Goal: Information Seeking & Learning: Learn about a topic

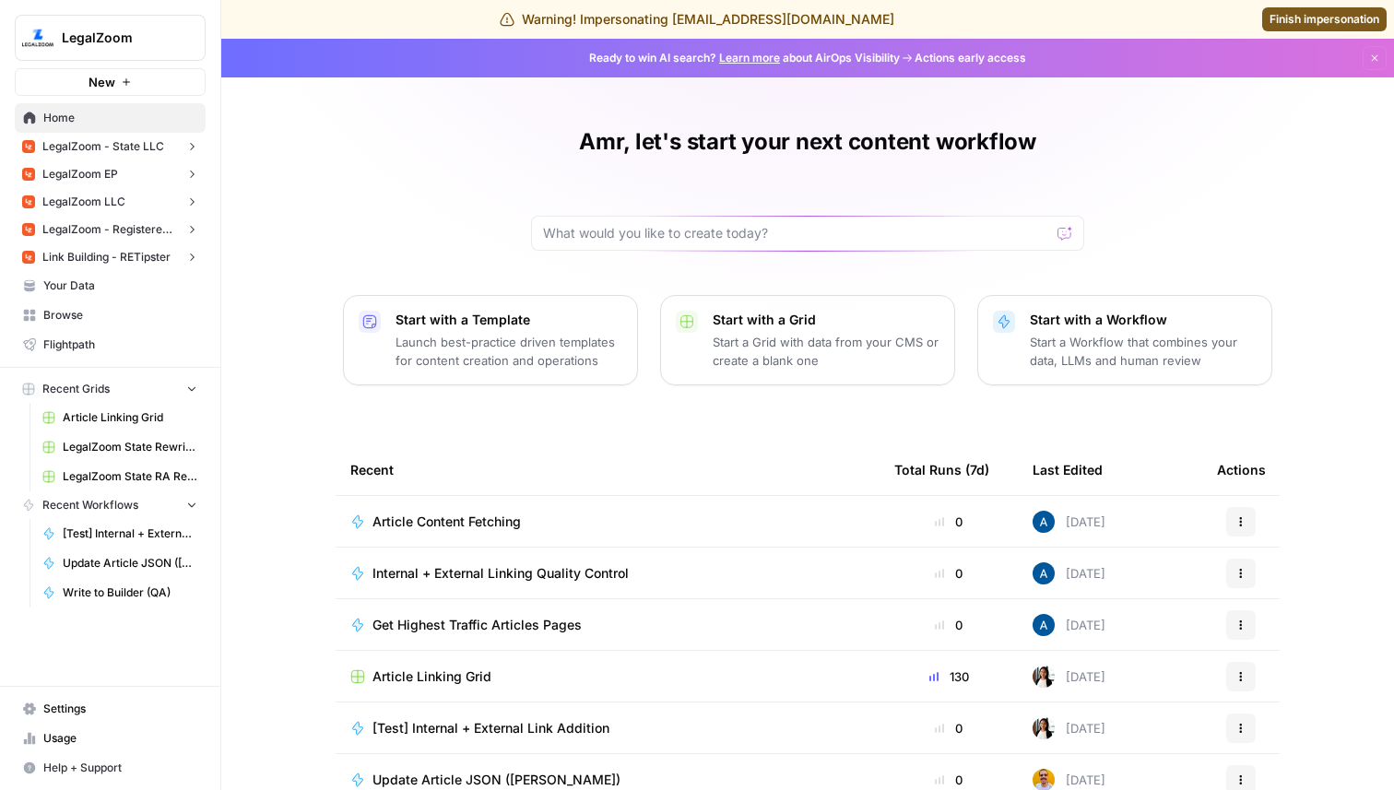
click at [167, 230] on span "LegalZoom - Registered Agent" at bounding box center [110, 229] width 136 height 17
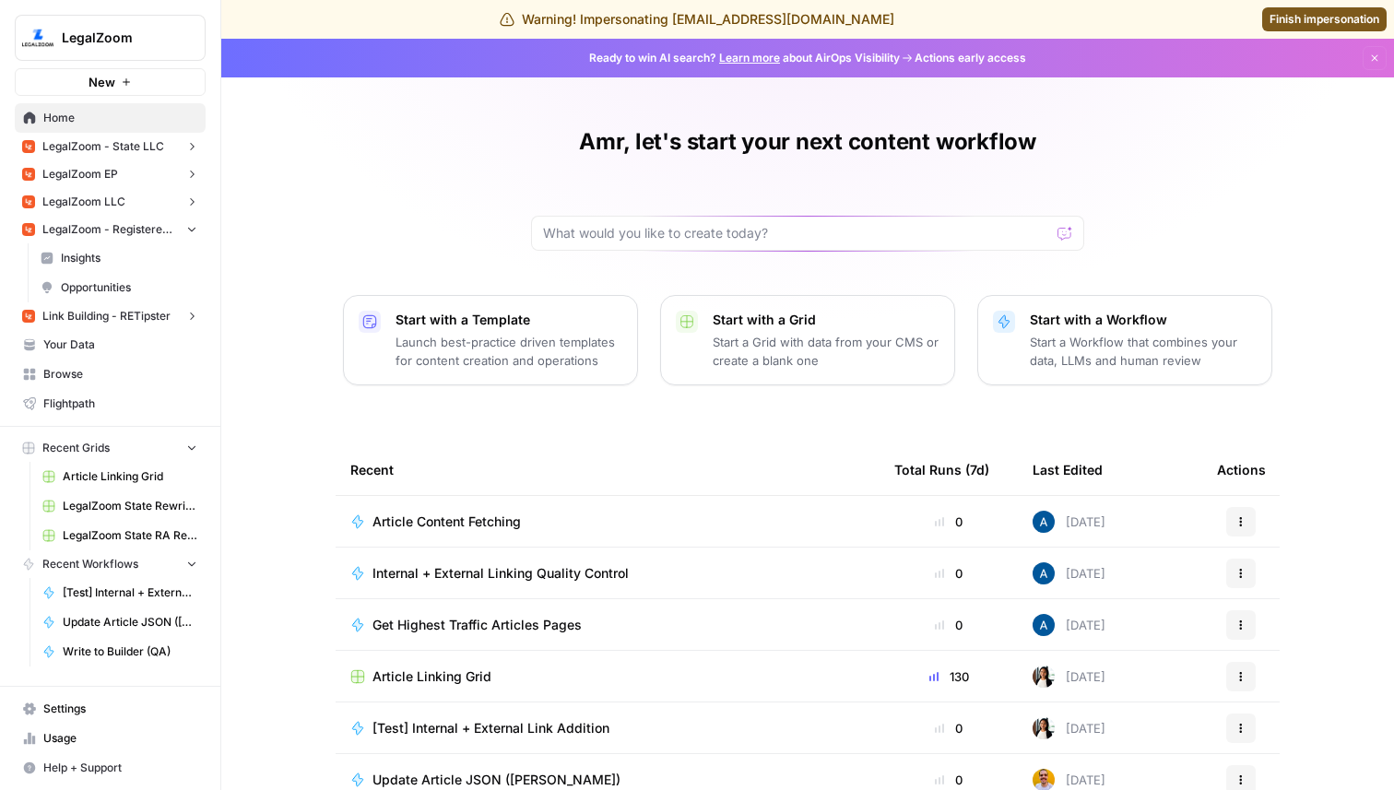
click at [148, 256] on span "Insights" at bounding box center [129, 258] width 136 height 17
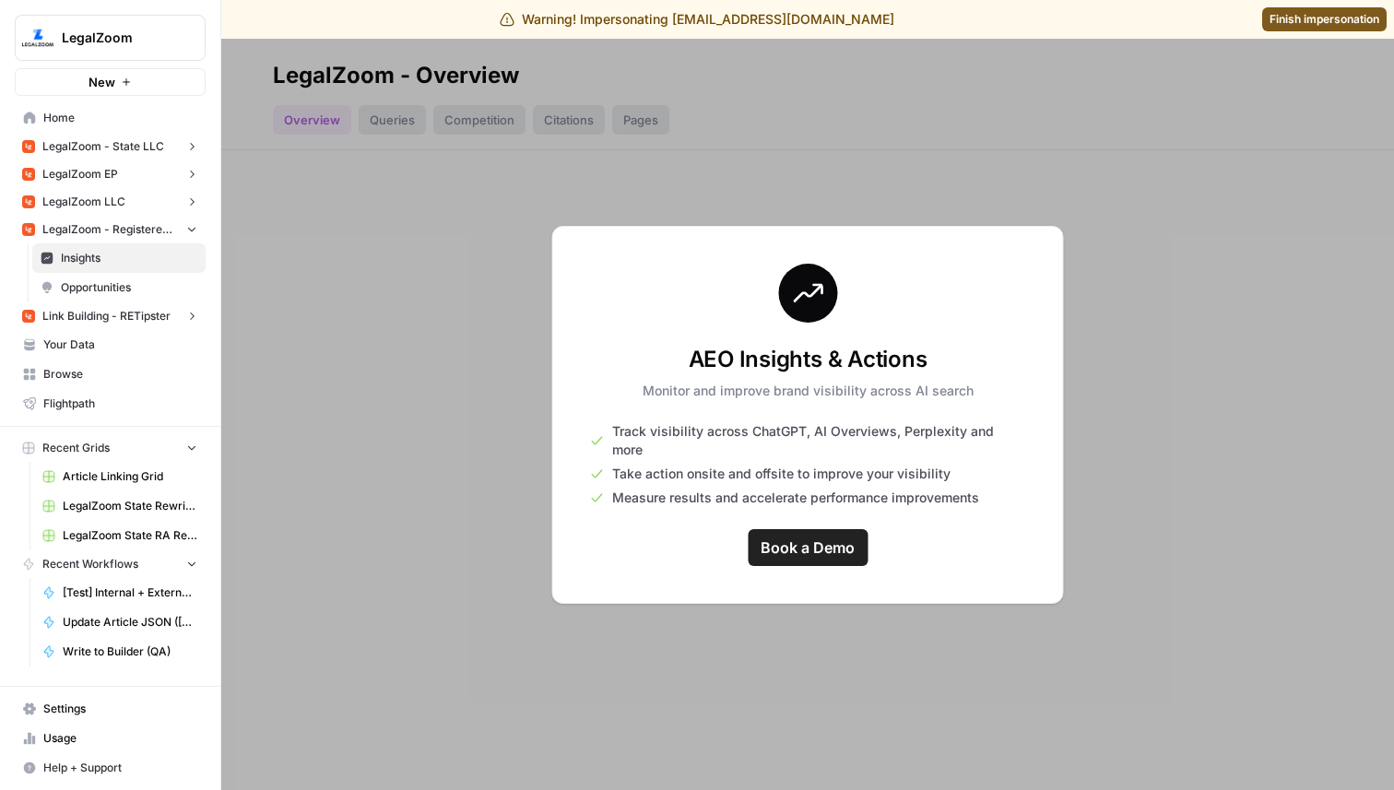
click at [129, 315] on span "Link Building - RETipster" at bounding box center [106, 316] width 128 height 17
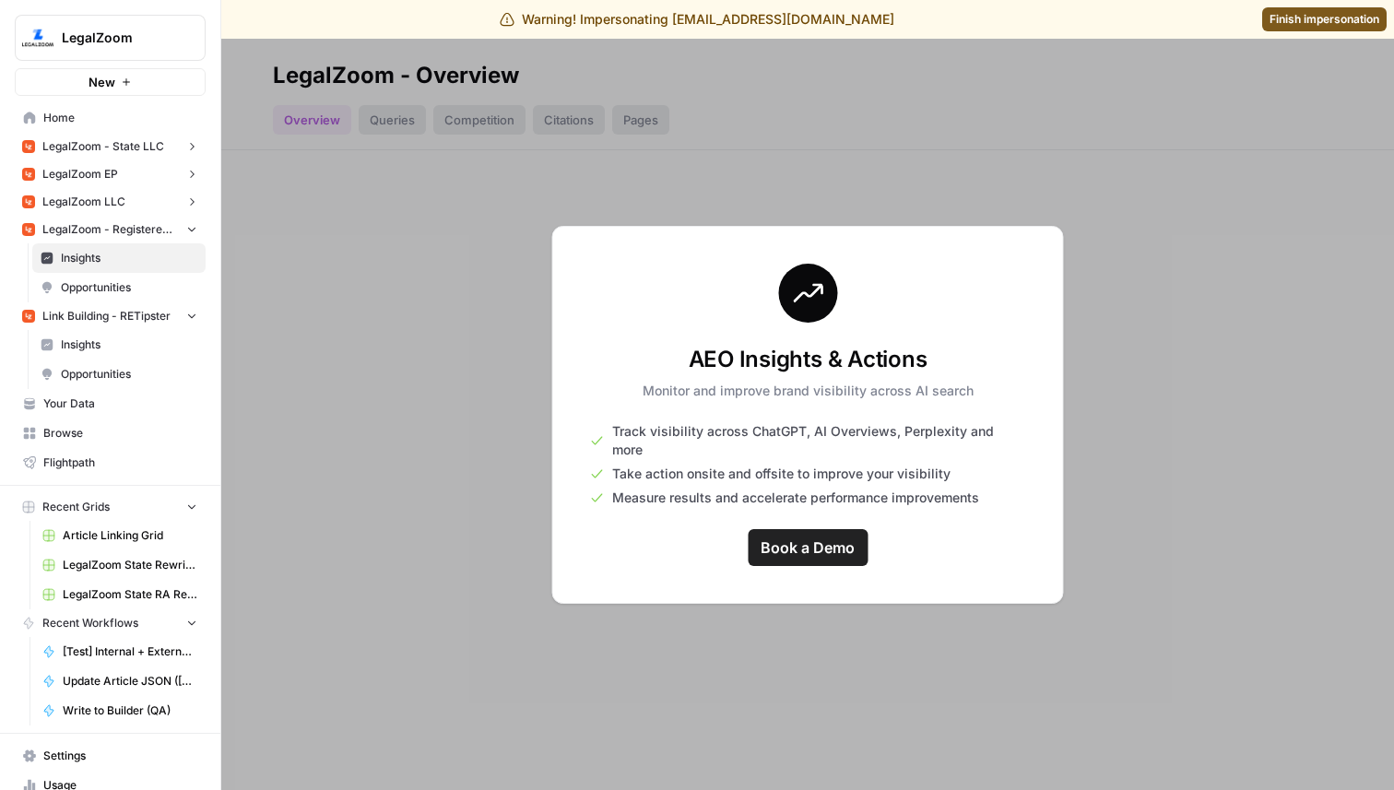
click at [126, 348] on span "Insights" at bounding box center [129, 344] width 136 height 17
click at [131, 183] on button "LegalZoom EP" at bounding box center [110, 174] width 191 height 28
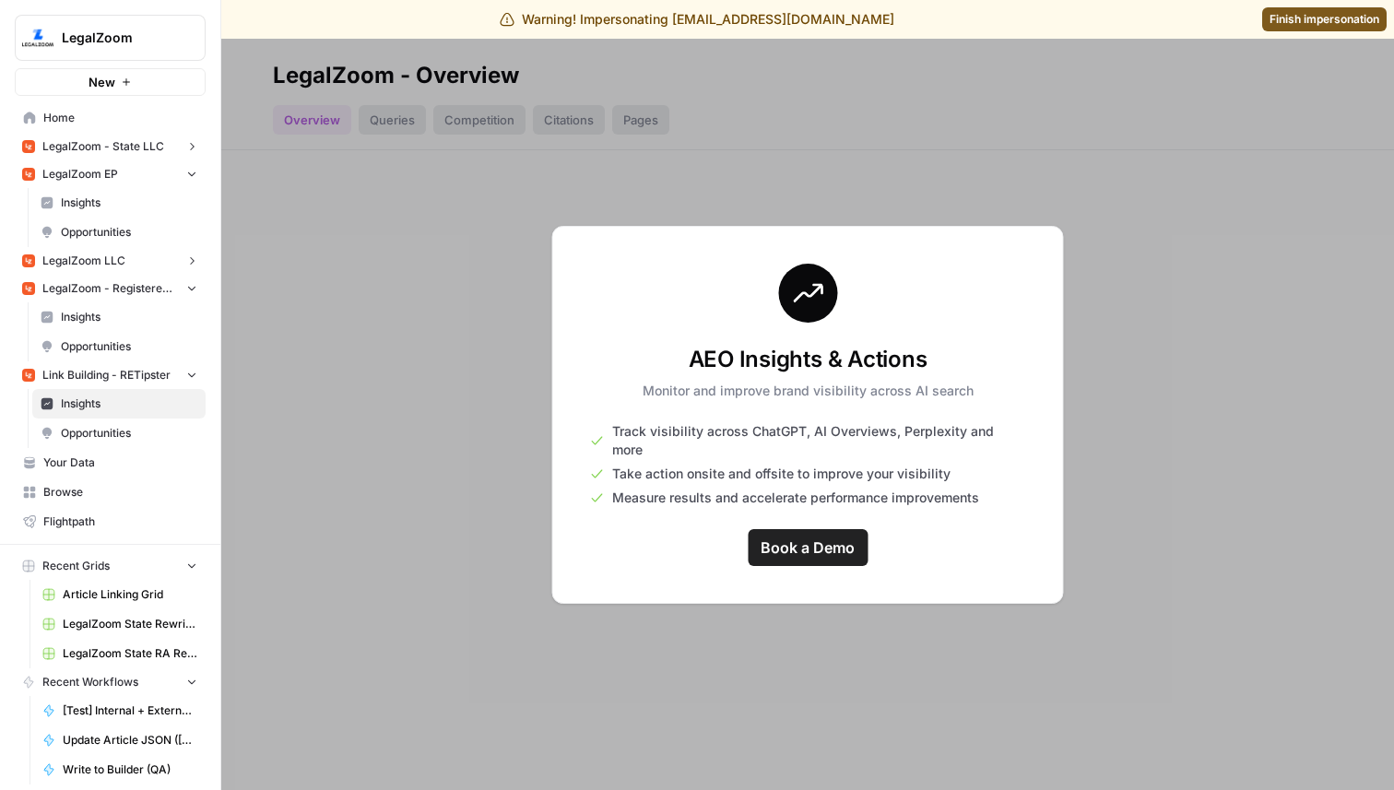
click at [129, 210] on span "Insights" at bounding box center [129, 203] width 136 height 17
click at [116, 261] on span "LegalZoom LLC" at bounding box center [83, 261] width 83 height 17
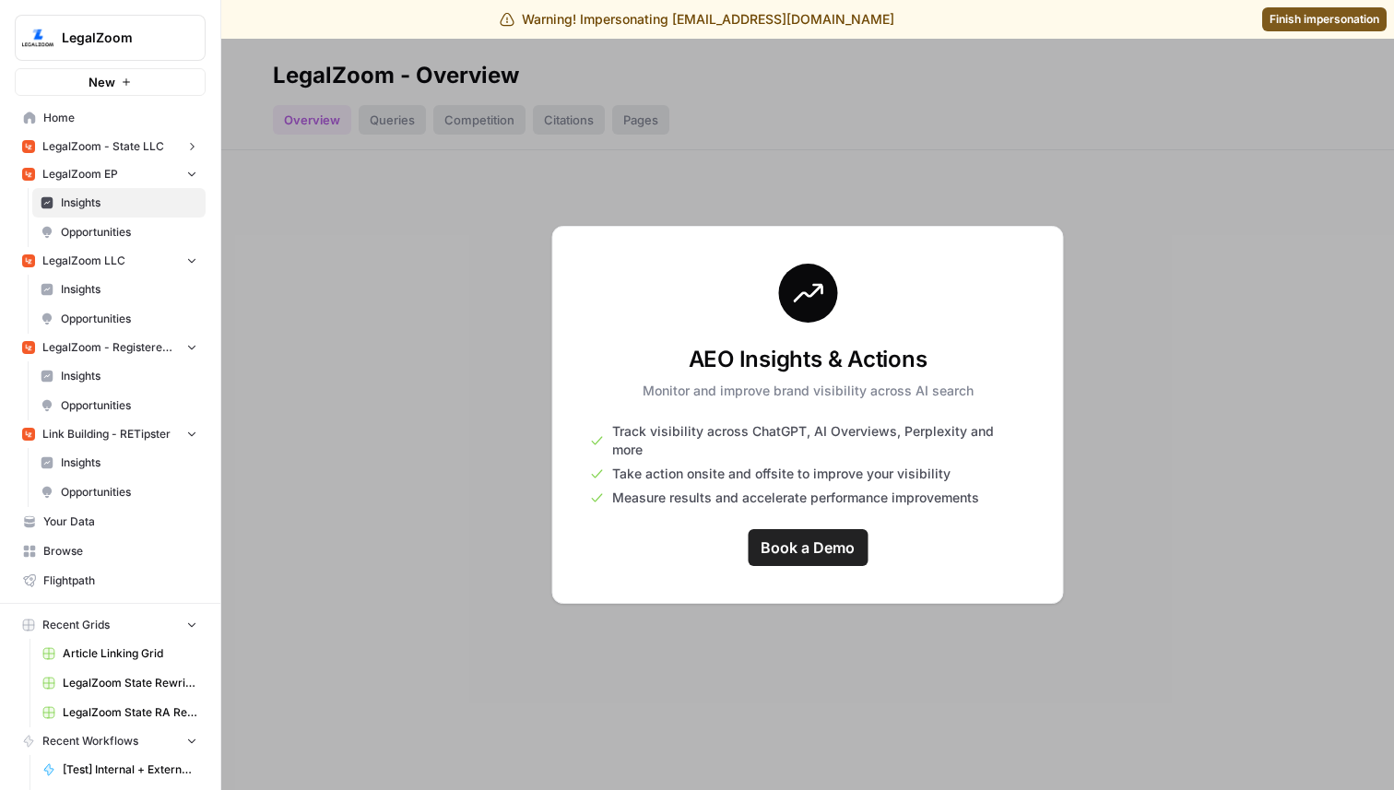
click at [117, 298] on link "Insights" at bounding box center [118, 289] width 173 height 29
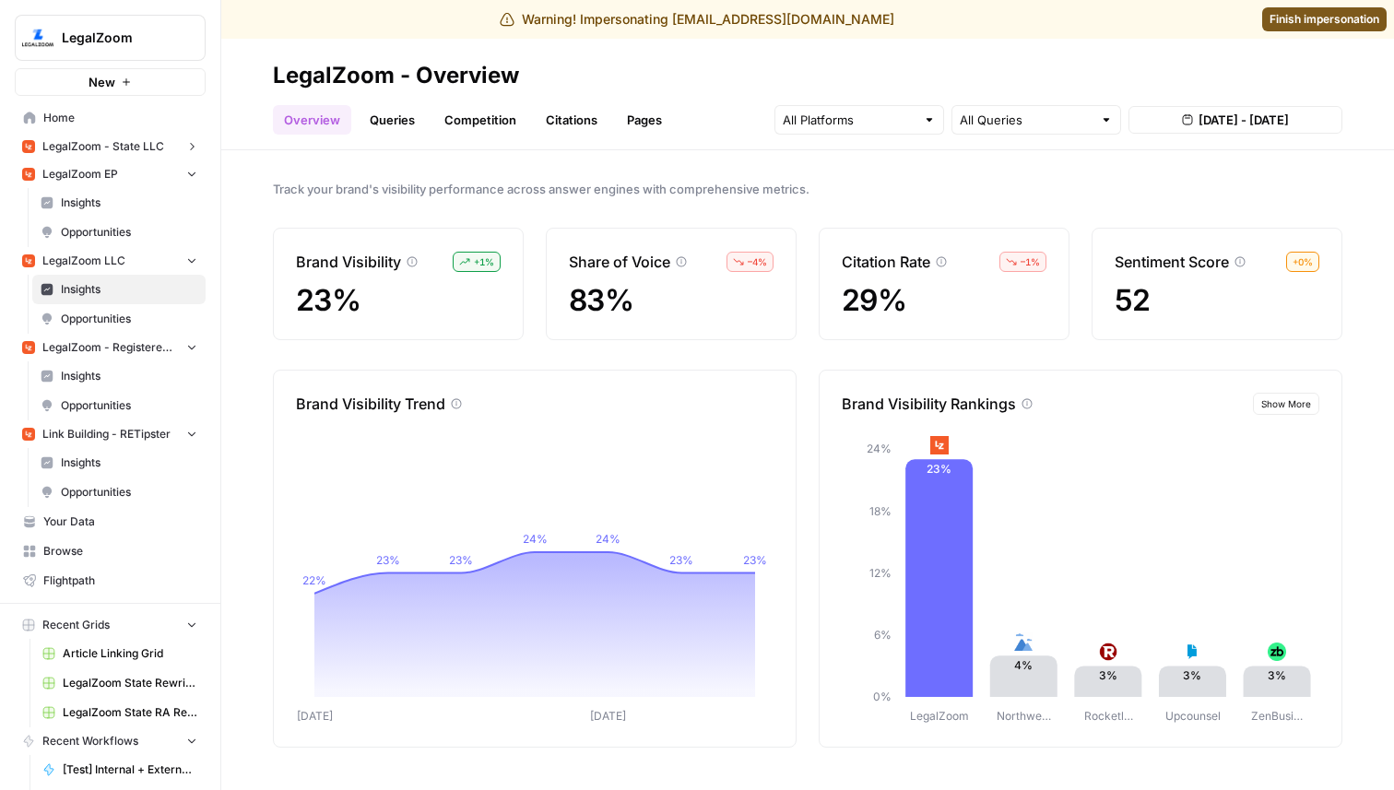
click at [391, 105] on link "Queries" at bounding box center [392, 119] width 67 height 29
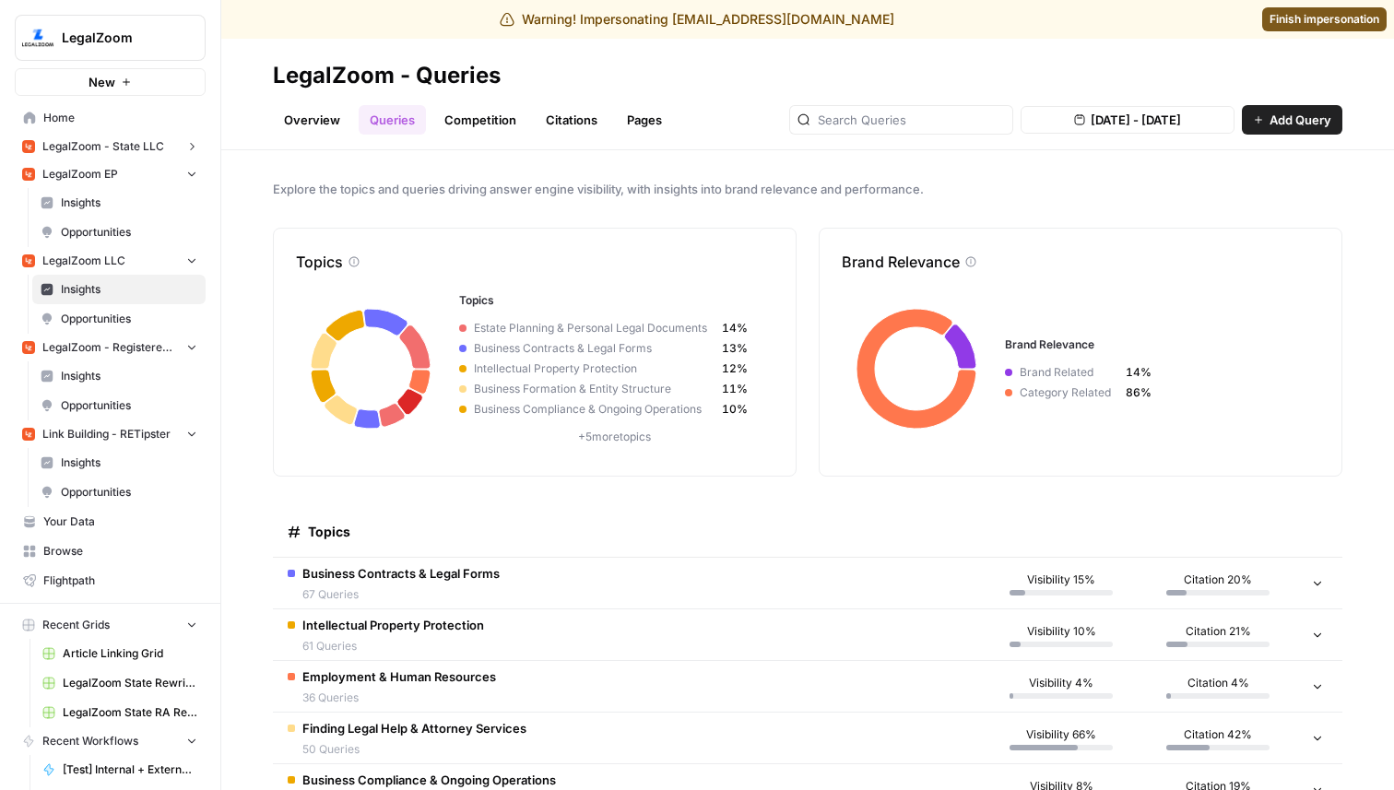
click at [136, 143] on span "LegalZoom - State LLC" at bounding box center [103, 146] width 122 height 17
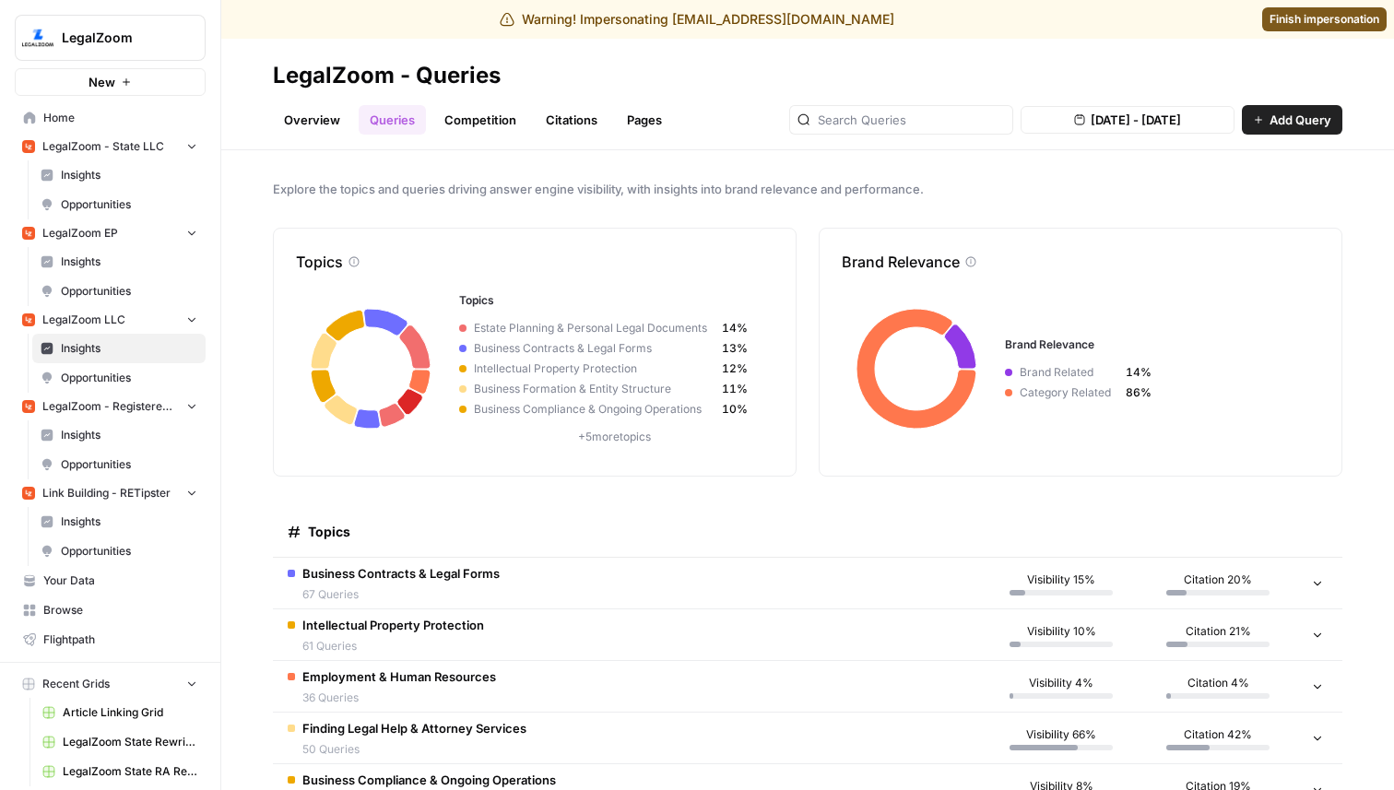
click at [128, 175] on span "Insights" at bounding box center [129, 175] width 136 height 17
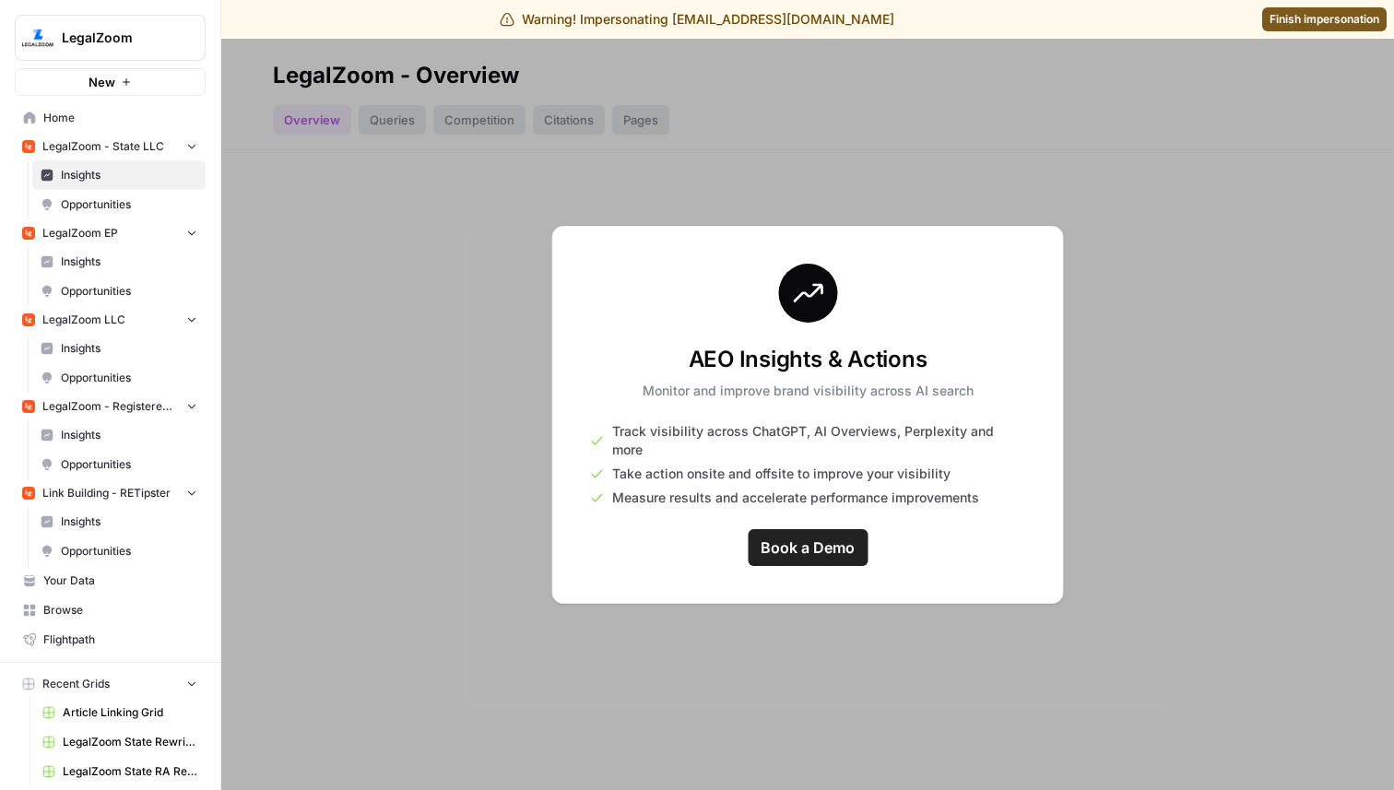
click at [117, 263] on span "Insights" at bounding box center [129, 262] width 136 height 17
click at [128, 334] on link "Insights" at bounding box center [118, 348] width 173 height 29
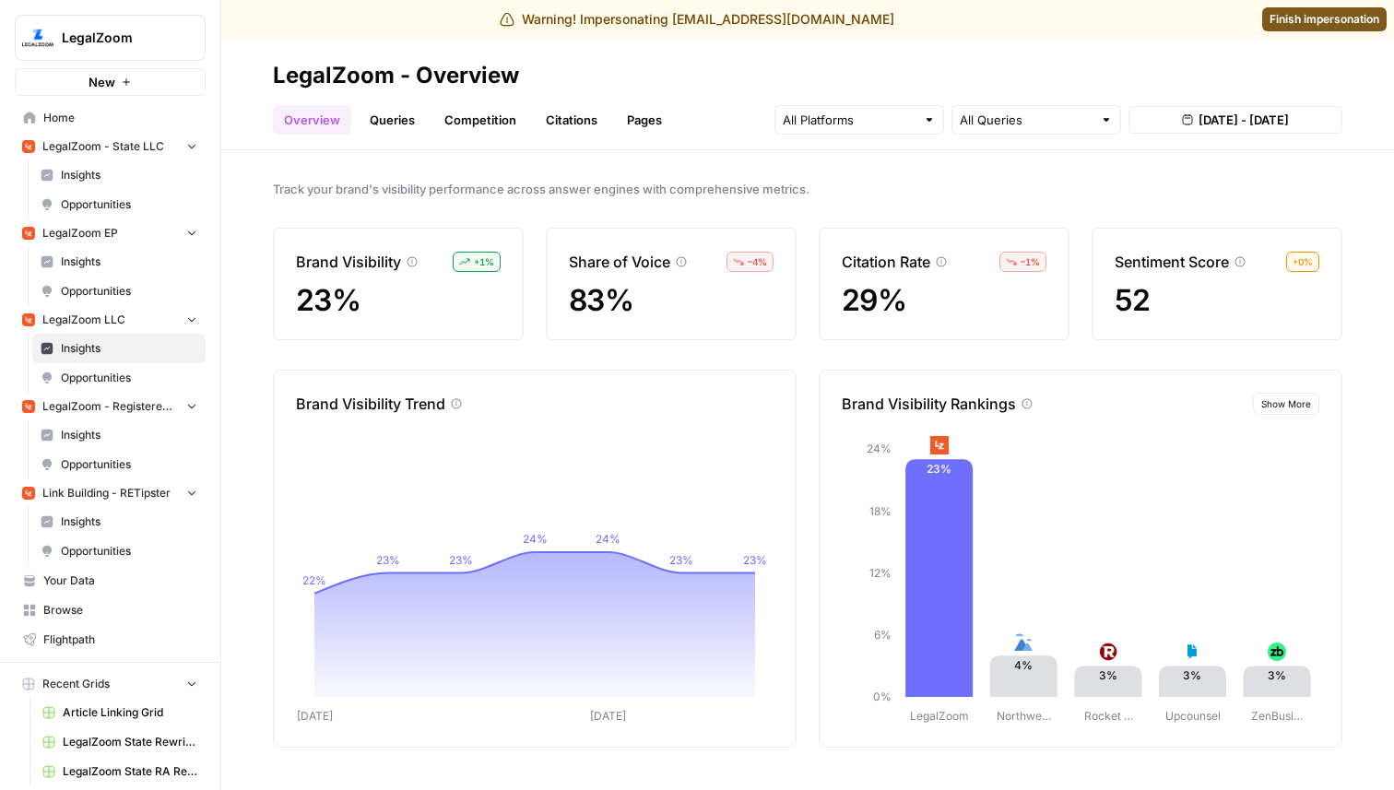
click at [129, 442] on span "Insights" at bounding box center [129, 435] width 136 height 17
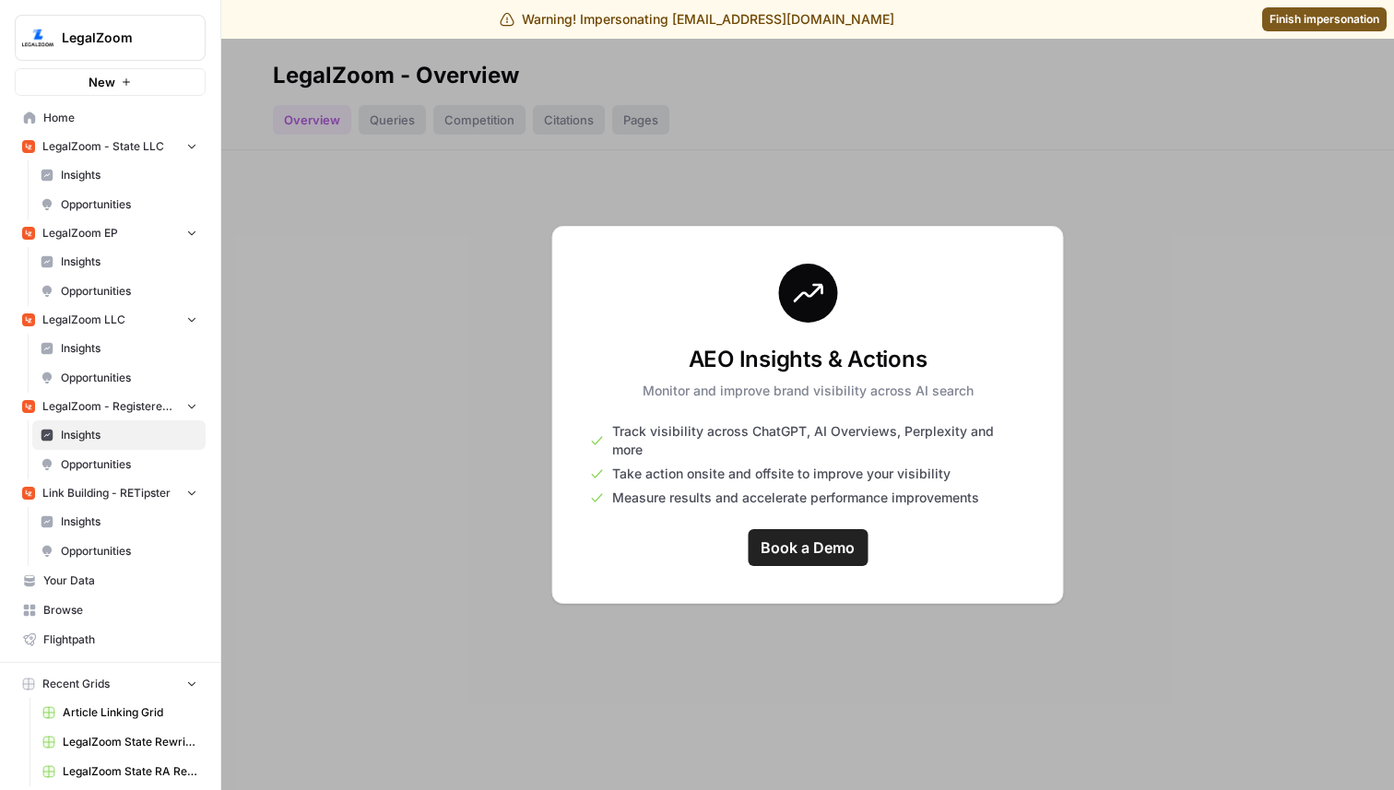
click at [99, 516] on span "Insights" at bounding box center [129, 521] width 136 height 17
click at [102, 175] on span "Insights" at bounding box center [129, 175] width 136 height 17
click at [98, 265] on span "Insights" at bounding box center [129, 262] width 136 height 17
click at [102, 341] on span "Insights" at bounding box center [129, 348] width 136 height 17
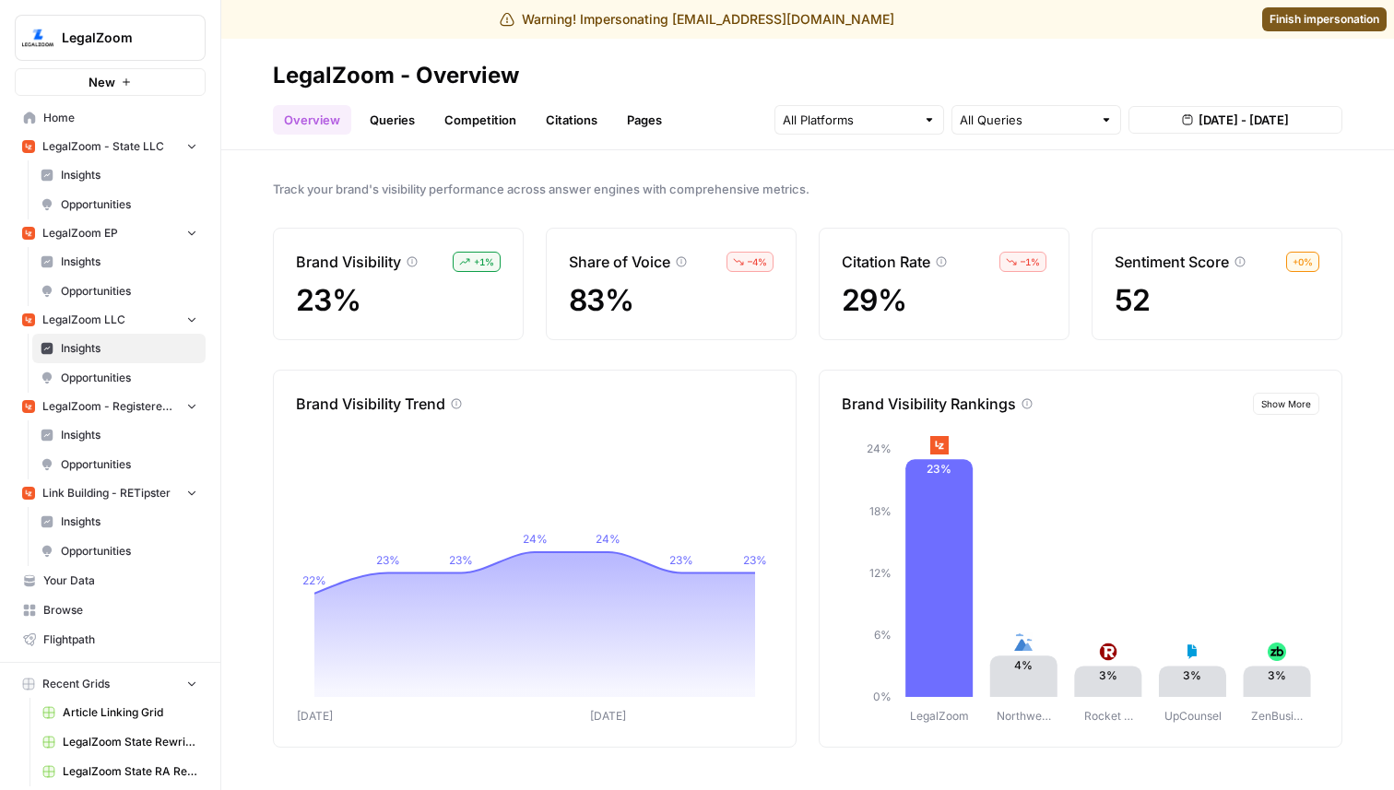
click at [400, 129] on link "Queries" at bounding box center [392, 119] width 67 height 29
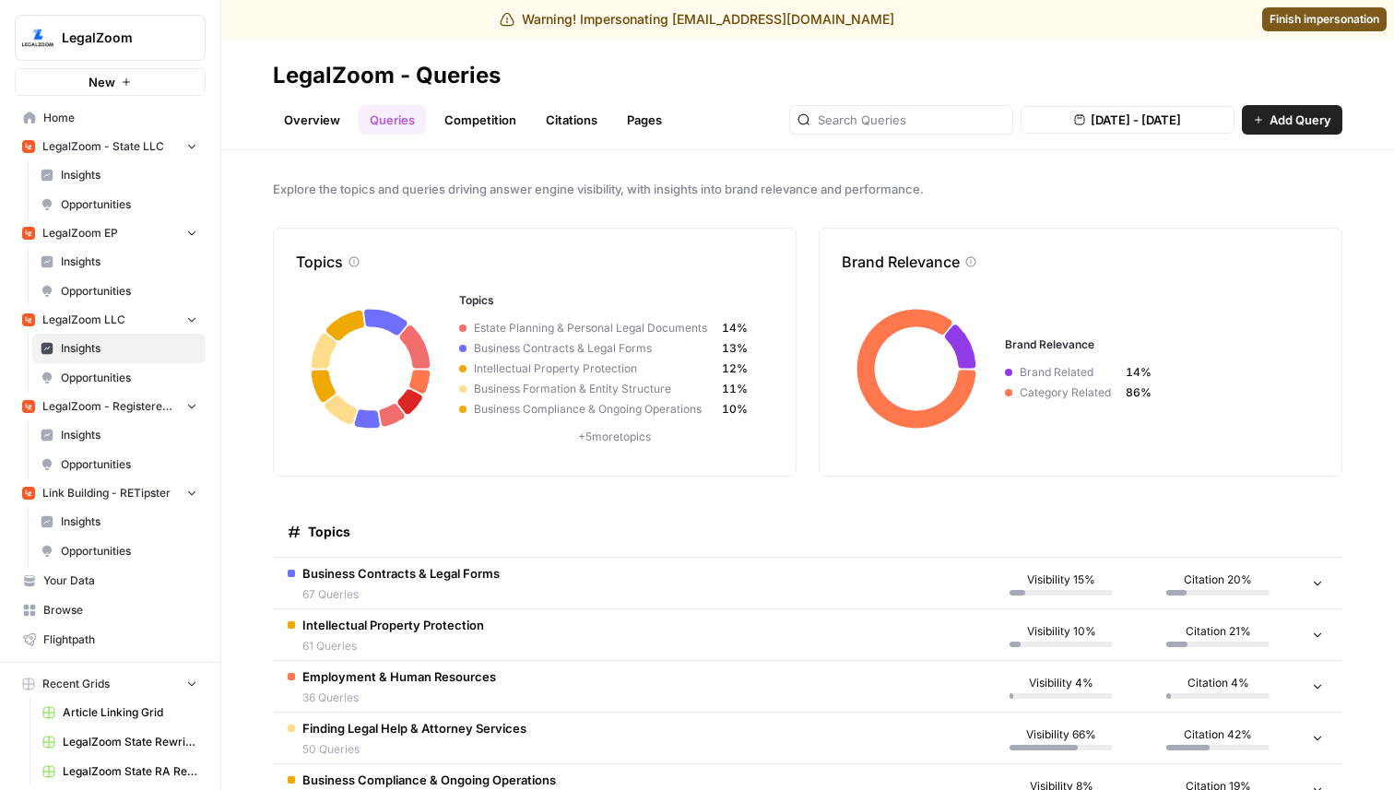
click at [331, 125] on link "Overview" at bounding box center [312, 119] width 78 height 29
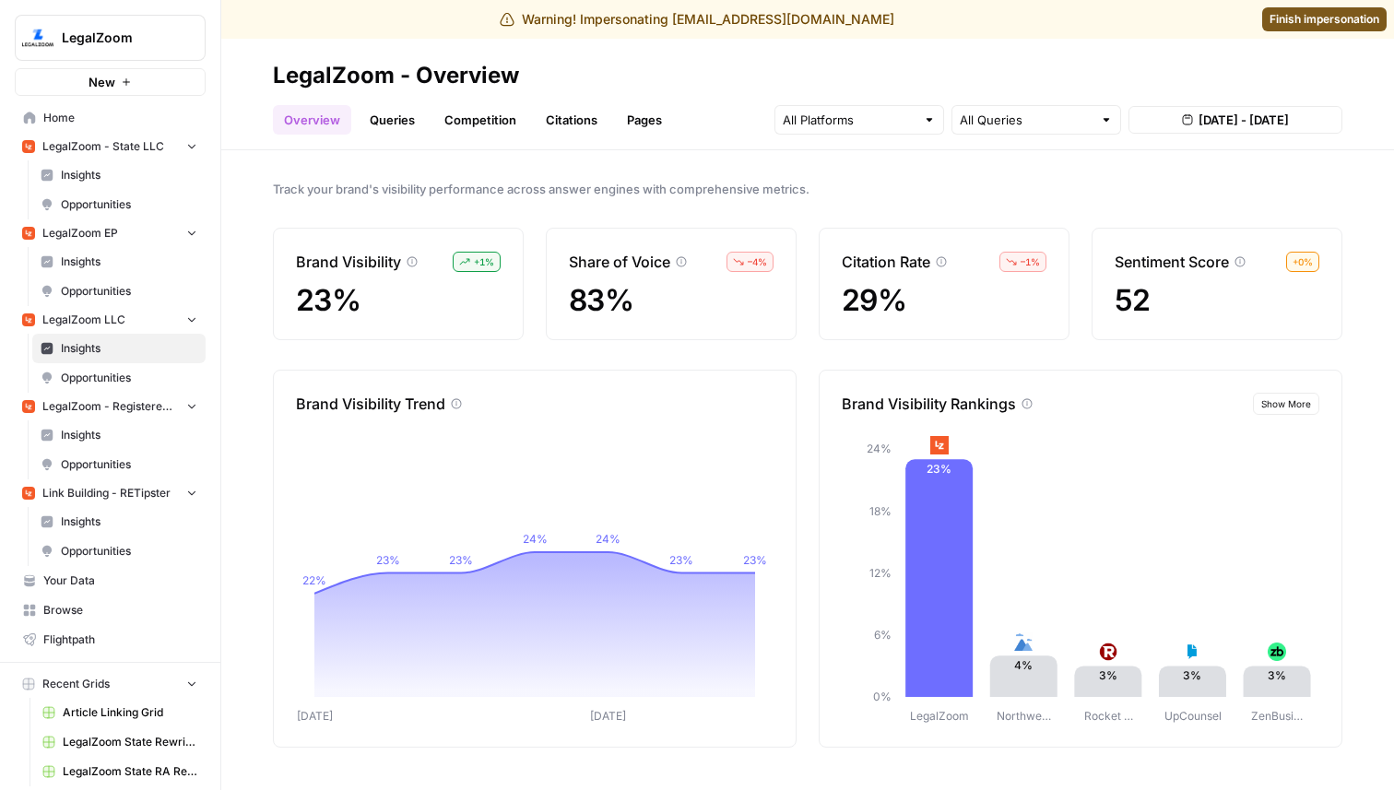
click at [1215, 121] on span "Aug 24, 2025 - Aug 30, 2025" at bounding box center [1243, 120] width 90 height 18
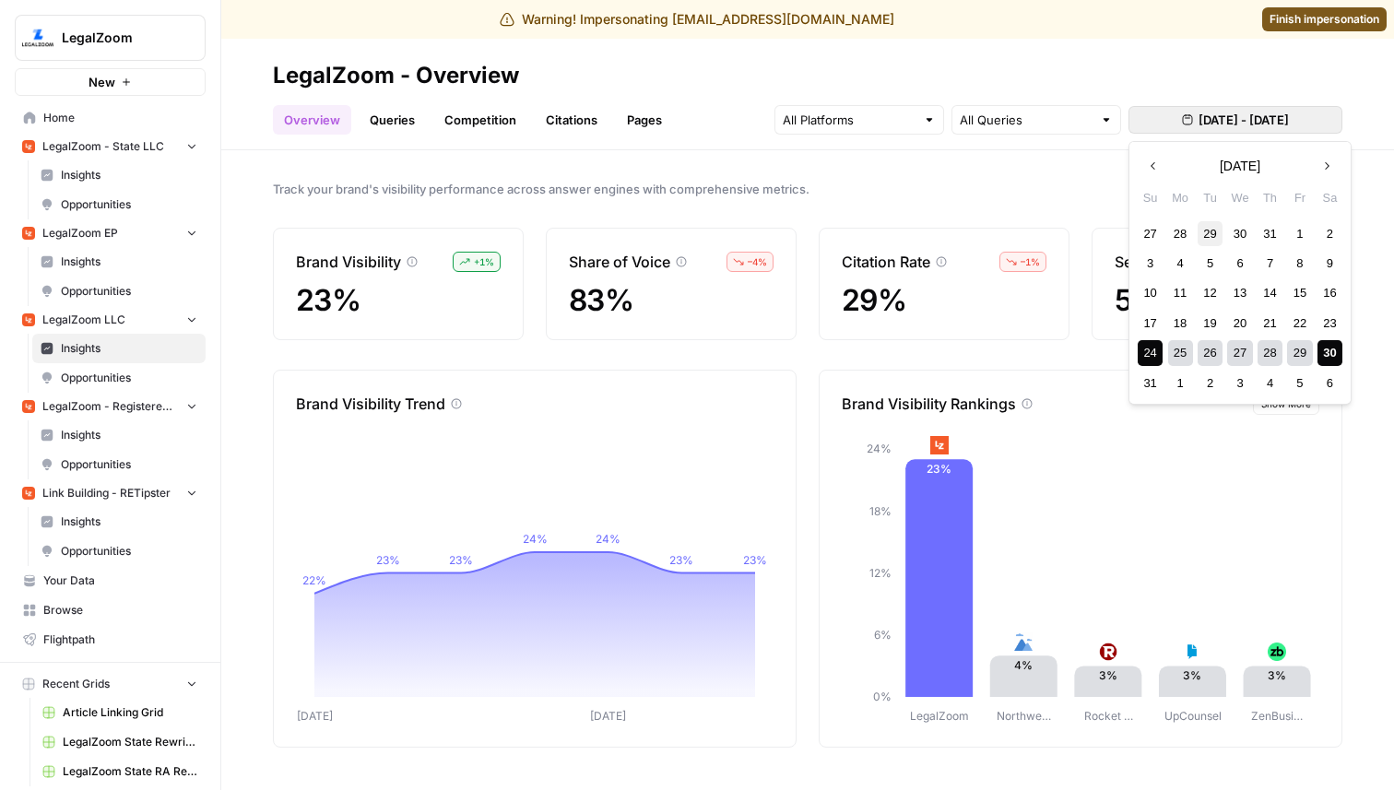
click at [1201, 244] on div "29" at bounding box center [1209, 233] width 25 height 25
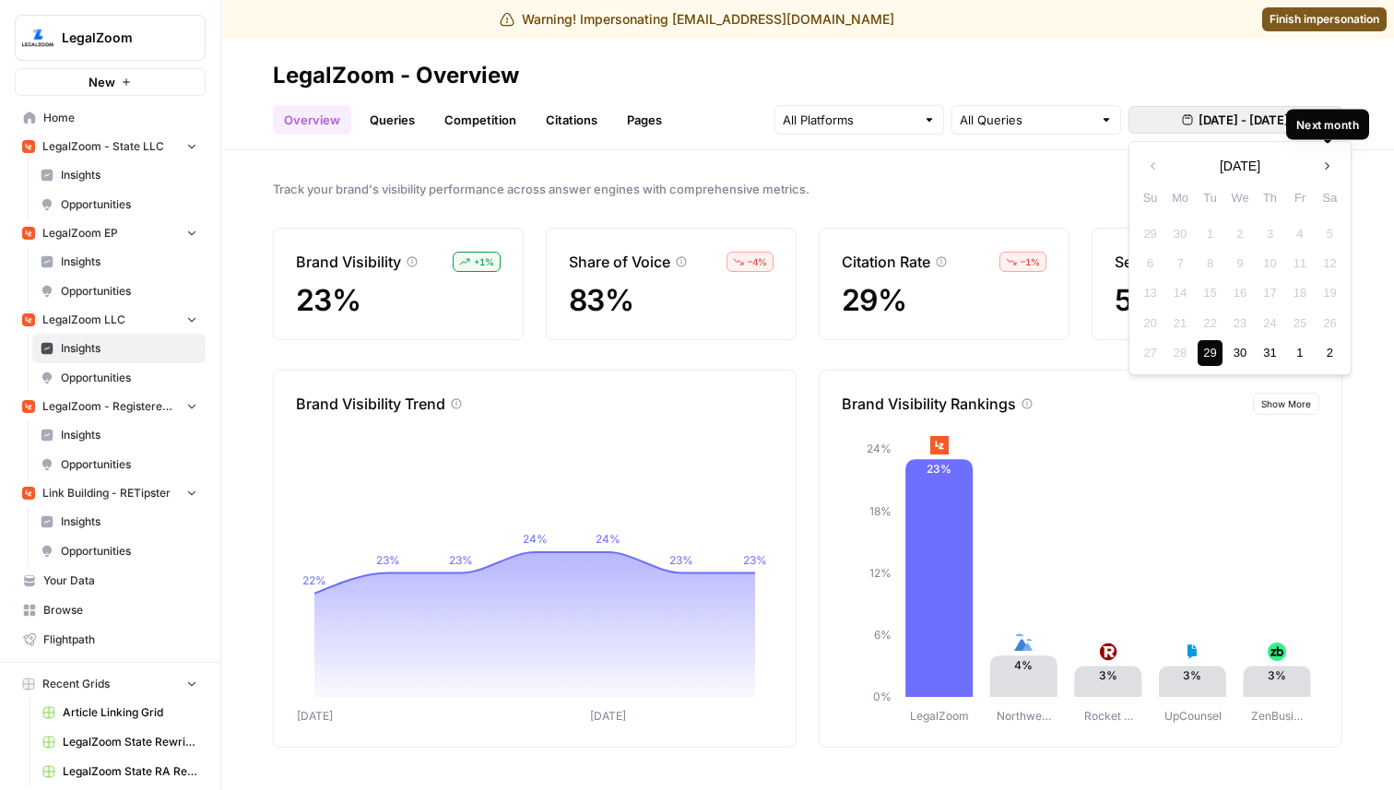
click at [1331, 176] on button "Next month" at bounding box center [1326, 165] width 33 height 33
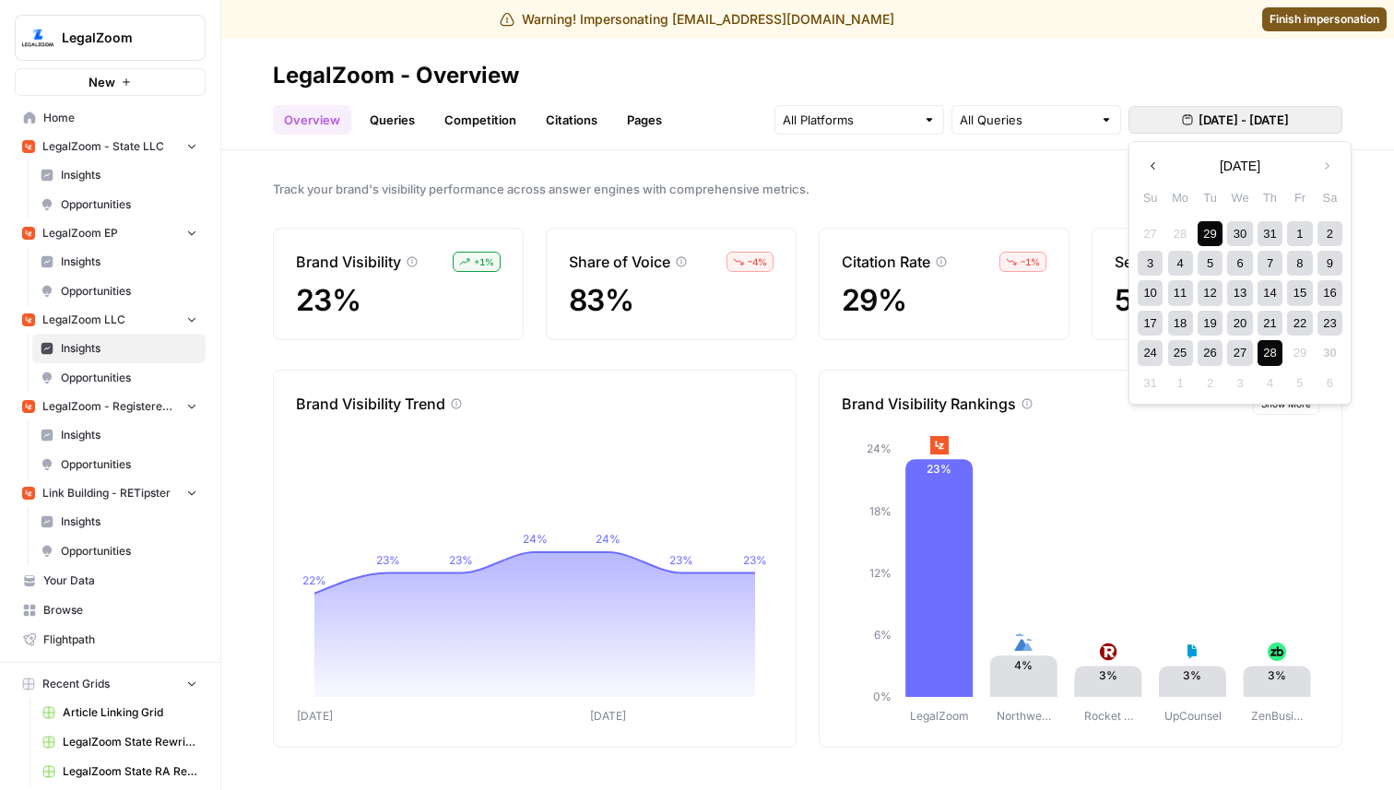
click at [1272, 350] on div "28" at bounding box center [1269, 352] width 25 height 25
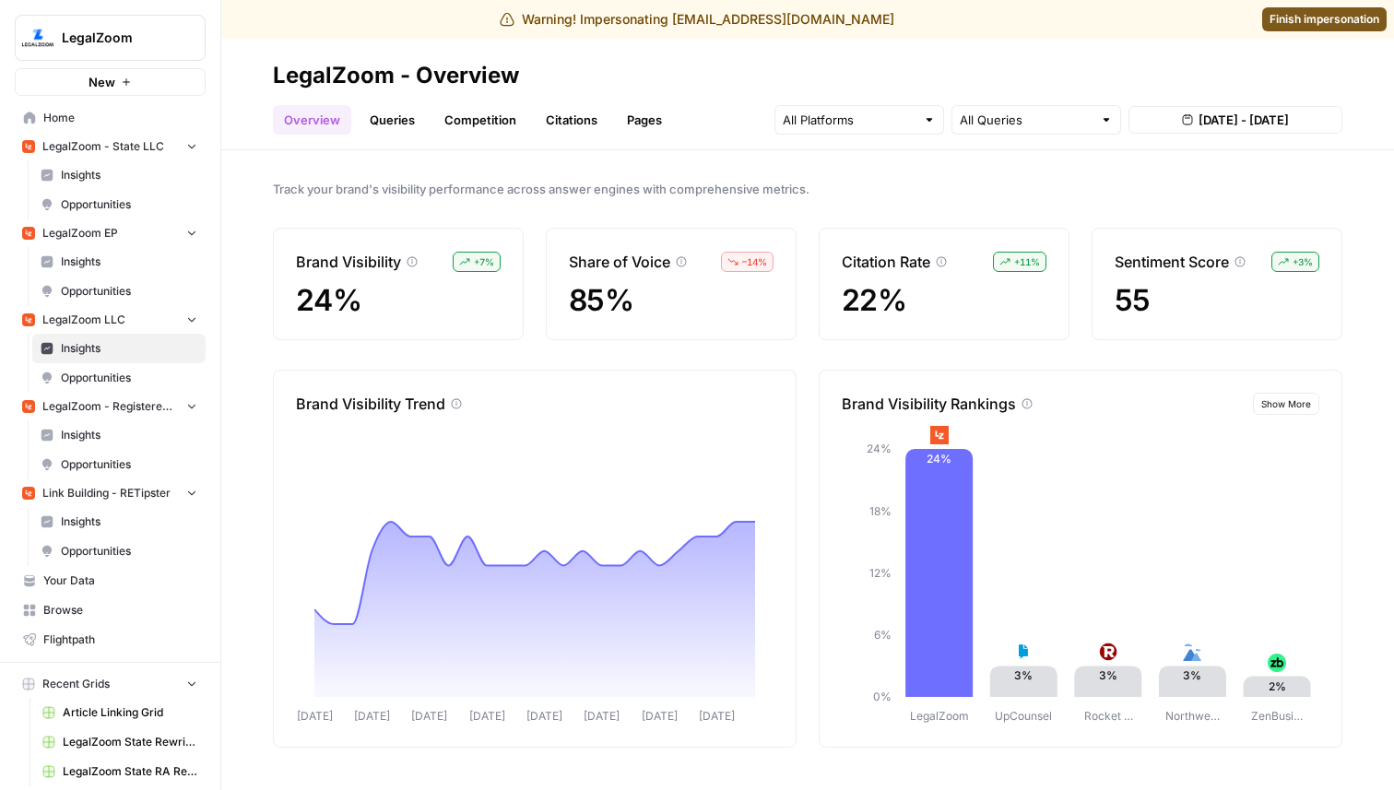
click at [393, 110] on link "Queries" at bounding box center [392, 119] width 67 height 29
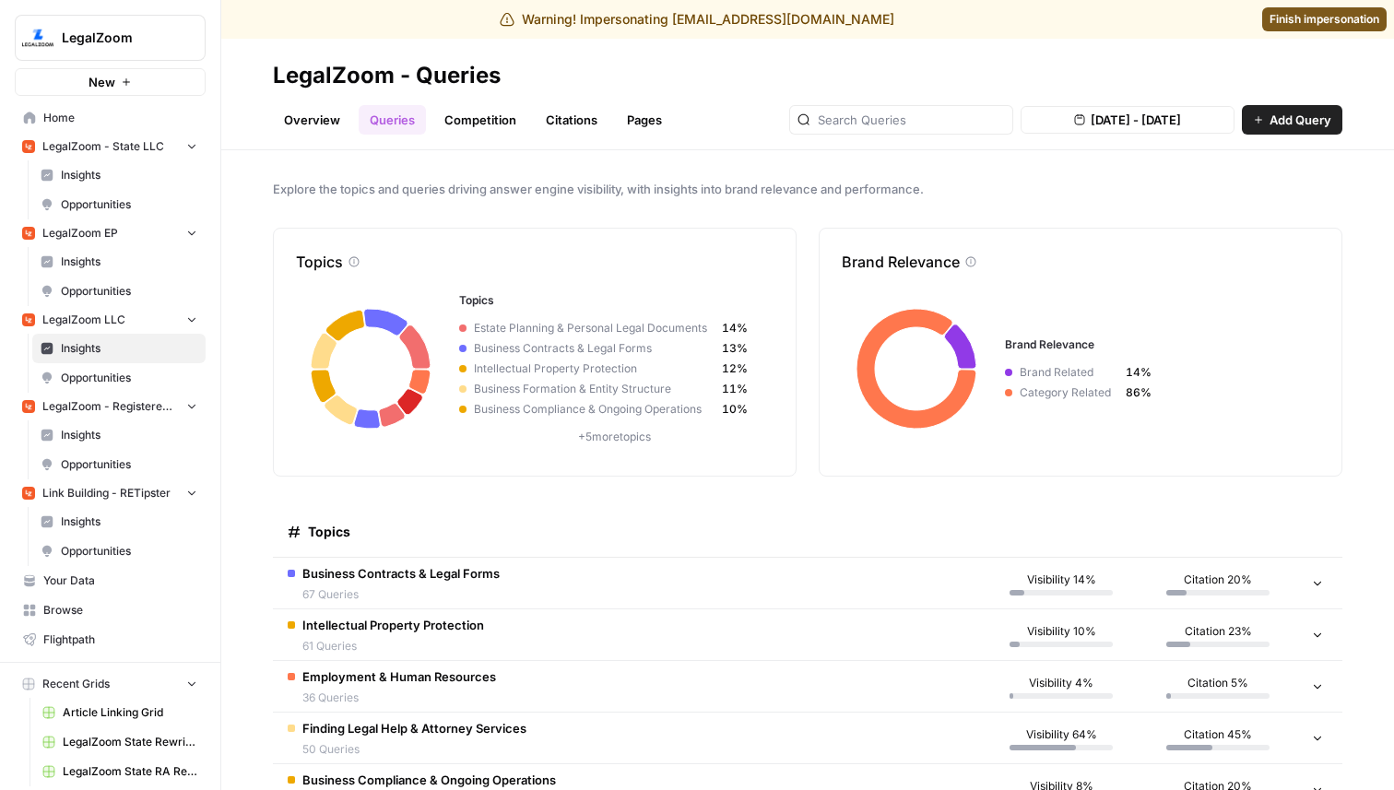
click at [632, 576] on td "Business Contracts & Legal Forms 67 Queries" at bounding box center [628, 583] width 710 height 51
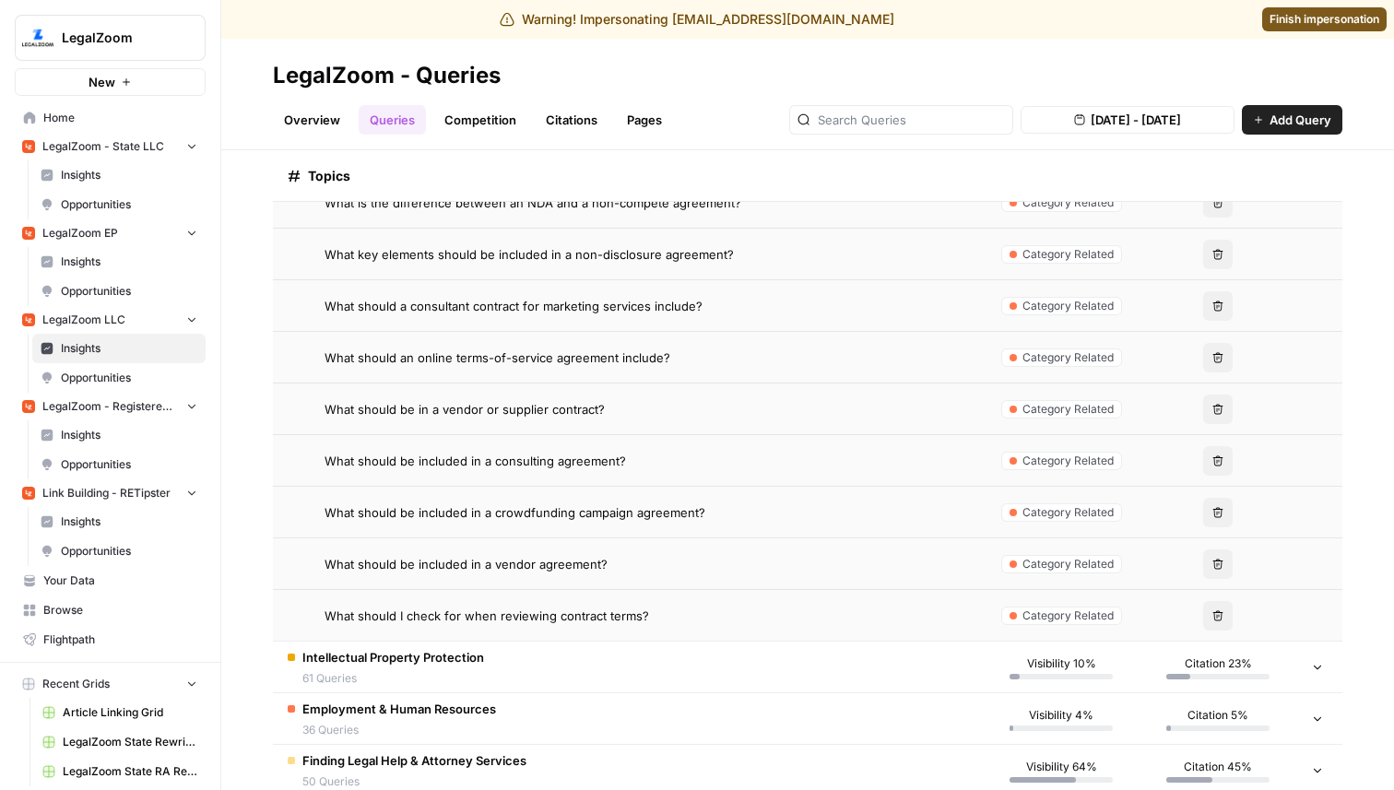
scroll to position [3572, 0]
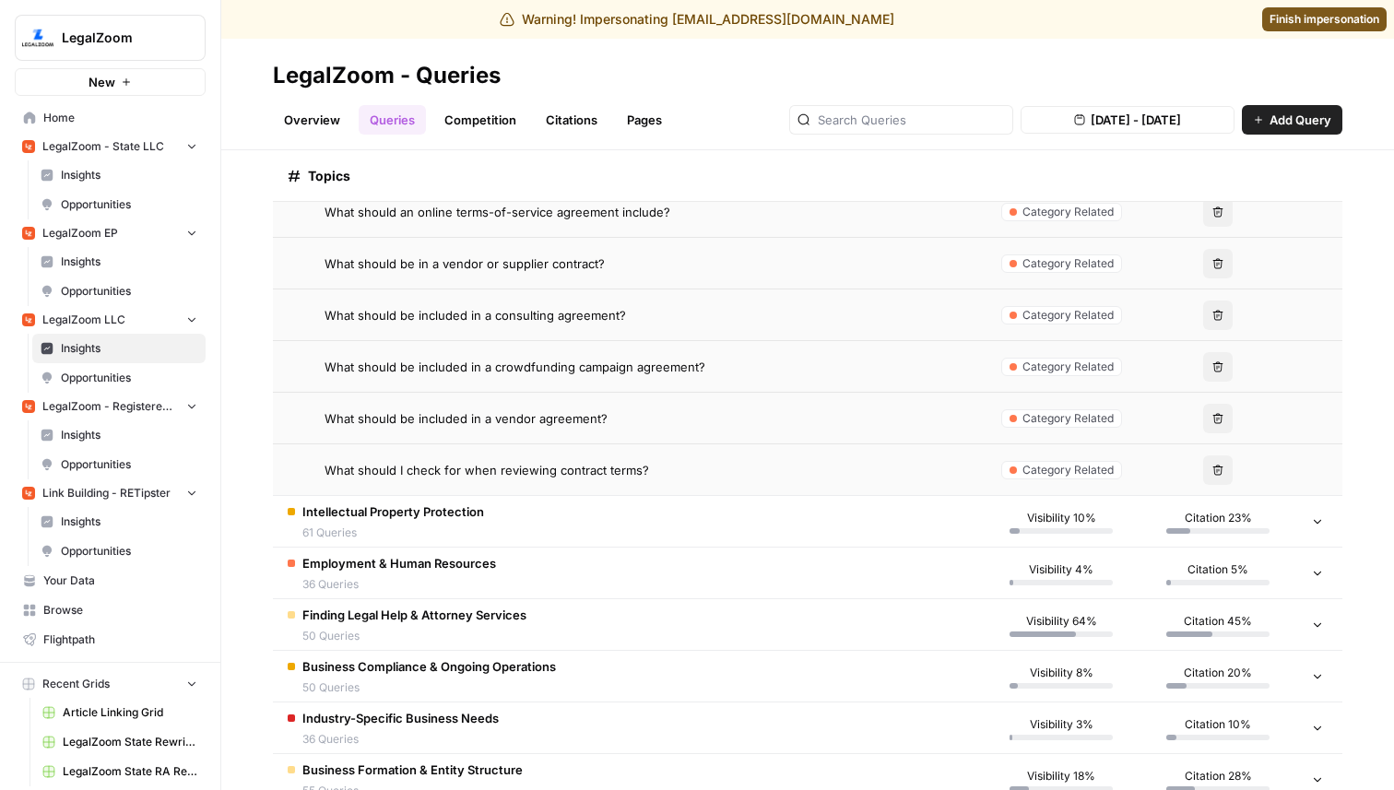
click at [558, 507] on td "Intellectual Property Protection 61 Queries" at bounding box center [628, 521] width 710 height 51
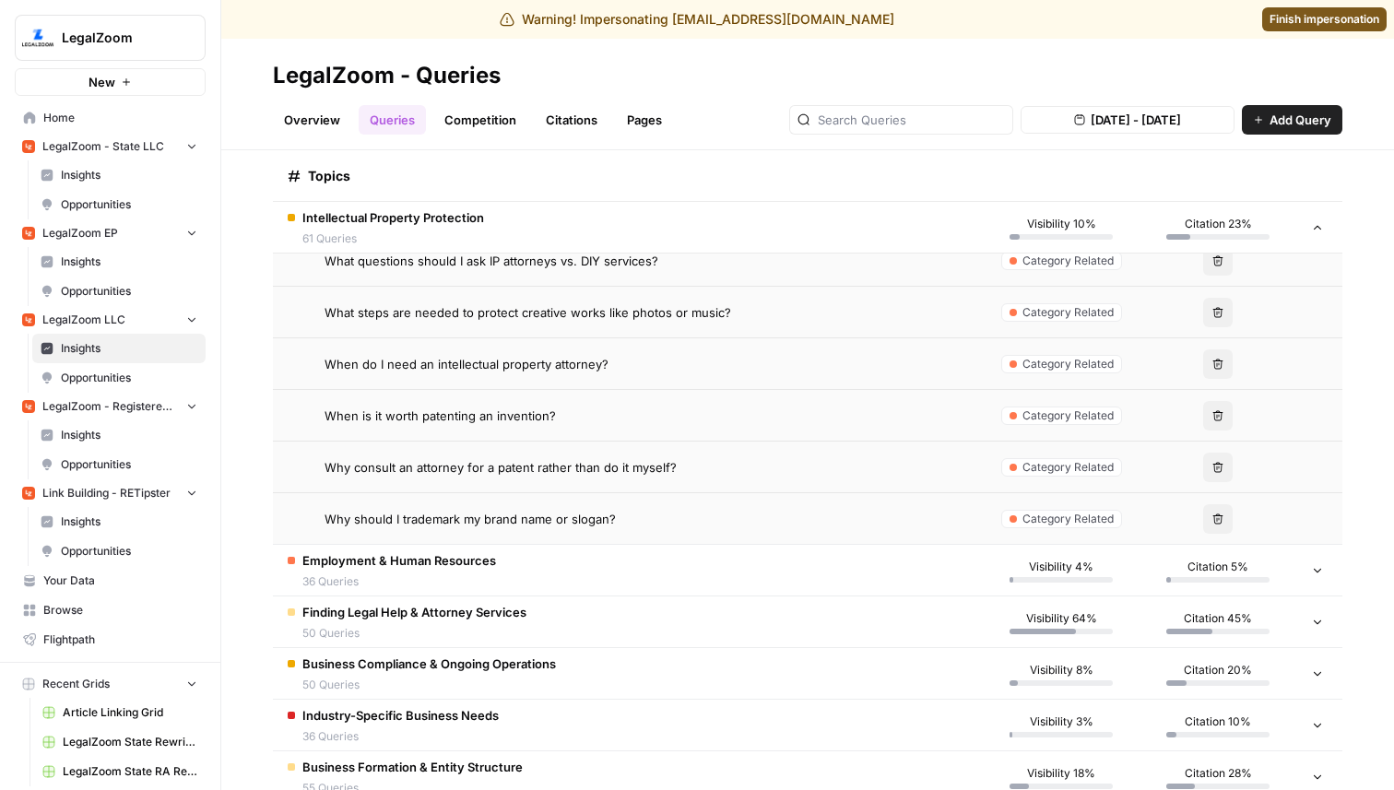
scroll to position [6780, 0]
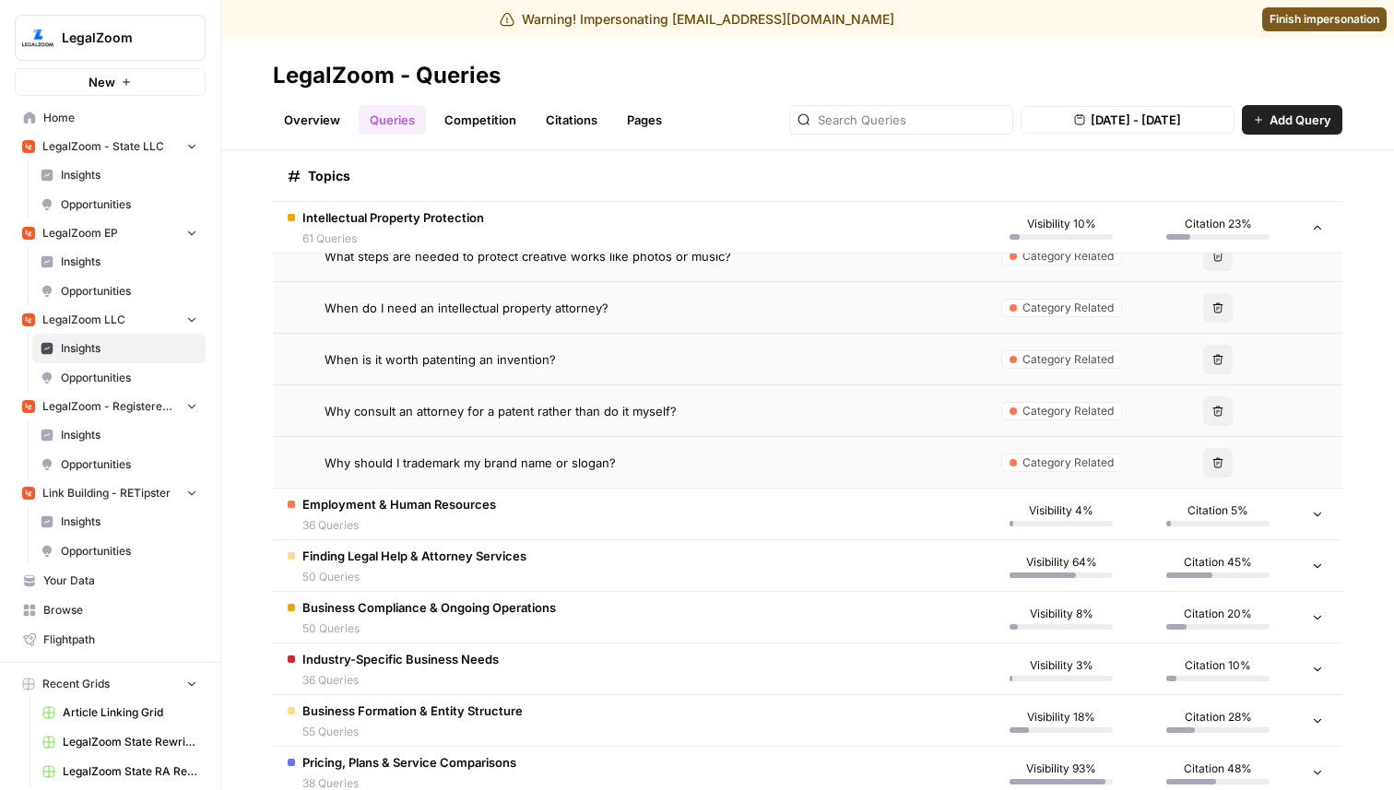
click at [526, 518] on td "Employment & Human Resources 36 Queries" at bounding box center [628, 514] width 710 height 51
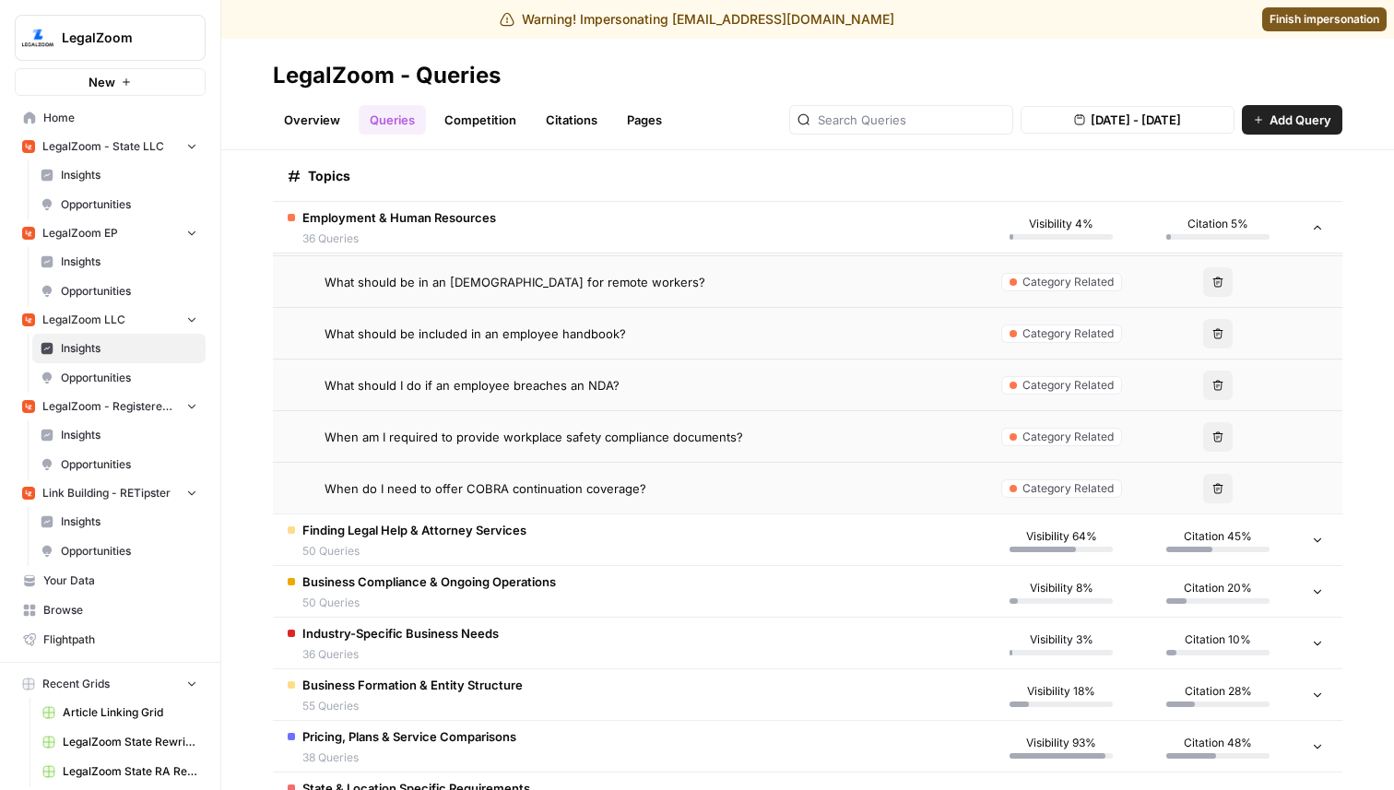
scroll to position [8735, 0]
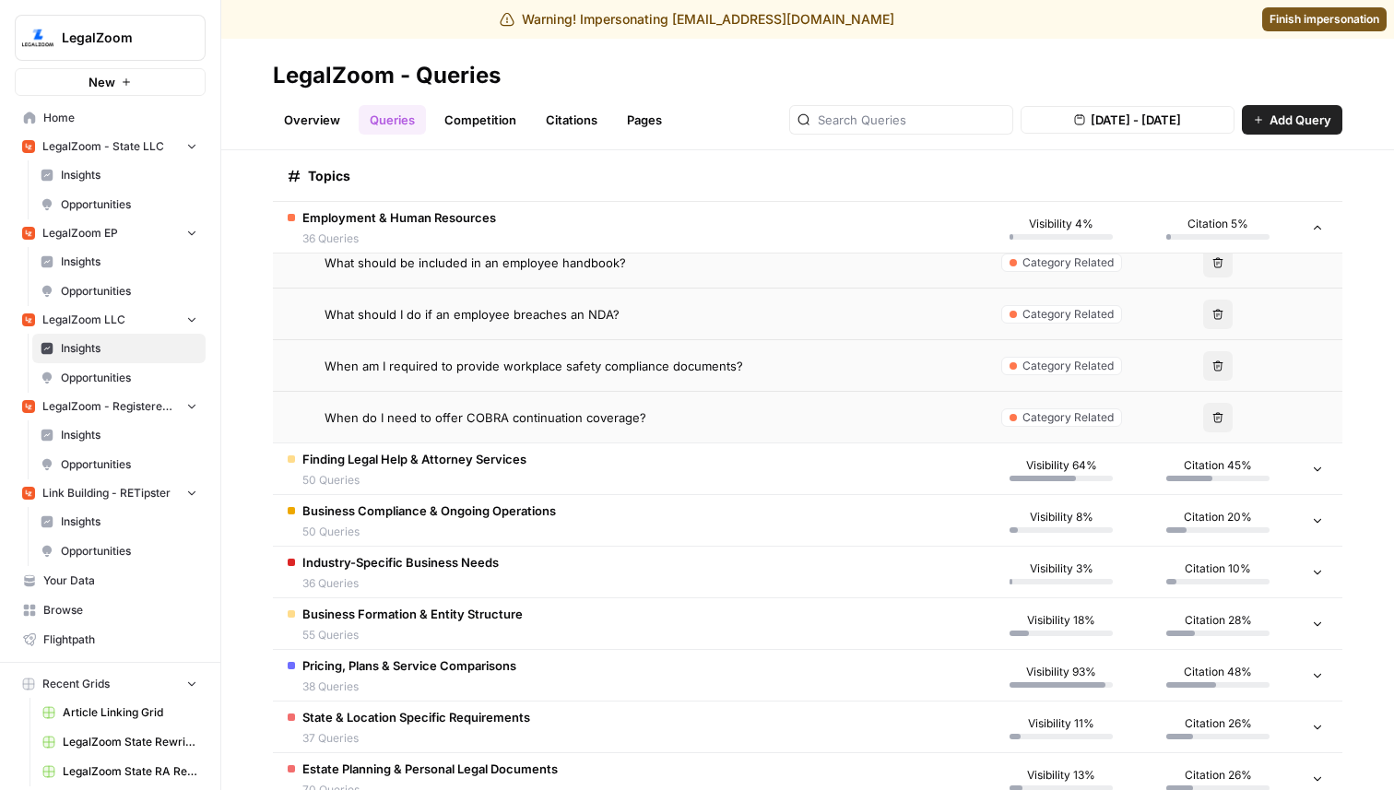
click at [467, 452] on span "Finding Legal Help & Attorney Services" at bounding box center [414, 459] width 224 height 18
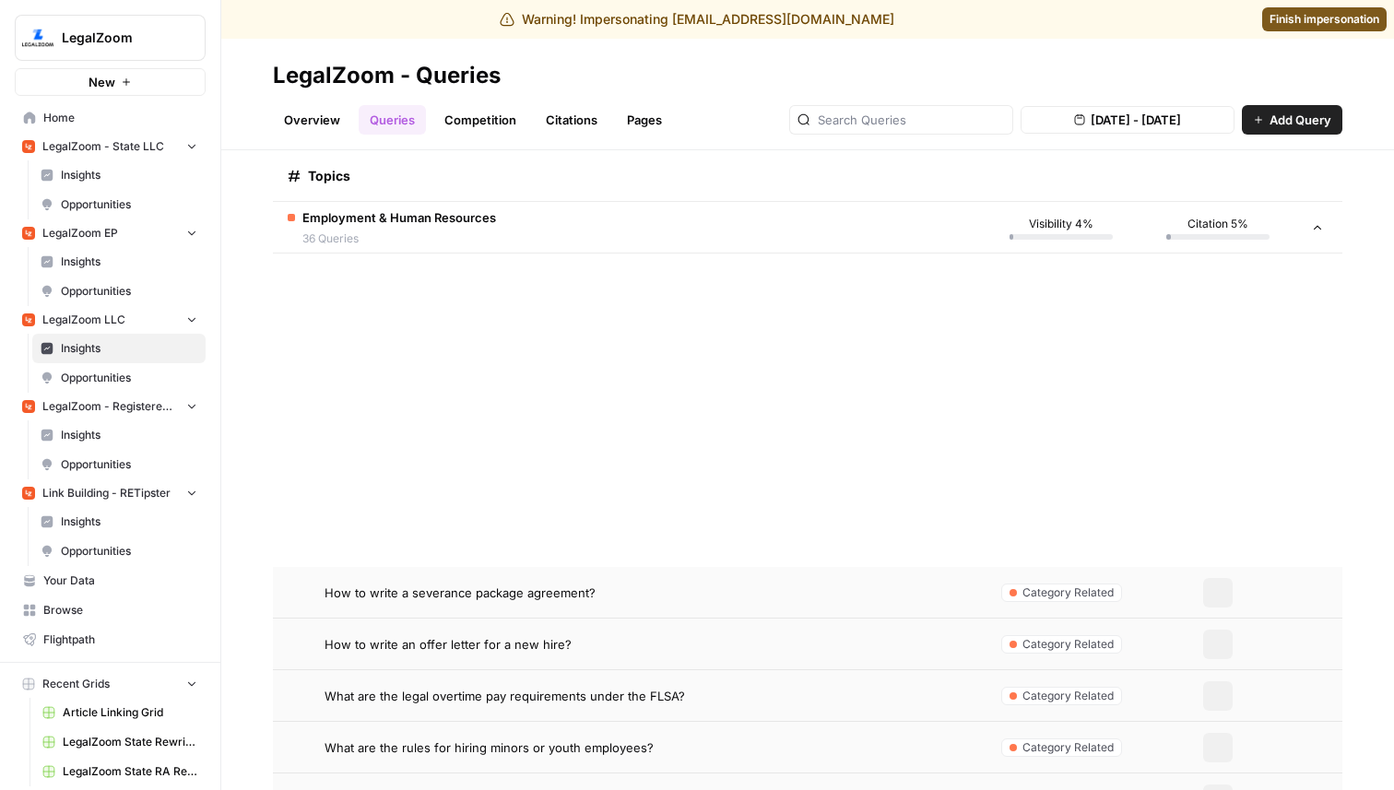
scroll to position [7270, 0]
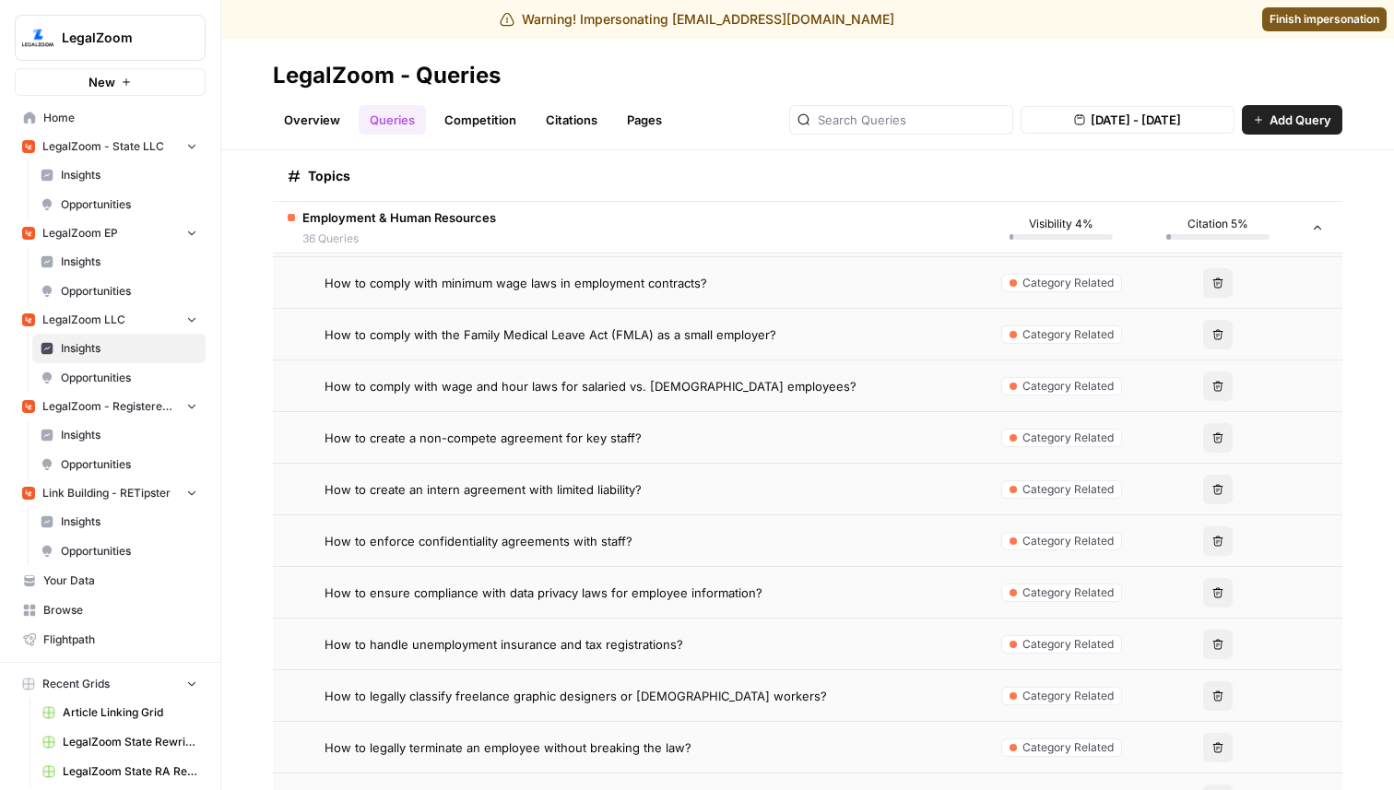
click at [309, 126] on link "Overview" at bounding box center [312, 119] width 78 height 29
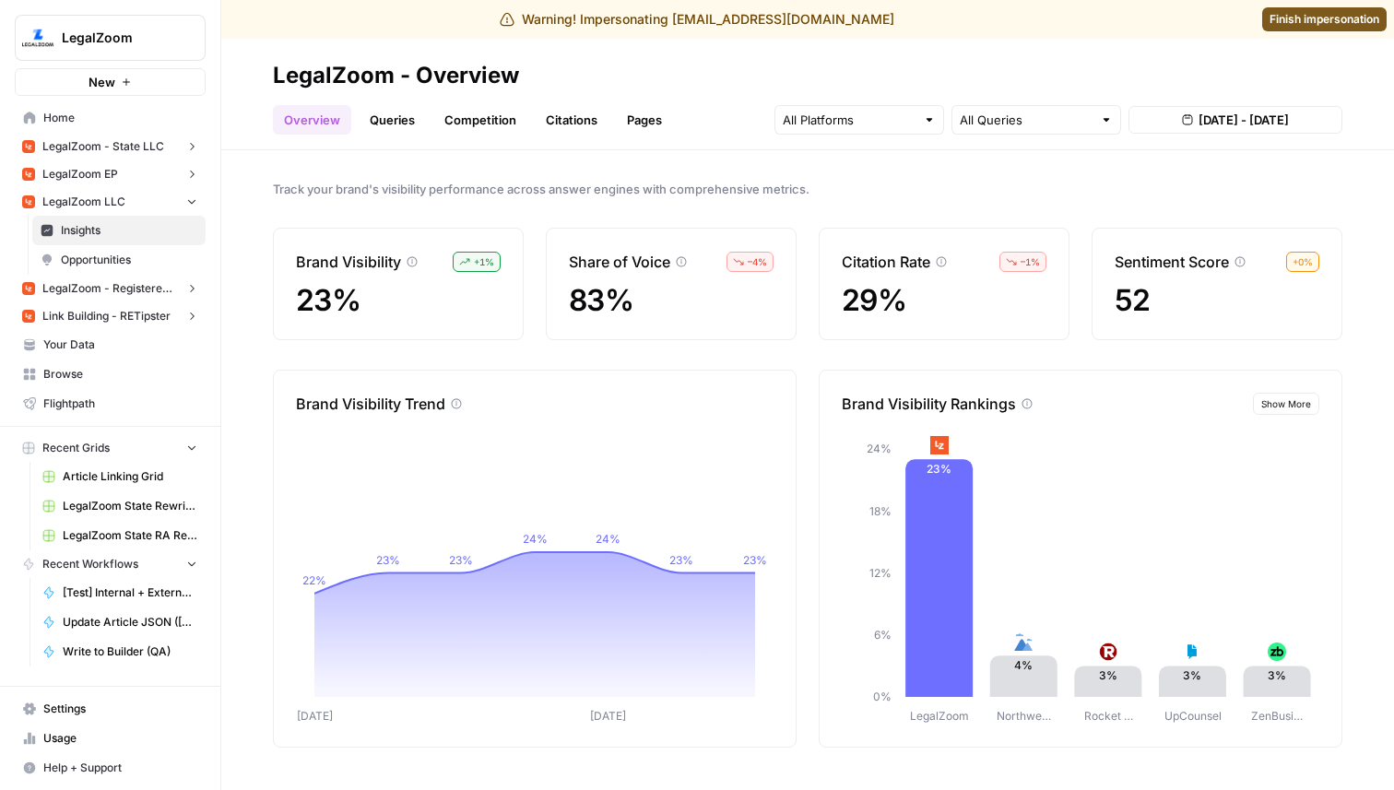
click at [371, 114] on link "Queries" at bounding box center [392, 119] width 67 height 29
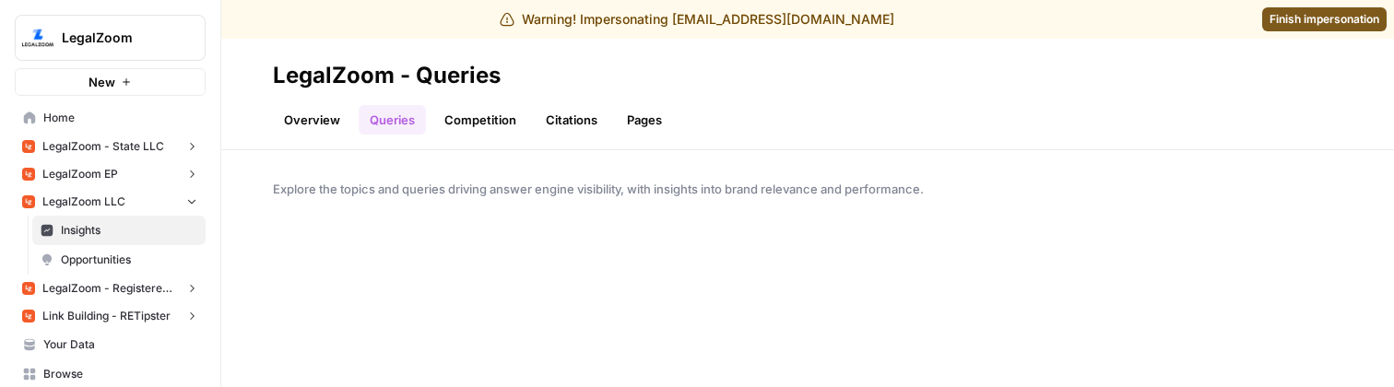
click at [1329, 16] on span "Finish impersonation" at bounding box center [1324, 19] width 110 height 17
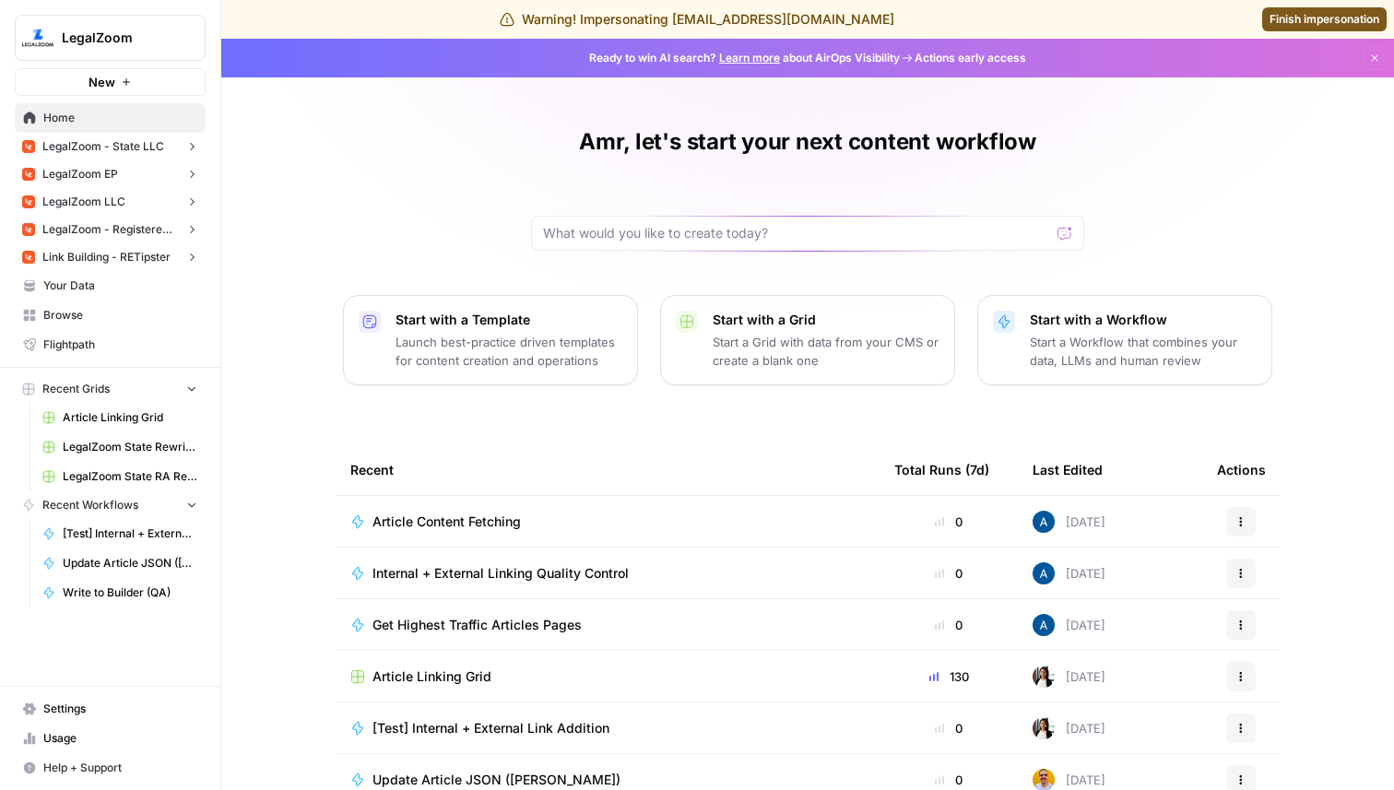
click at [1280, 28] on link "Finish impersonation" at bounding box center [1324, 19] width 124 height 24
click at [120, 207] on span "LegalZoom LLC" at bounding box center [83, 202] width 83 height 17
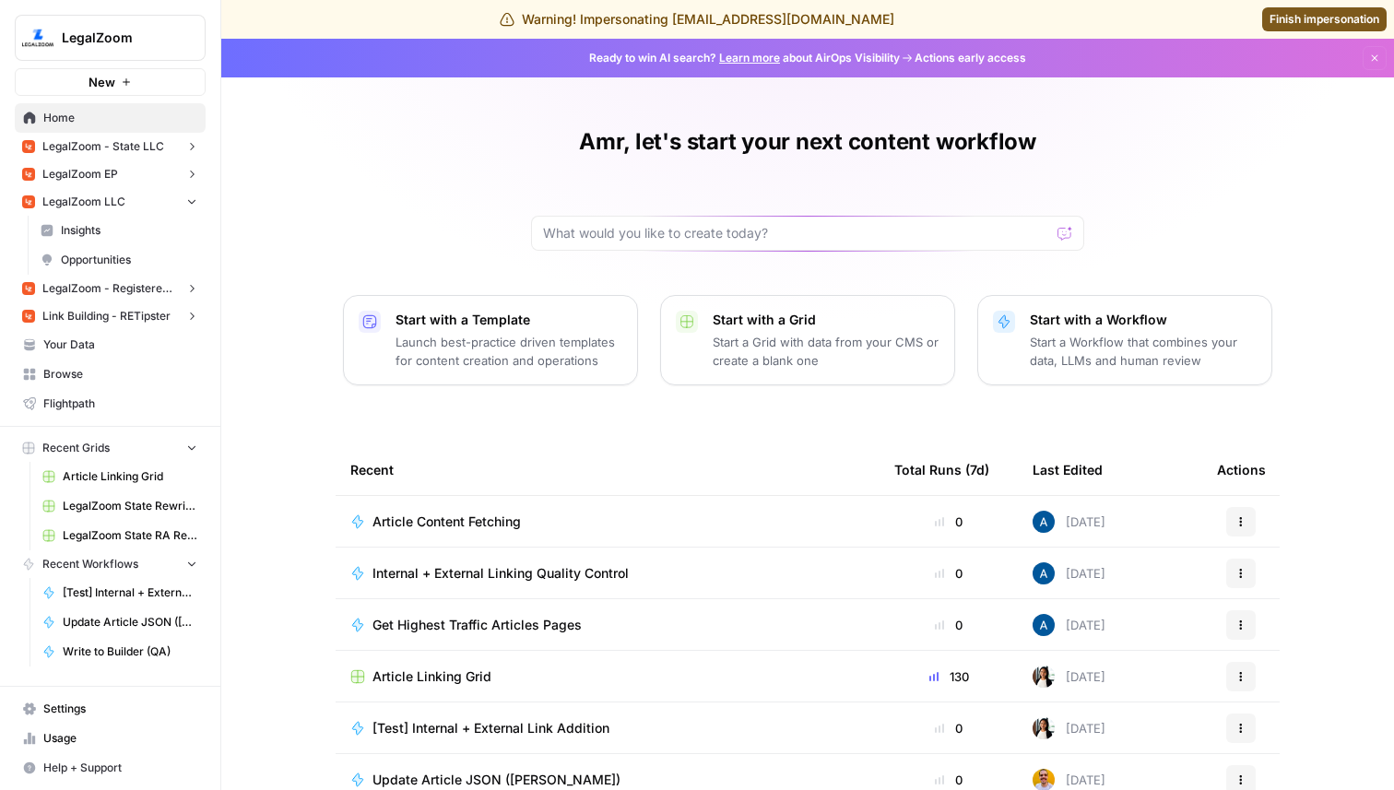
click at [112, 225] on span "Insights" at bounding box center [129, 230] width 136 height 17
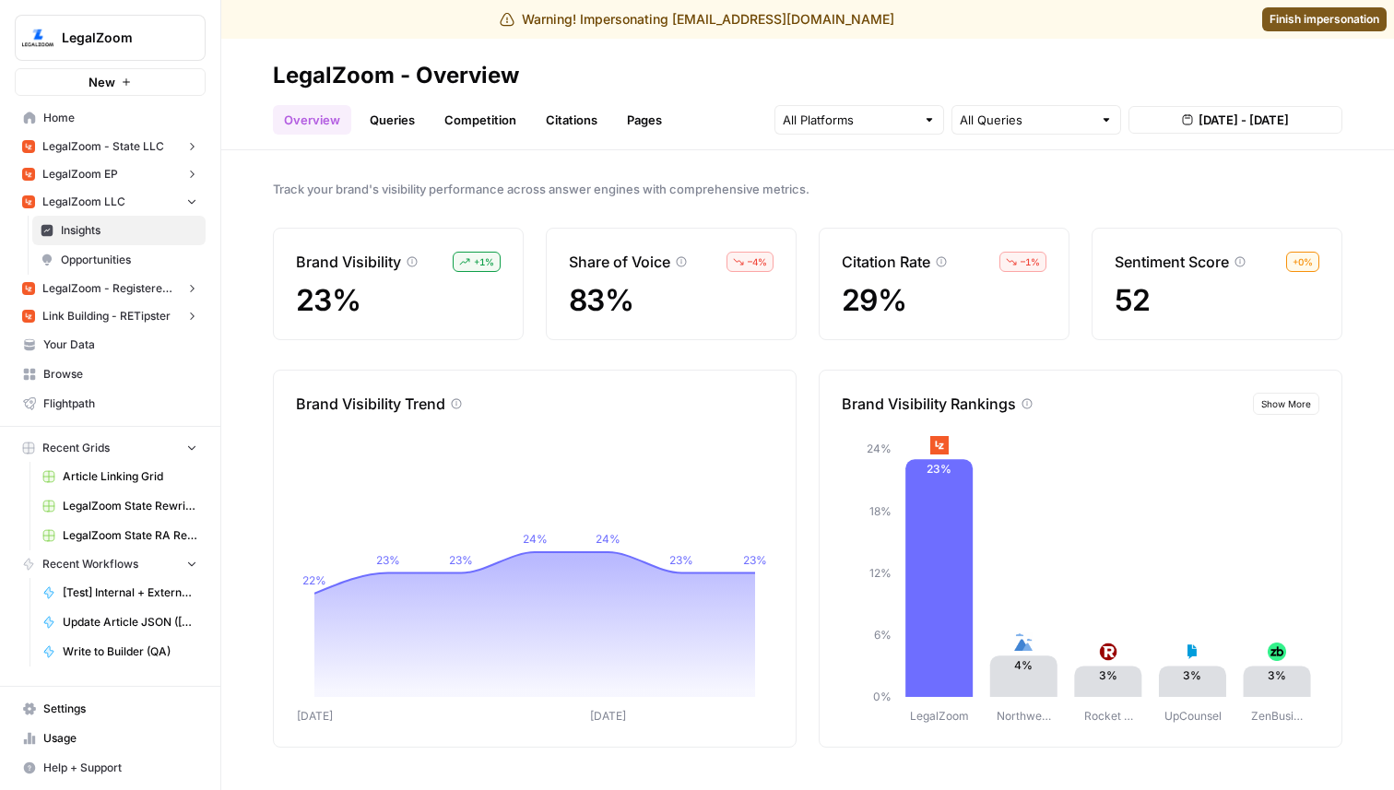
click at [403, 122] on link "Queries" at bounding box center [392, 119] width 67 height 29
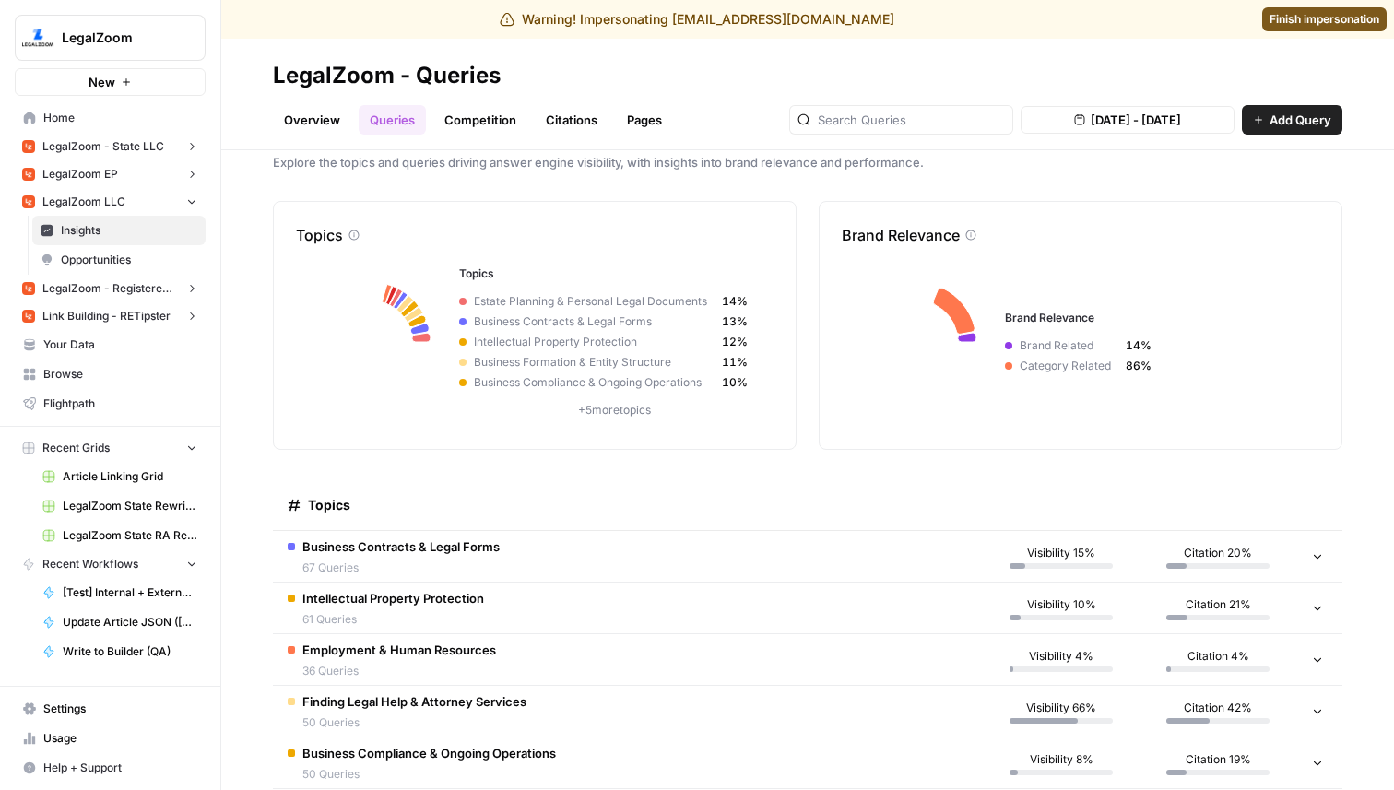
scroll to position [30, 0]
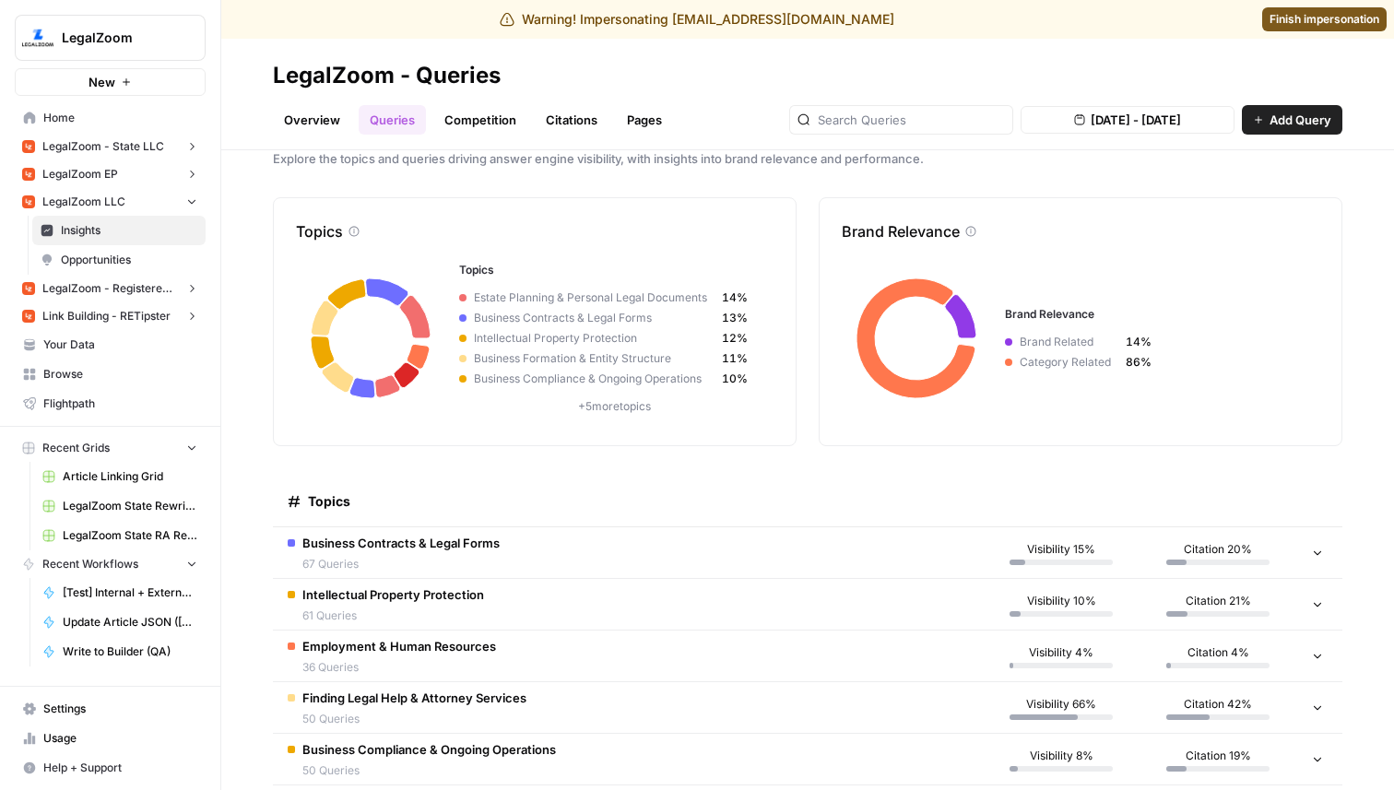
click at [431, 541] on span "Business Contracts & Legal Forms" at bounding box center [400, 543] width 197 height 18
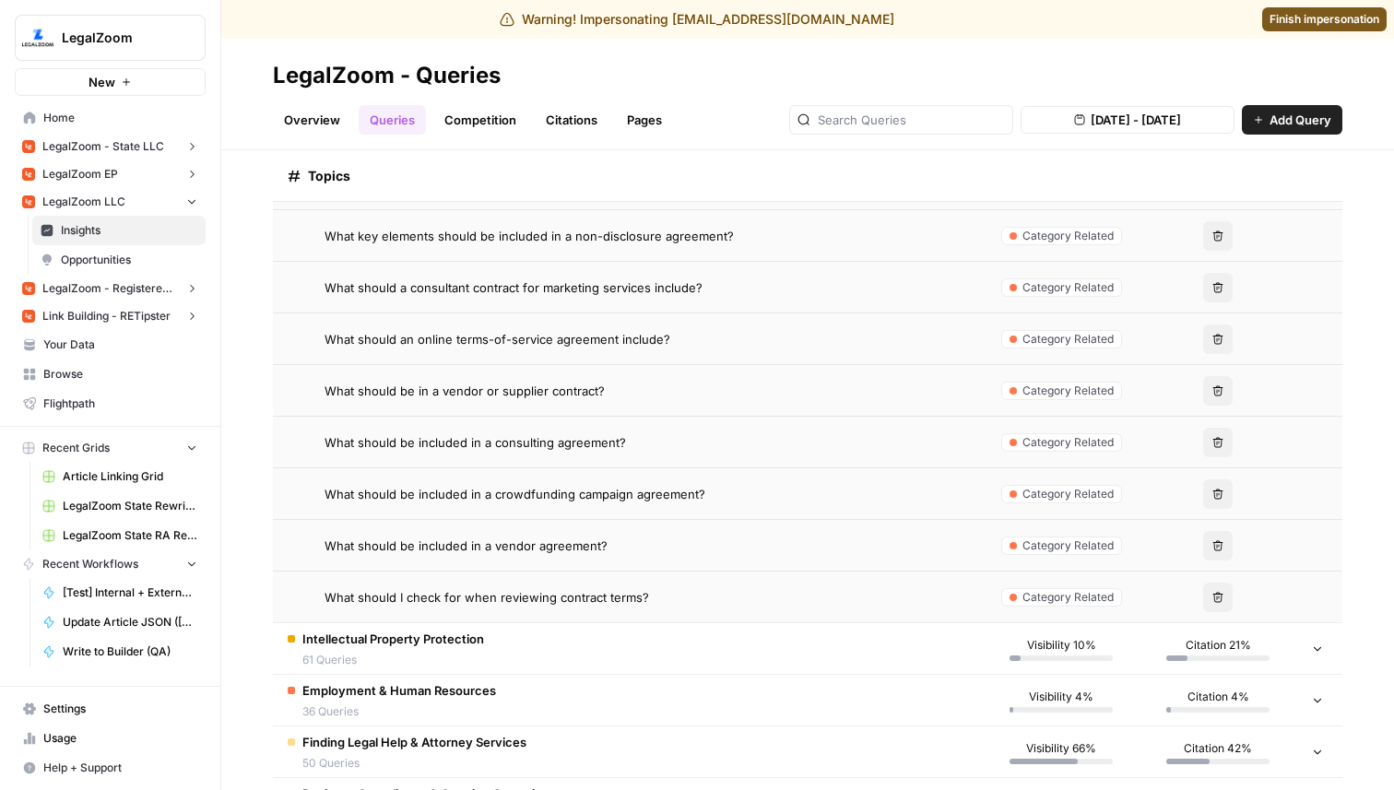
scroll to position [3772, 0]
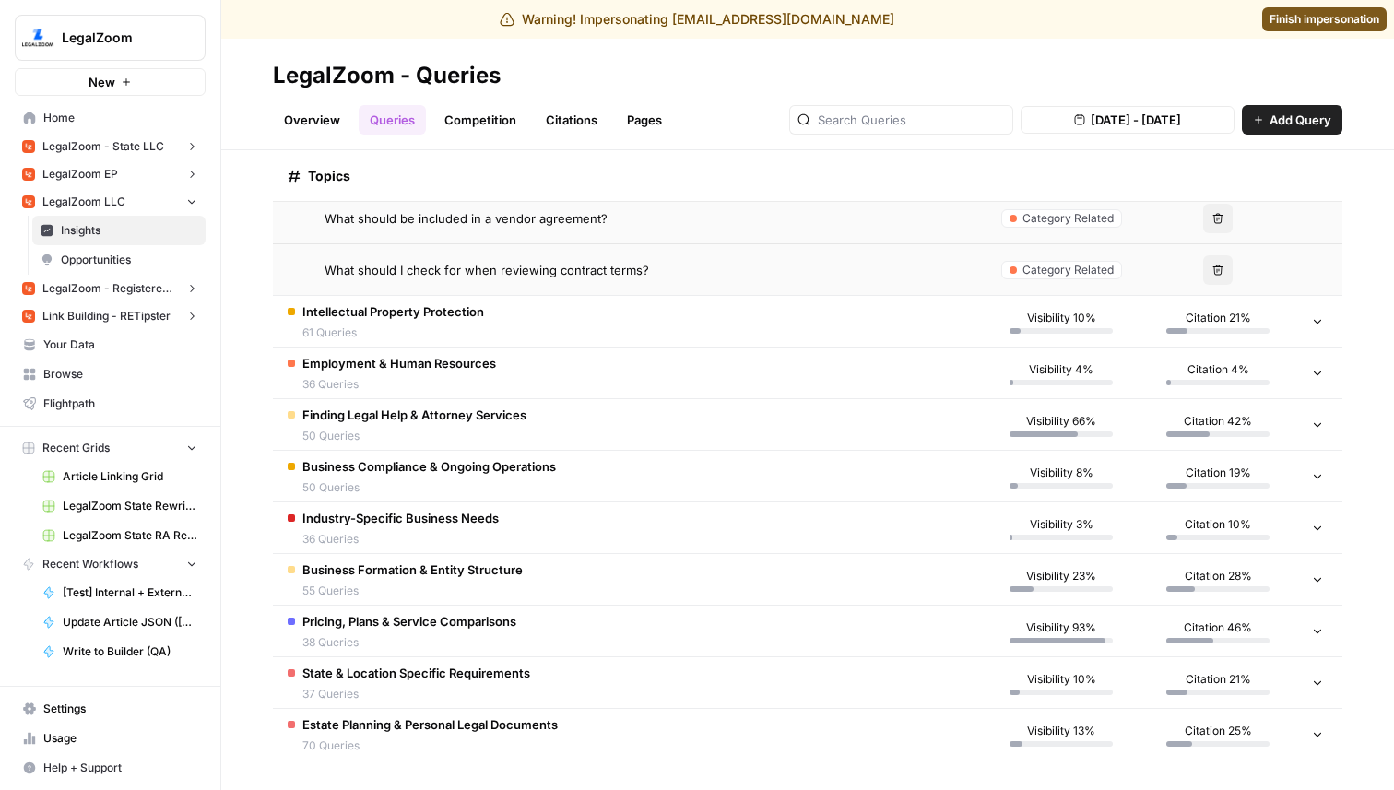
click at [459, 340] on span "61 Queries" at bounding box center [393, 332] width 182 height 17
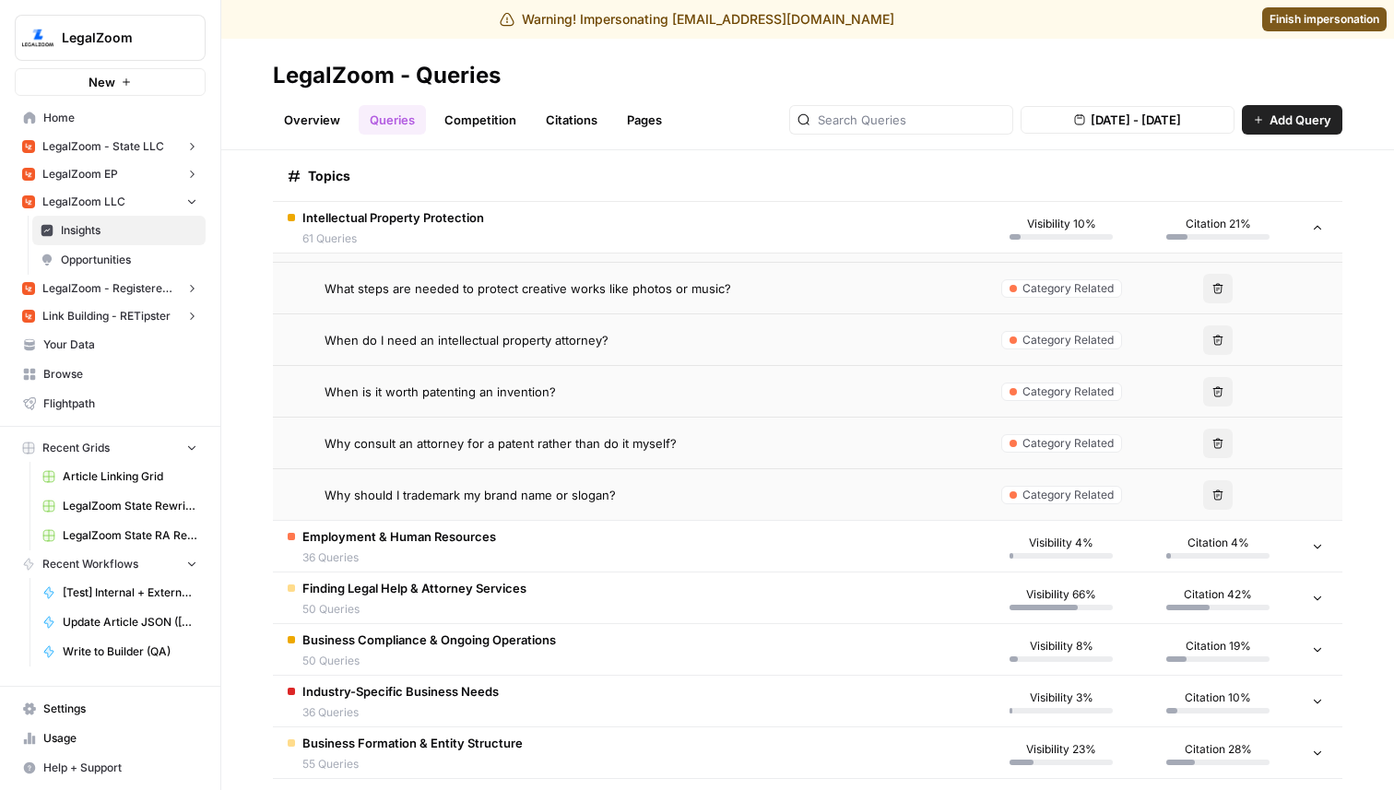
scroll to position [6921, 0]
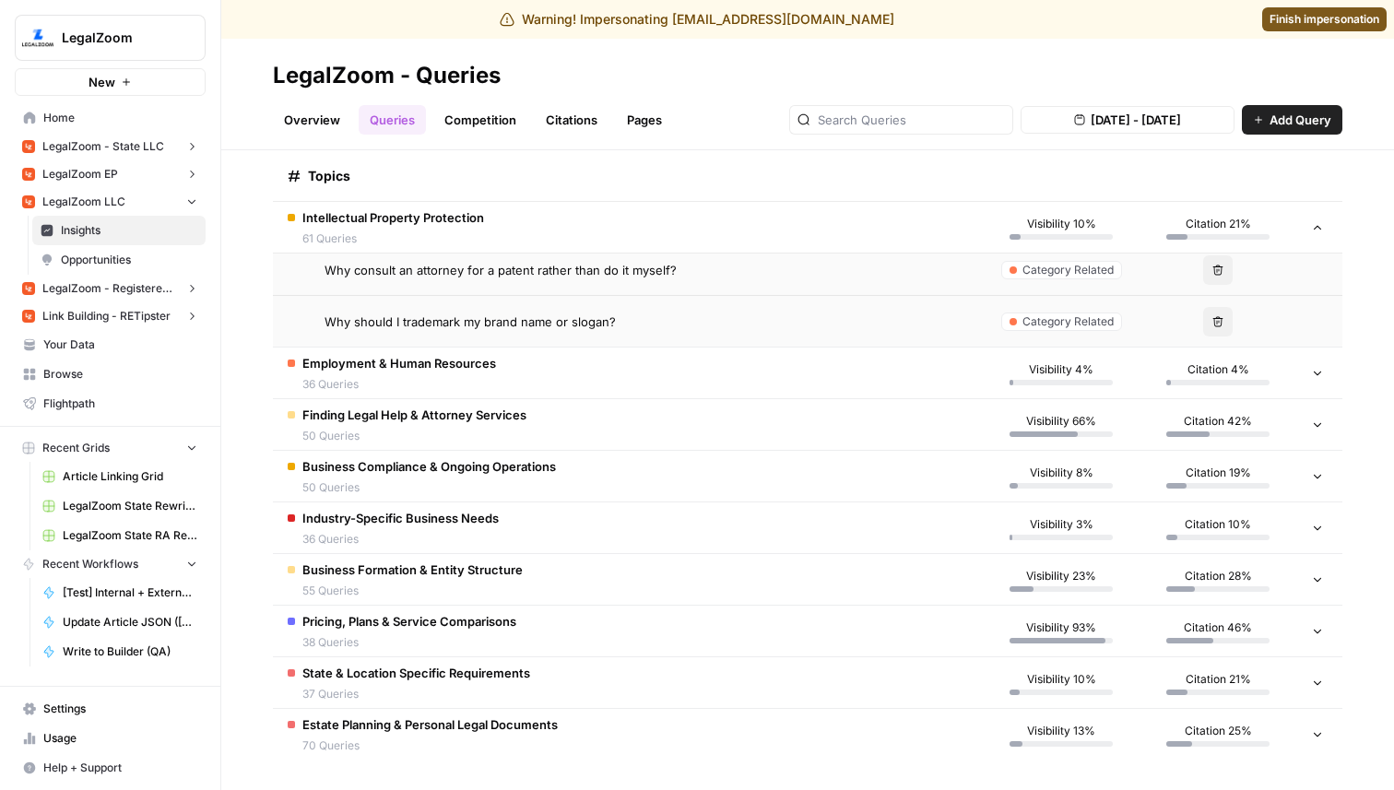
click at [628, 441] on td "Finding Legal Help & Attorney Services 50 Queries" at bounding box center [628, 424] width 710 height 51
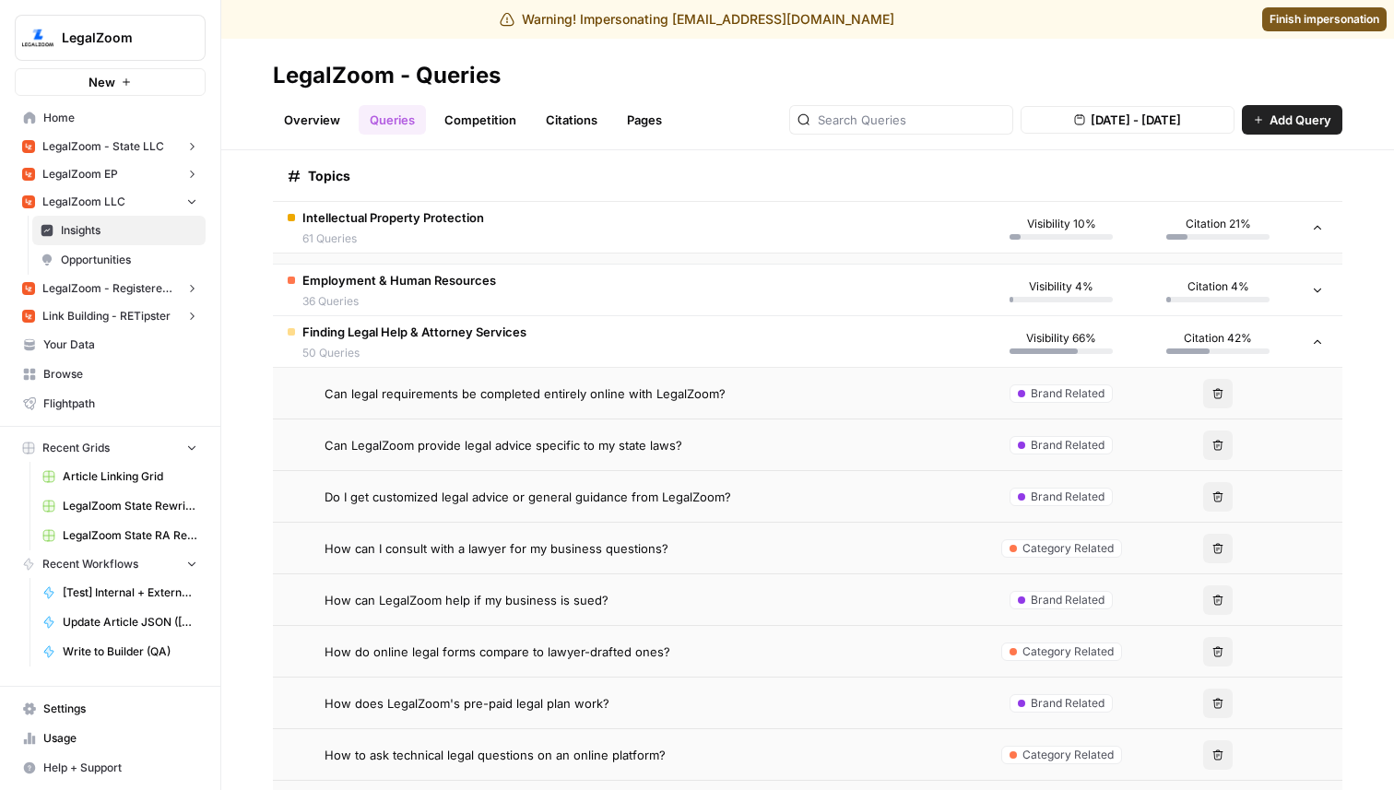
scroll to position [7011, 0]
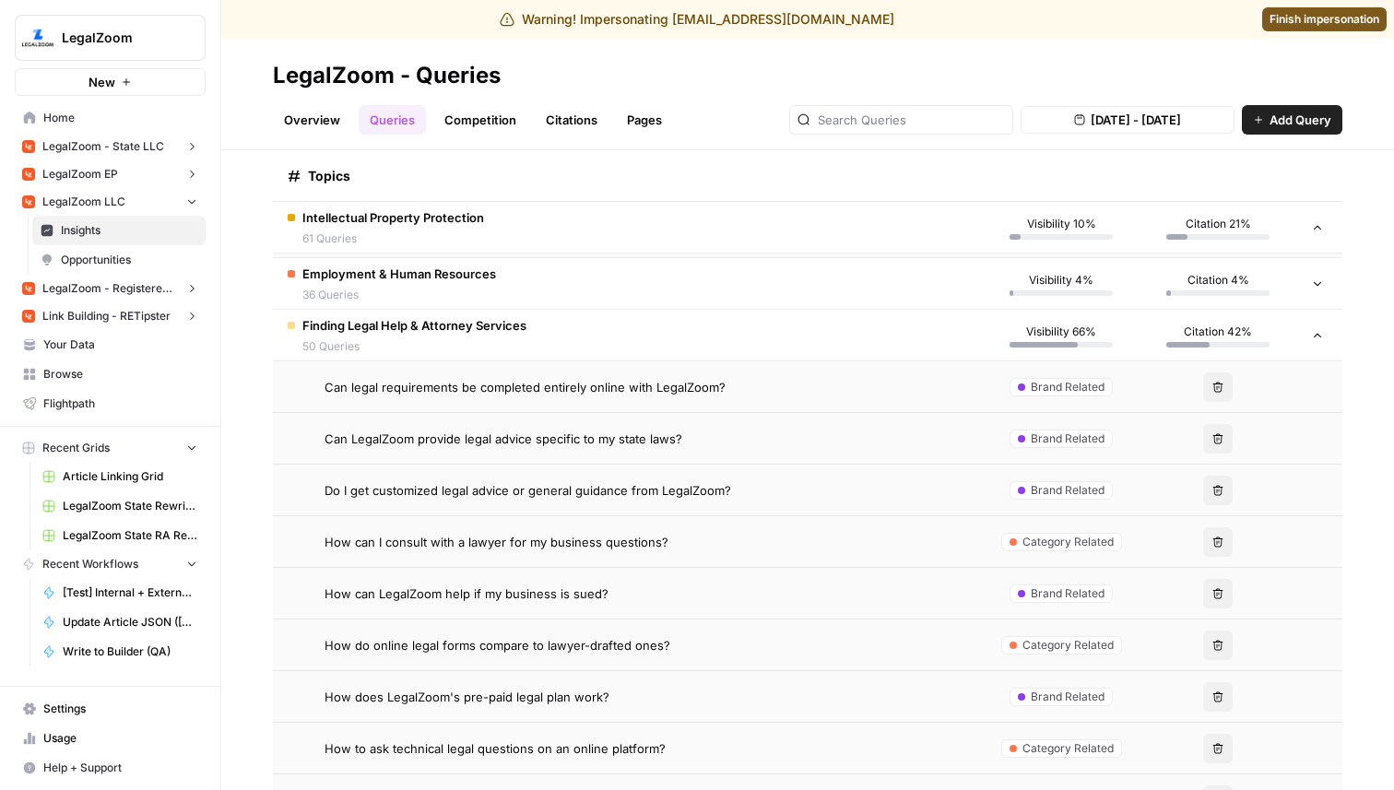
click at [1333, 17] on span "Finish impersonation" at bounding box center [1324, 19] width 110 height 17
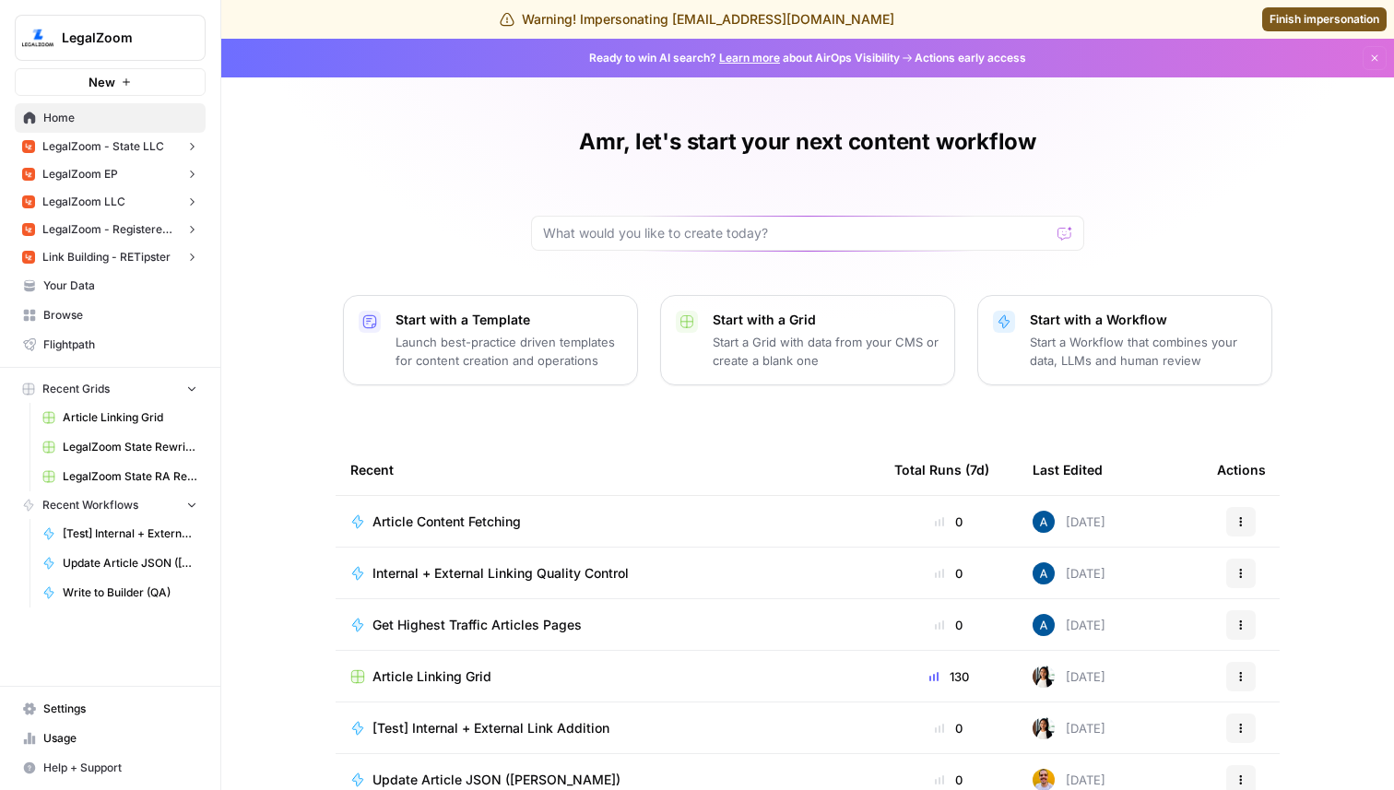
click at [148, 195] on button "LegalZoom LLC" at bounding box center [110, 202] width 191 height 28
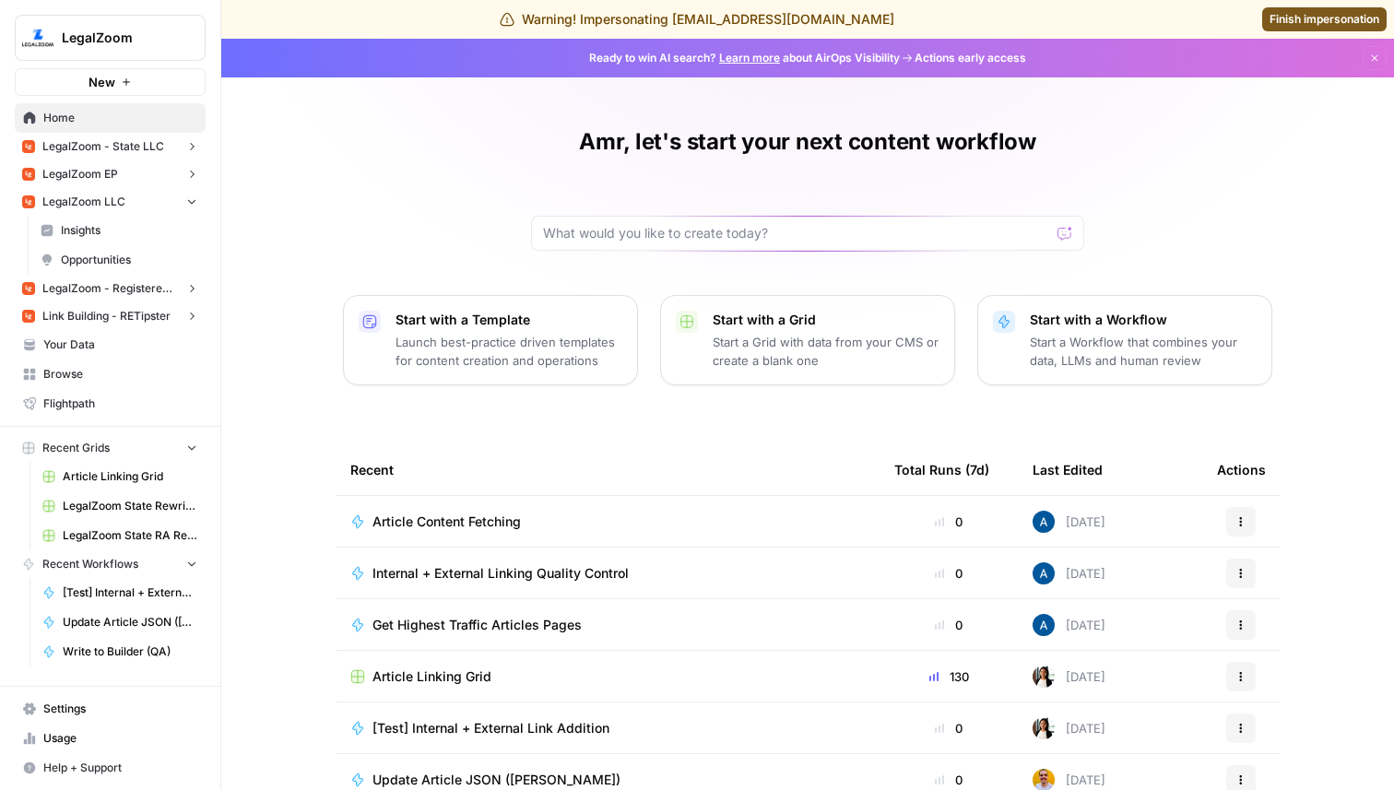
click at [139, 236] on span "Insights" at bounding box center [129, 230] width 136 height 17
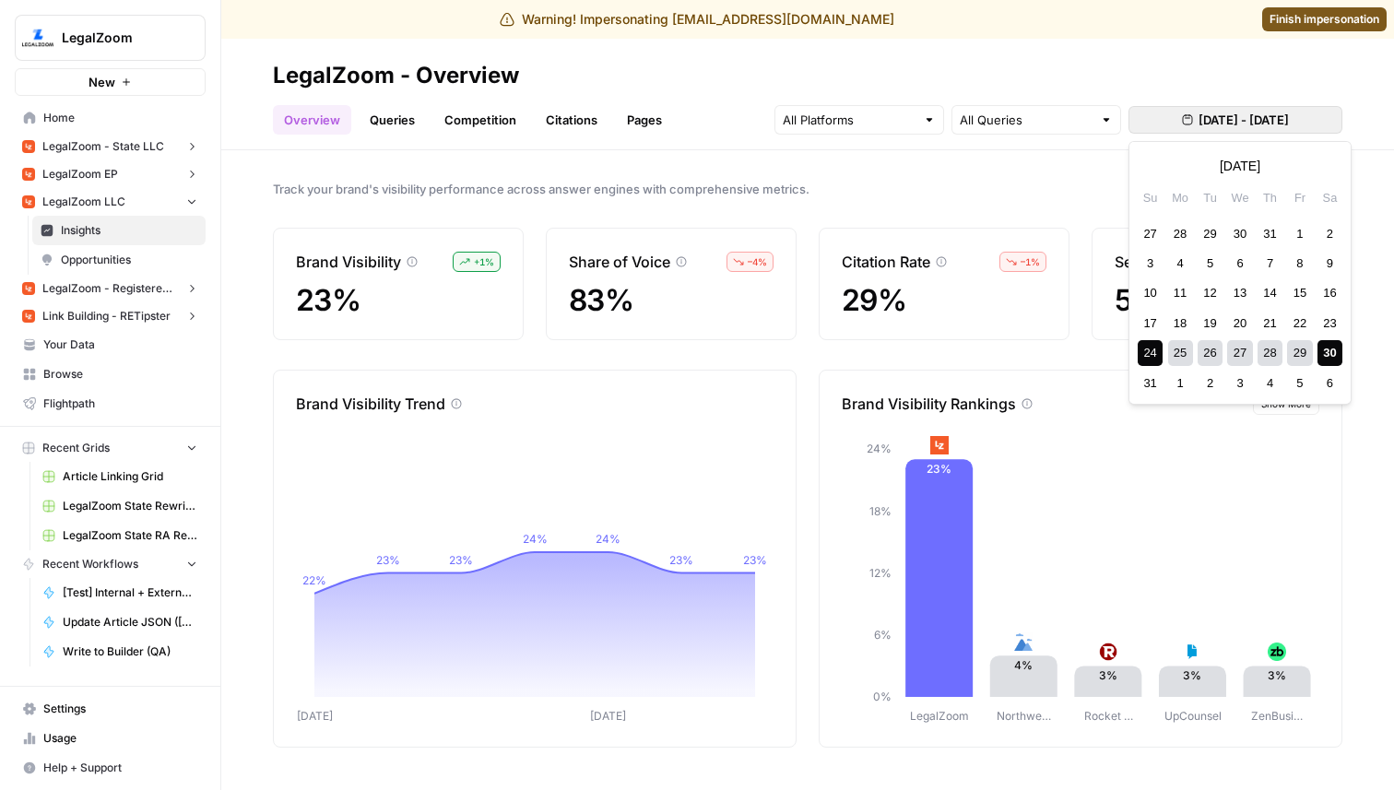
click at [1198, 128] on span "Aug 24, 2025 - Aug 30, 2025" at bounding box center [1243, 120] width 90 height 18
click at [1238, 354] on div "27" at bounding box center [1239, 352] width 25 height 25
click at [1326, 351] on div "30" at bounding box center [1329, 352] width 25 height 25
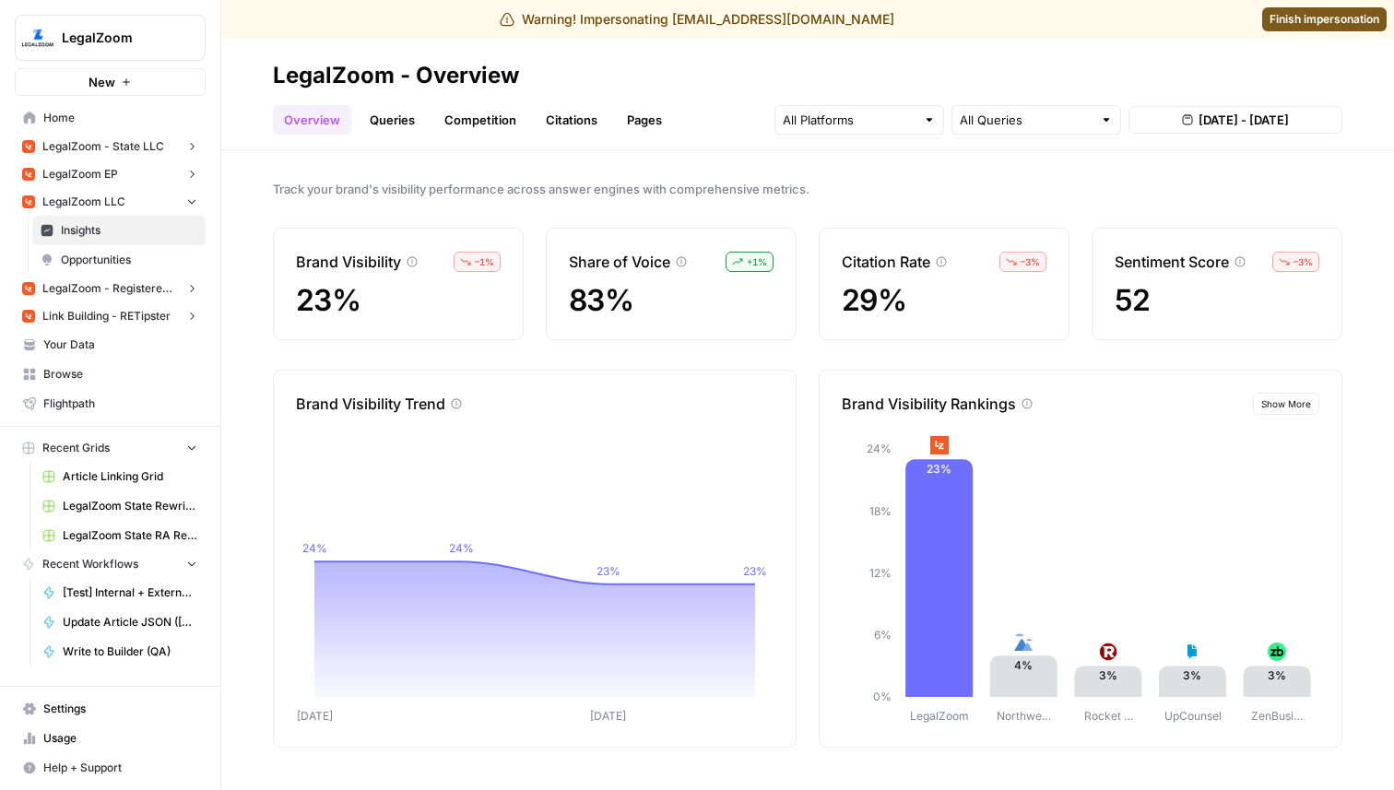
click at [365, 123] on link "Queries" at bounding box center [392, 119] width 67 height 29
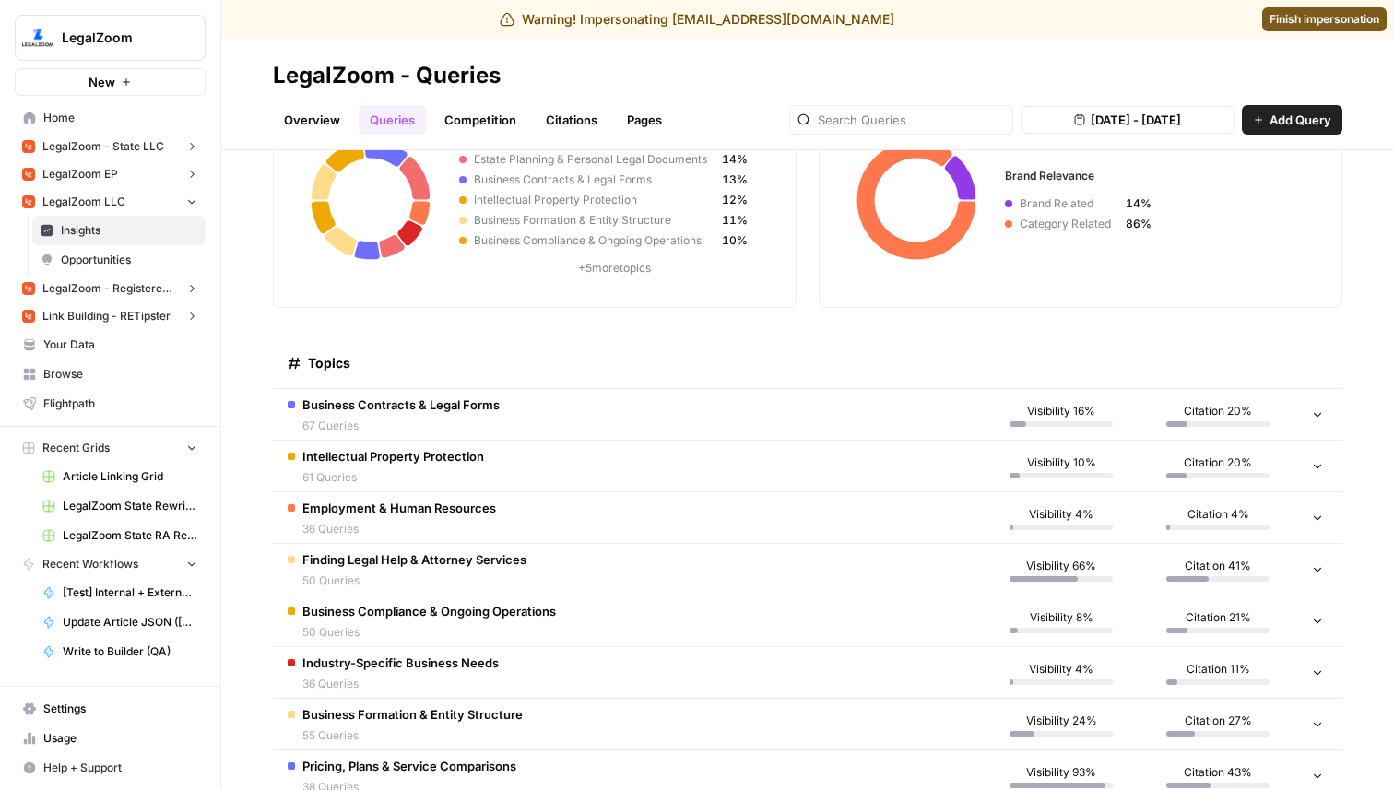
scroll to position [279, 0]
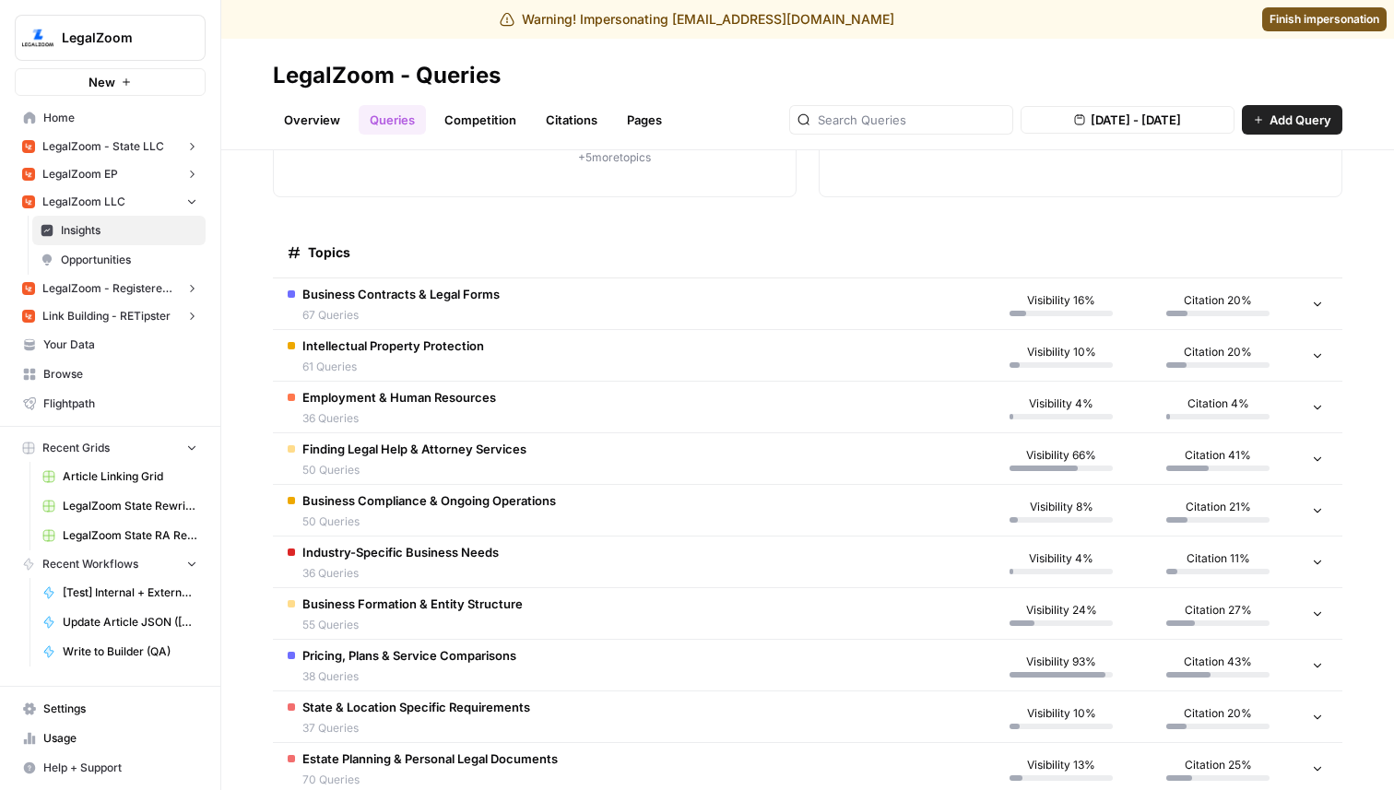
click at [475, 315] on span "67 Queries" at bounding box center [400, 315] width 197 height 17
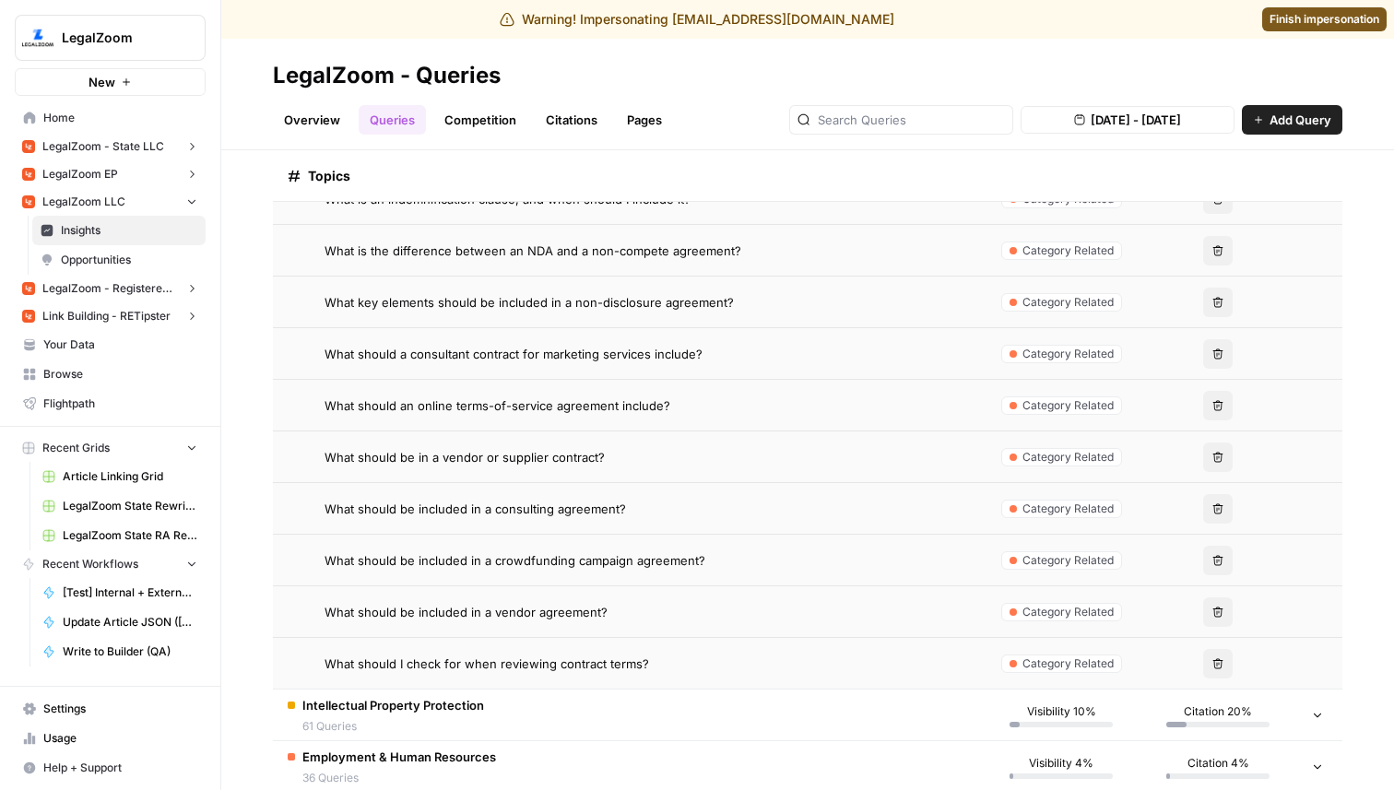
scroll to position [3772, 0]
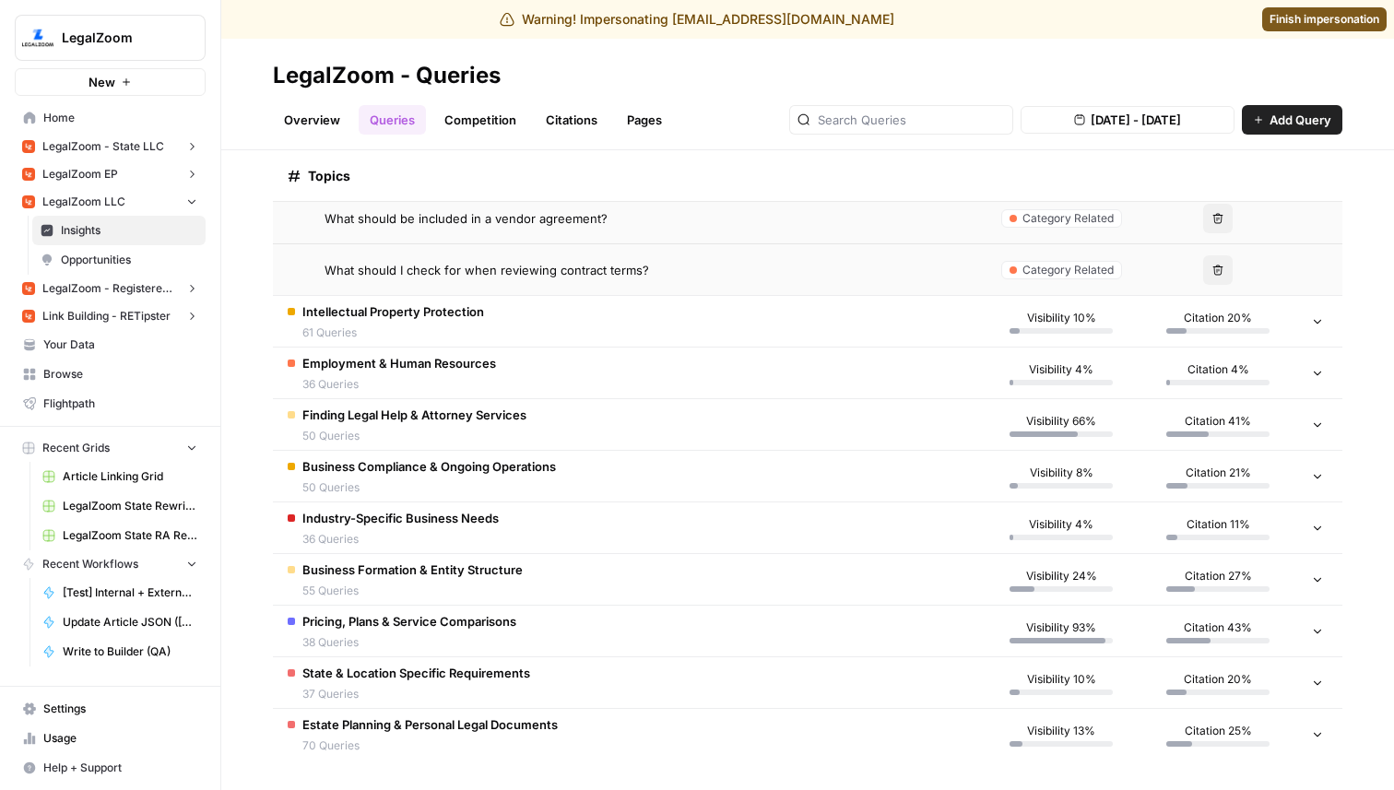
click at [486, 312] on td "Intellectual Property Protection 61 Queries" at bounding box center [628, 321] width 710 height 51
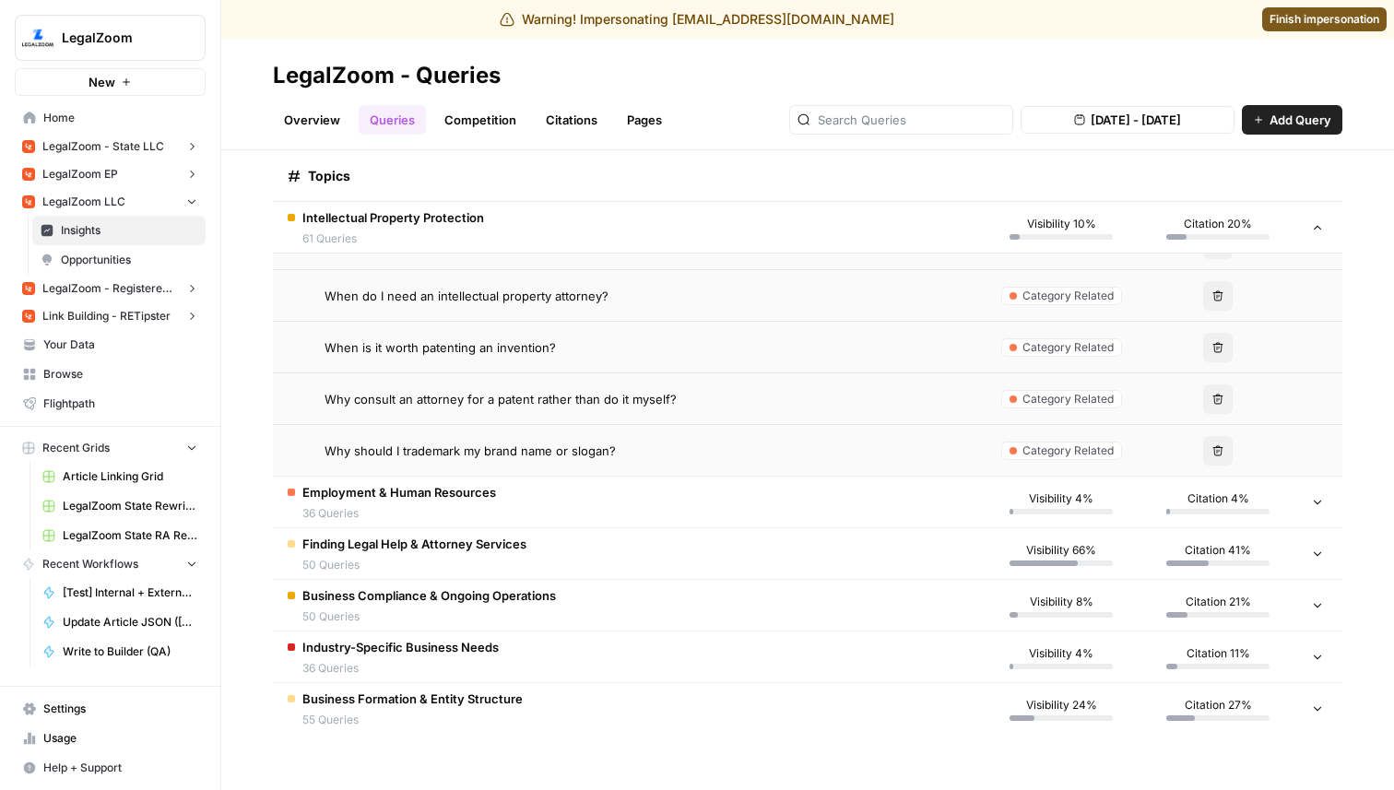
scroll to position [6921, 0]
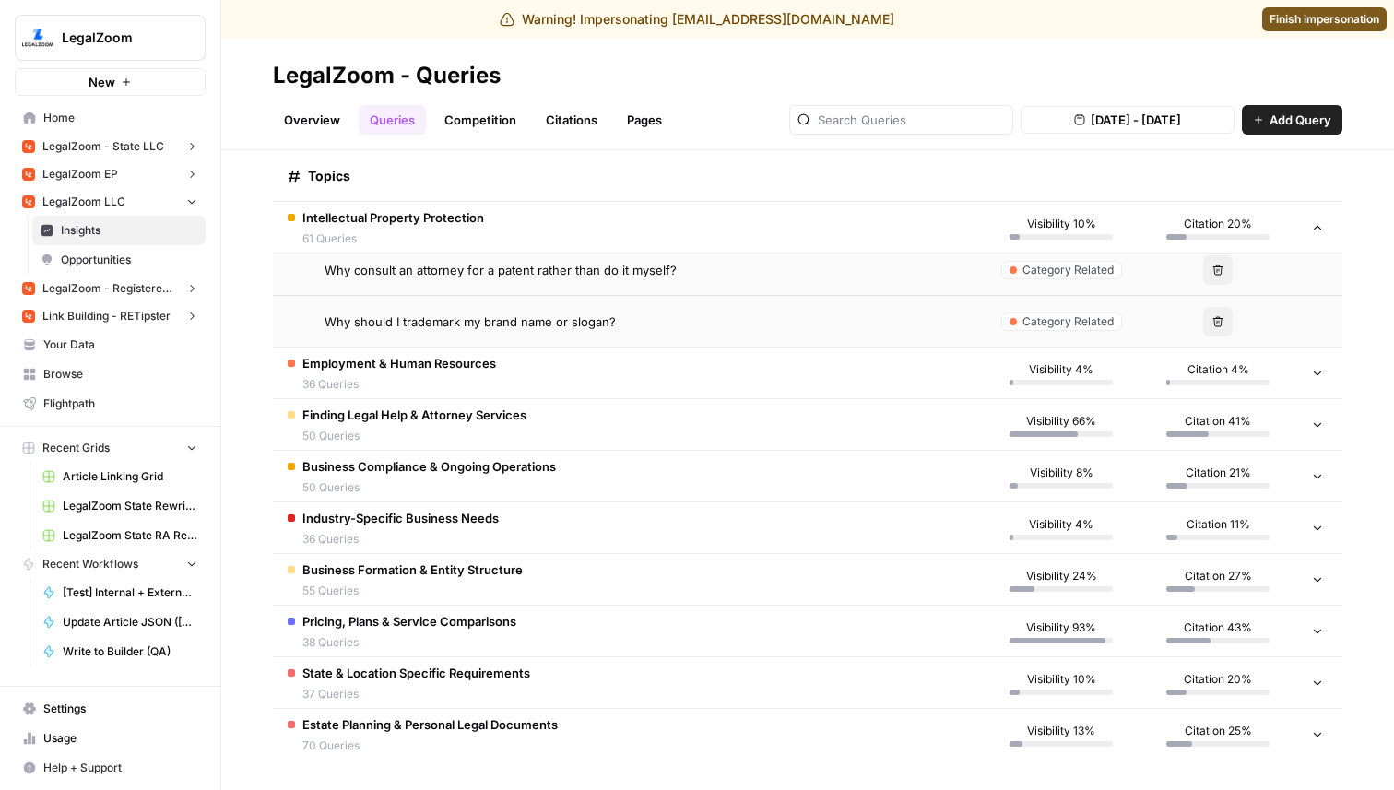
click at [525, 383] on td "Employment & Human Resources 36 Queries" at bounding box center [628, 373] width 710 height 51
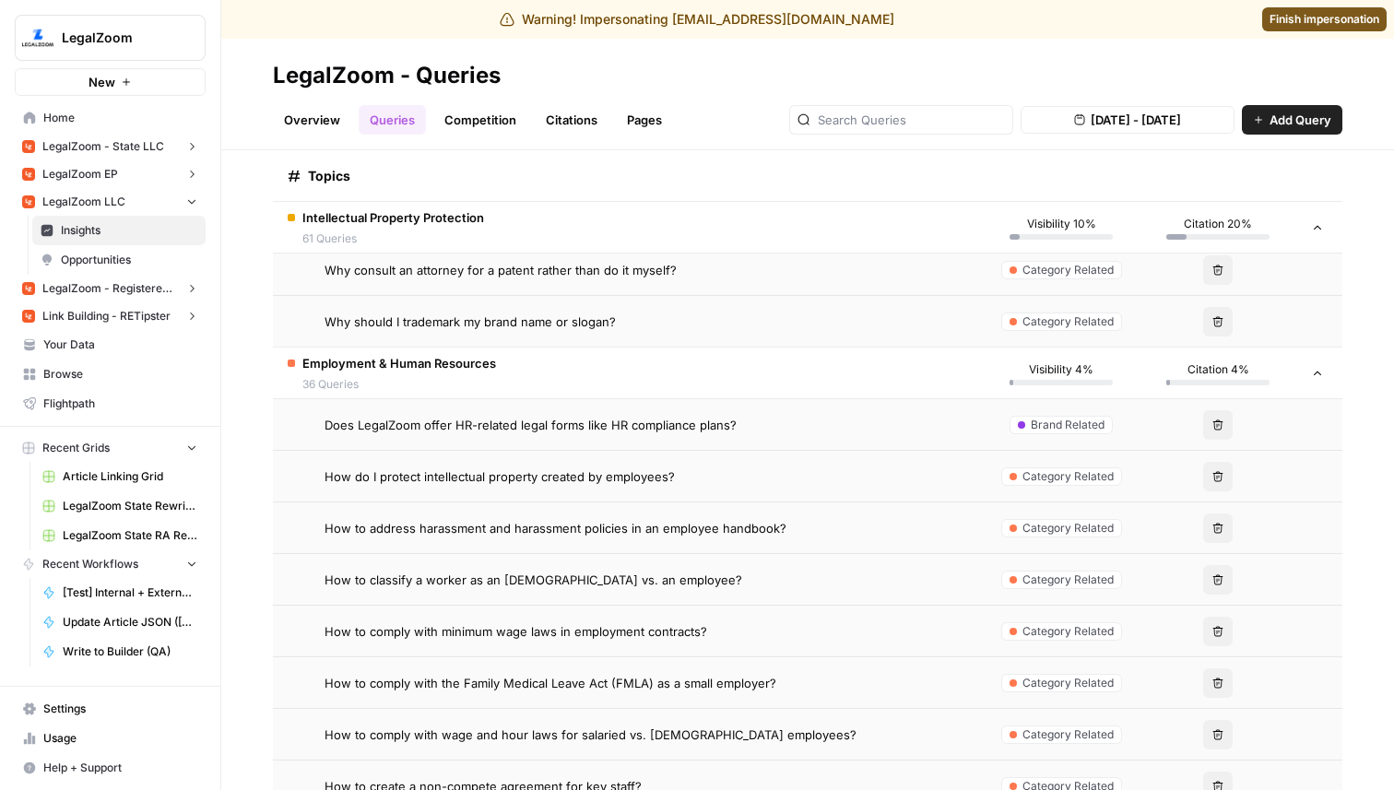
click at [623, 431] on span "Does LegalZoom offer HR-related legal forms like HR compliance plans?" at bounding box center [530, 425] width 412 height 18
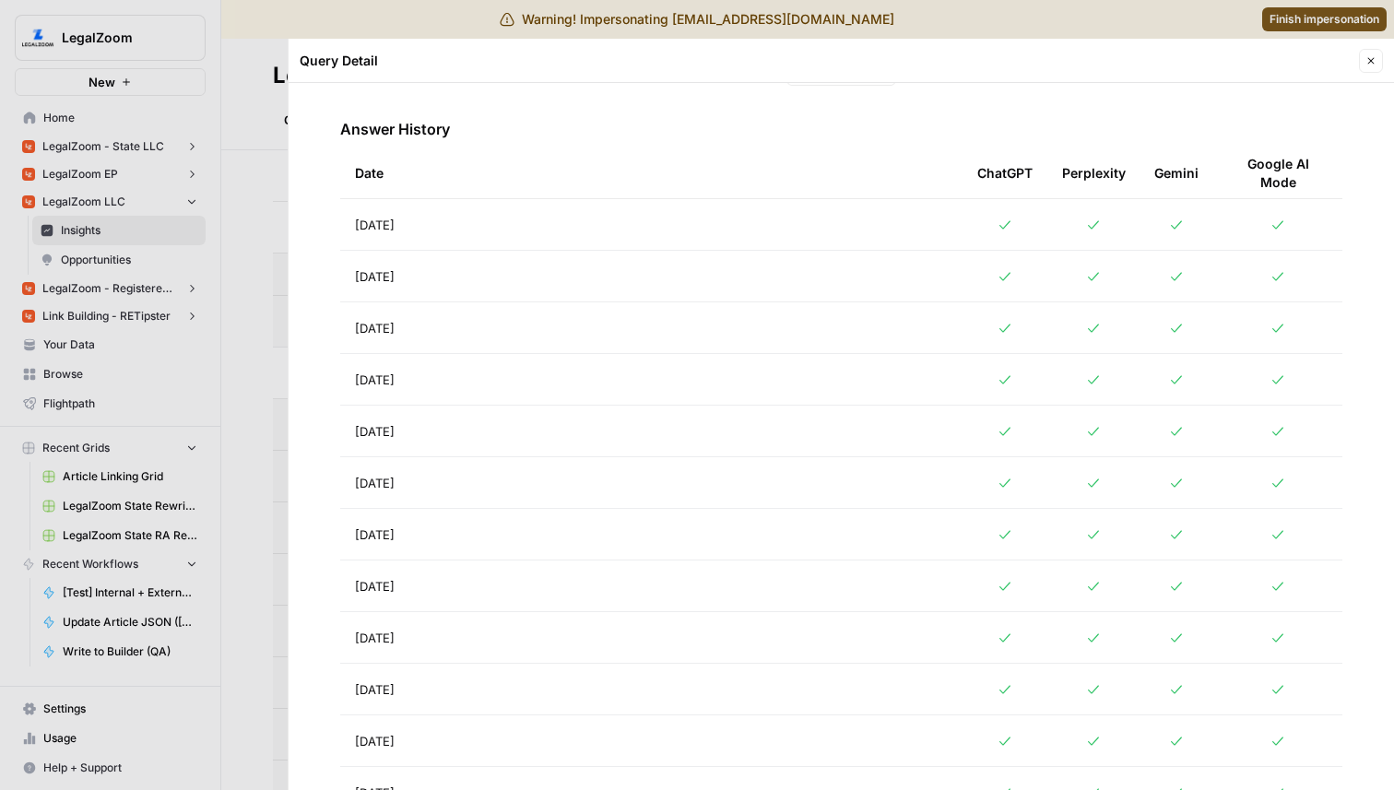
click at [535, 236] on td "Aug 30, 2025" at bounding box center [651, 224] width 622 height 51
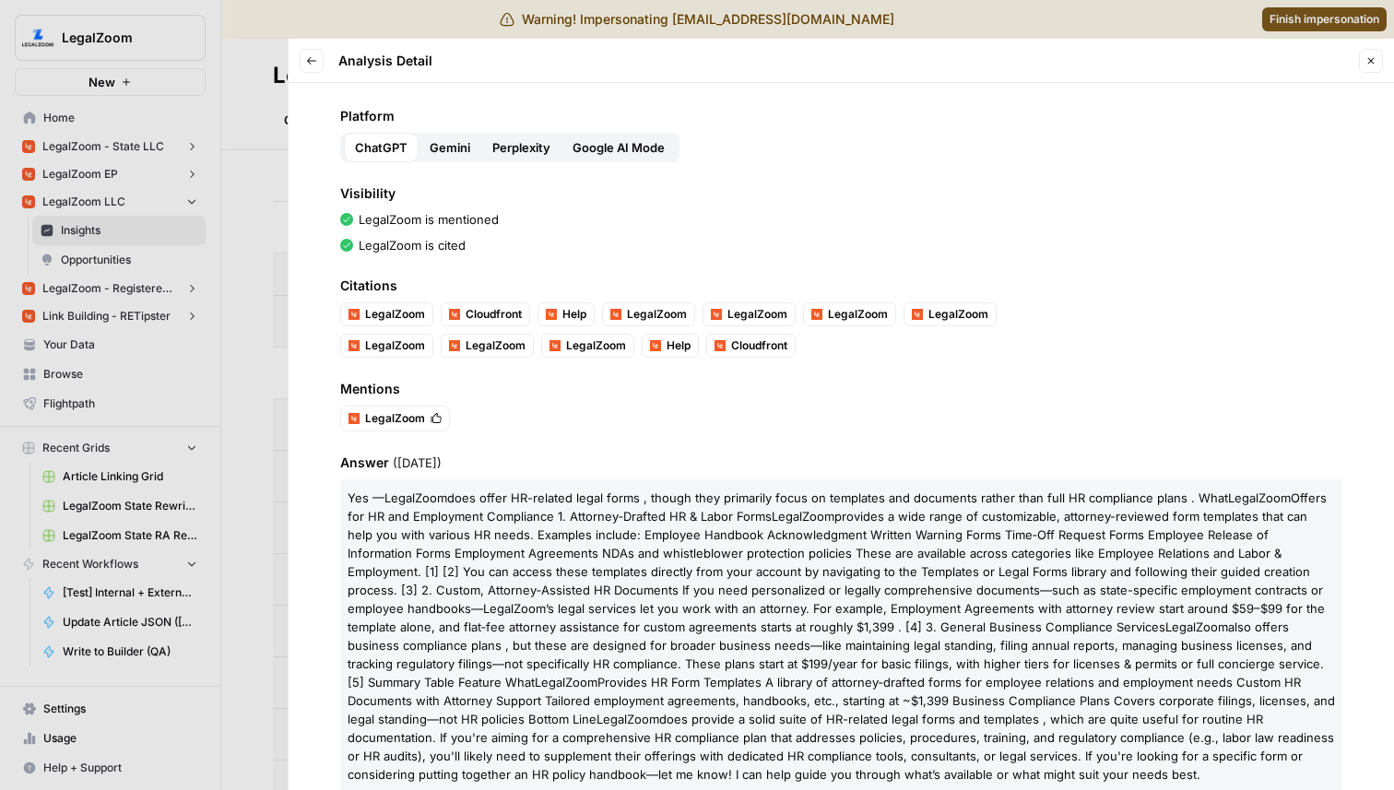
scroll to position [115, 0]
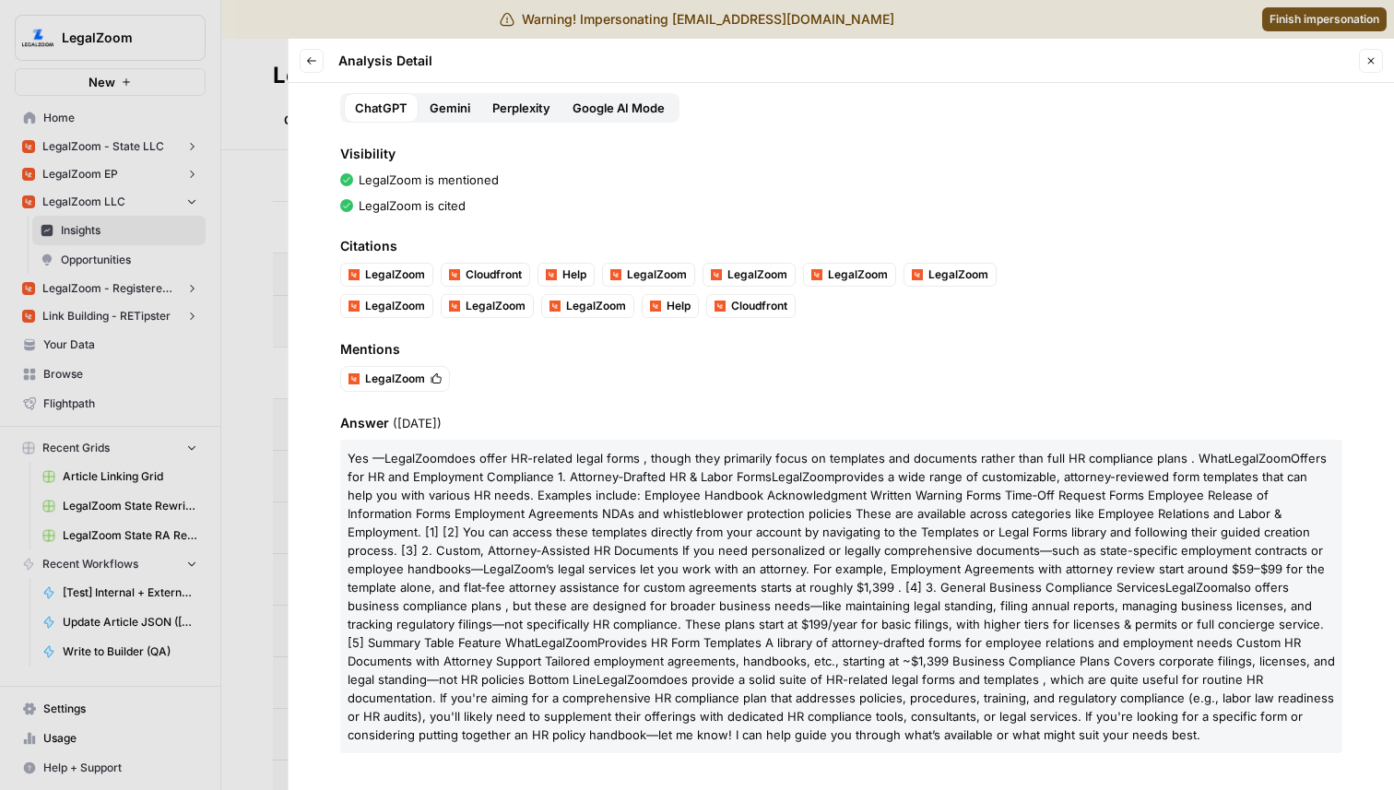
click at [253, 402] on div at bounding box center [697, 395] width 1394 height 790
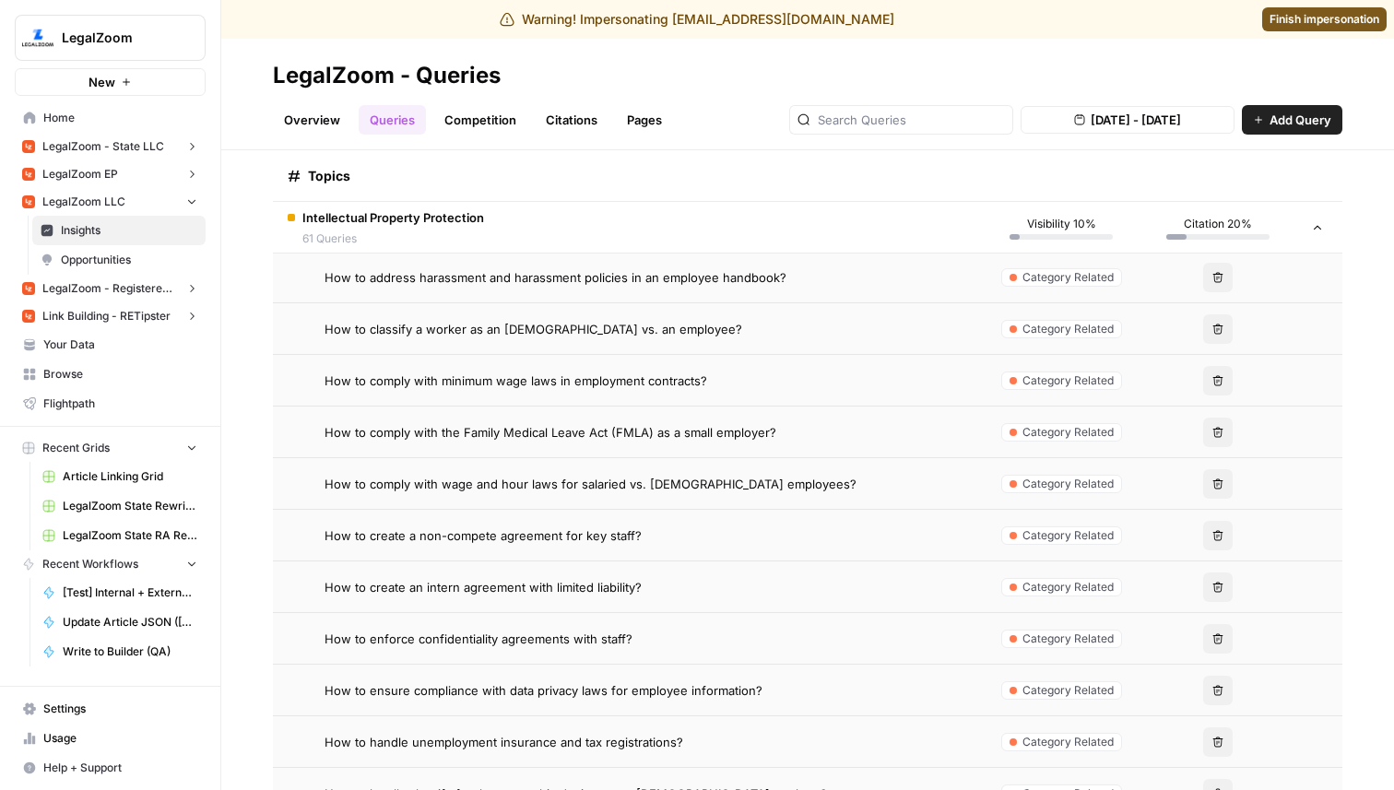
scroll to position [7261, 0]
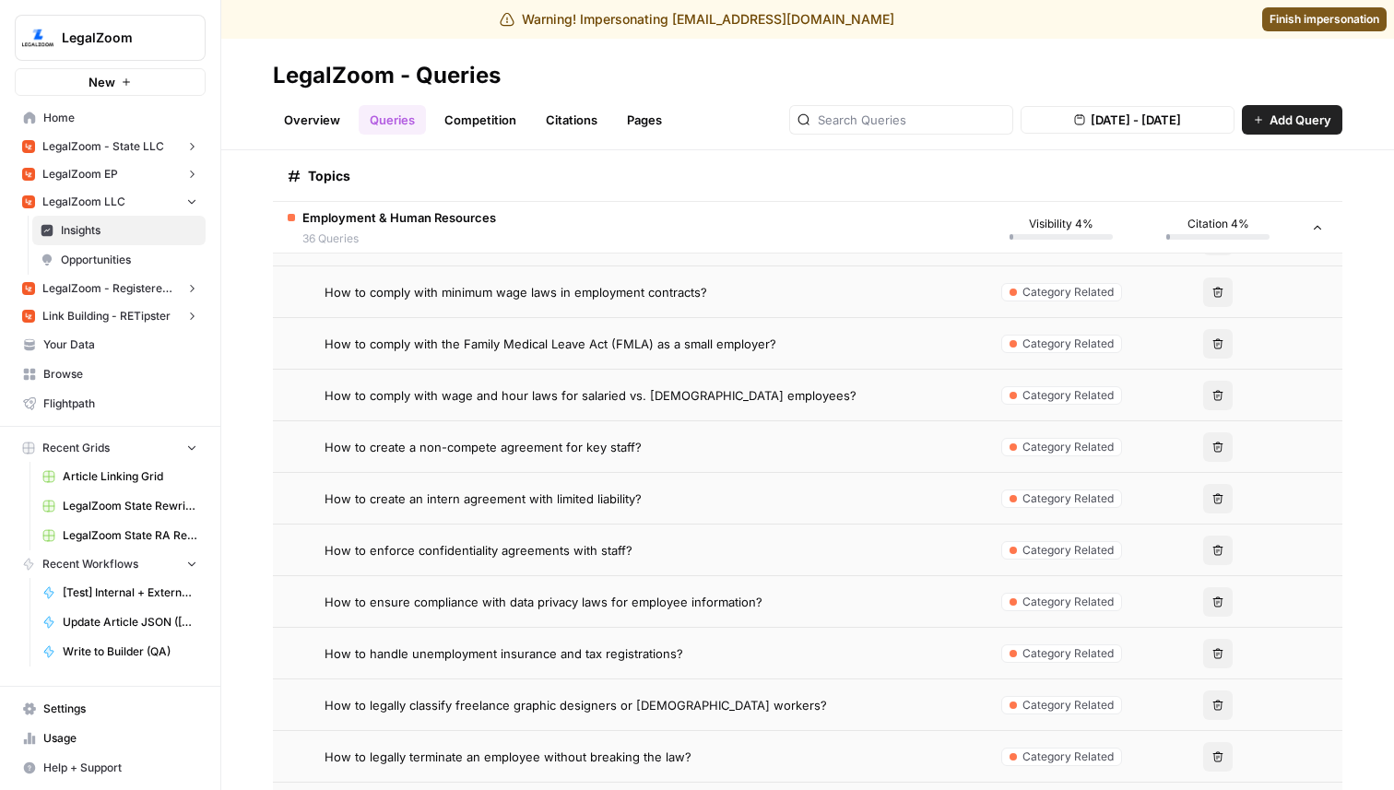
click at [569, 497] on span "How to create an intern agreement with limited liability?" at bounding box center [482, 499] width 317 height 18
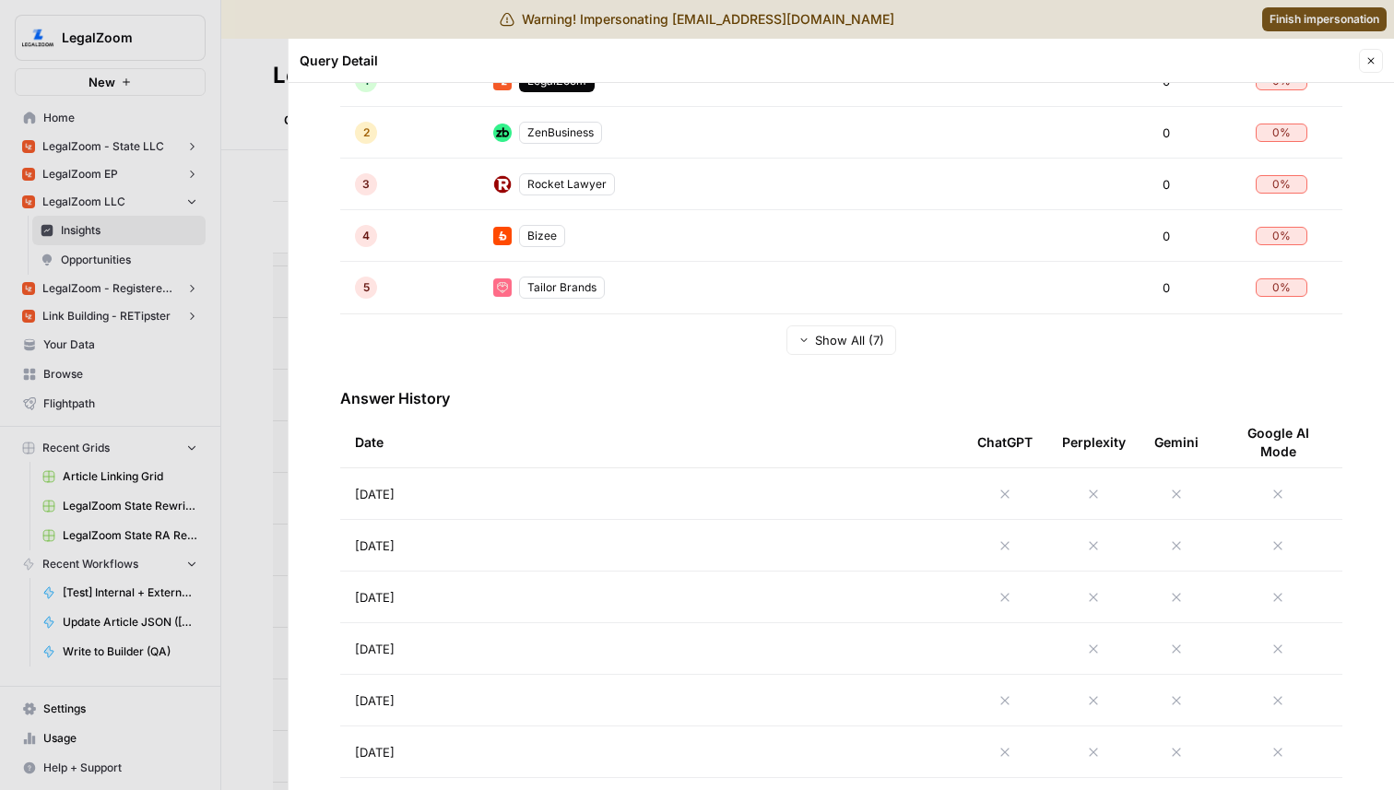
click at [912, 489] on td "Aug 30, 2025" at bounding box center [651, 493] width 622 height 51
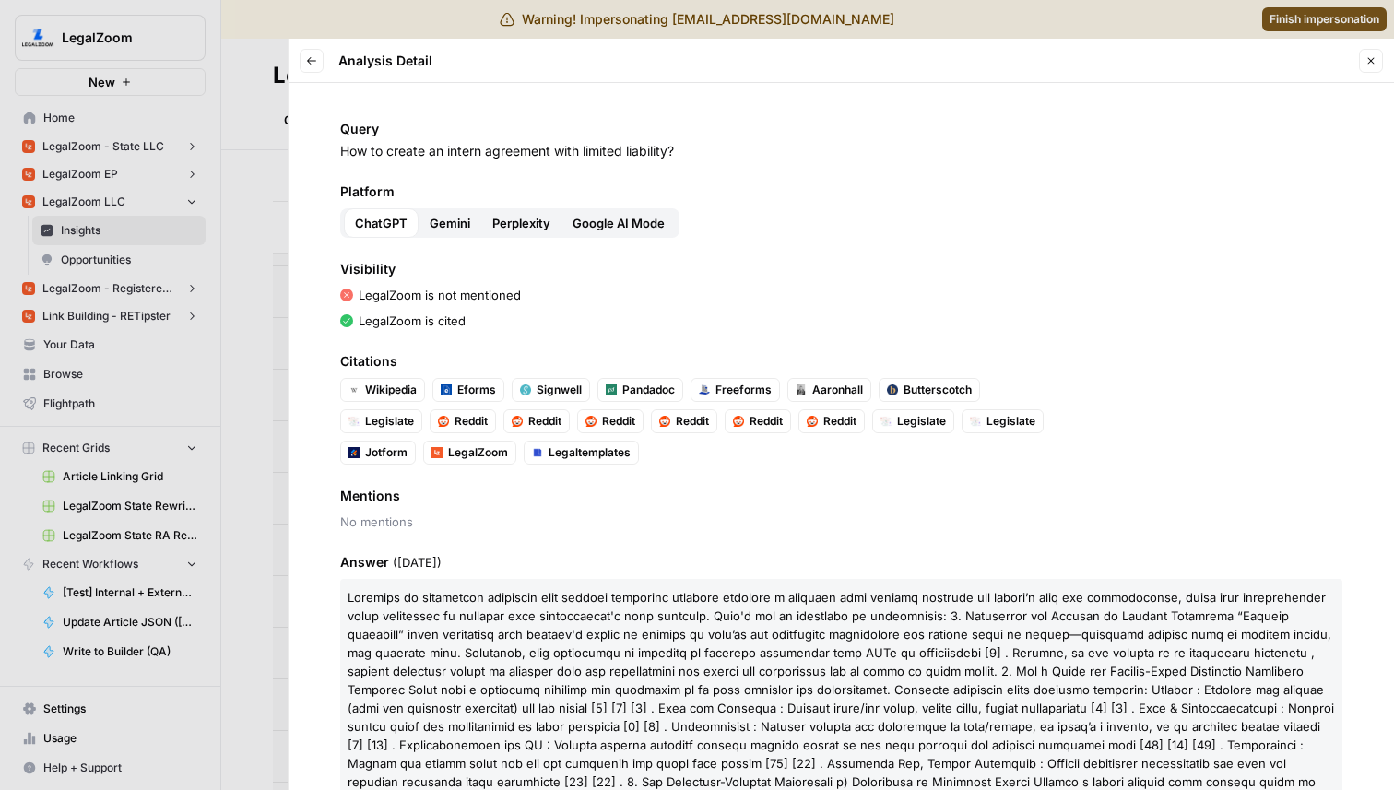
click at [660, 223] on span "Google AI Mode" at bounding box center [618, 223] width 92 height 18
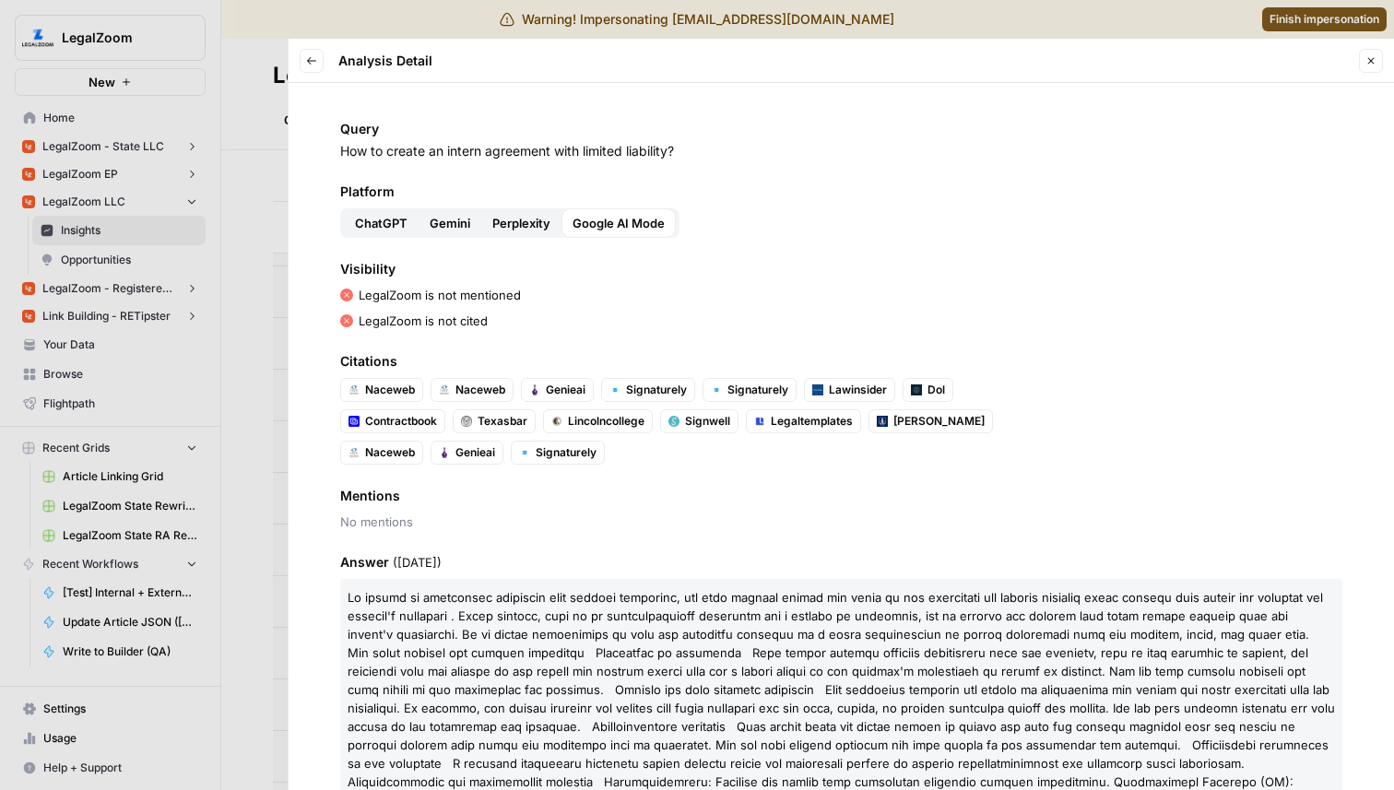
click at [556, 212] on button "Perplexity" at bounding box center [521, 222] width 80 height 29
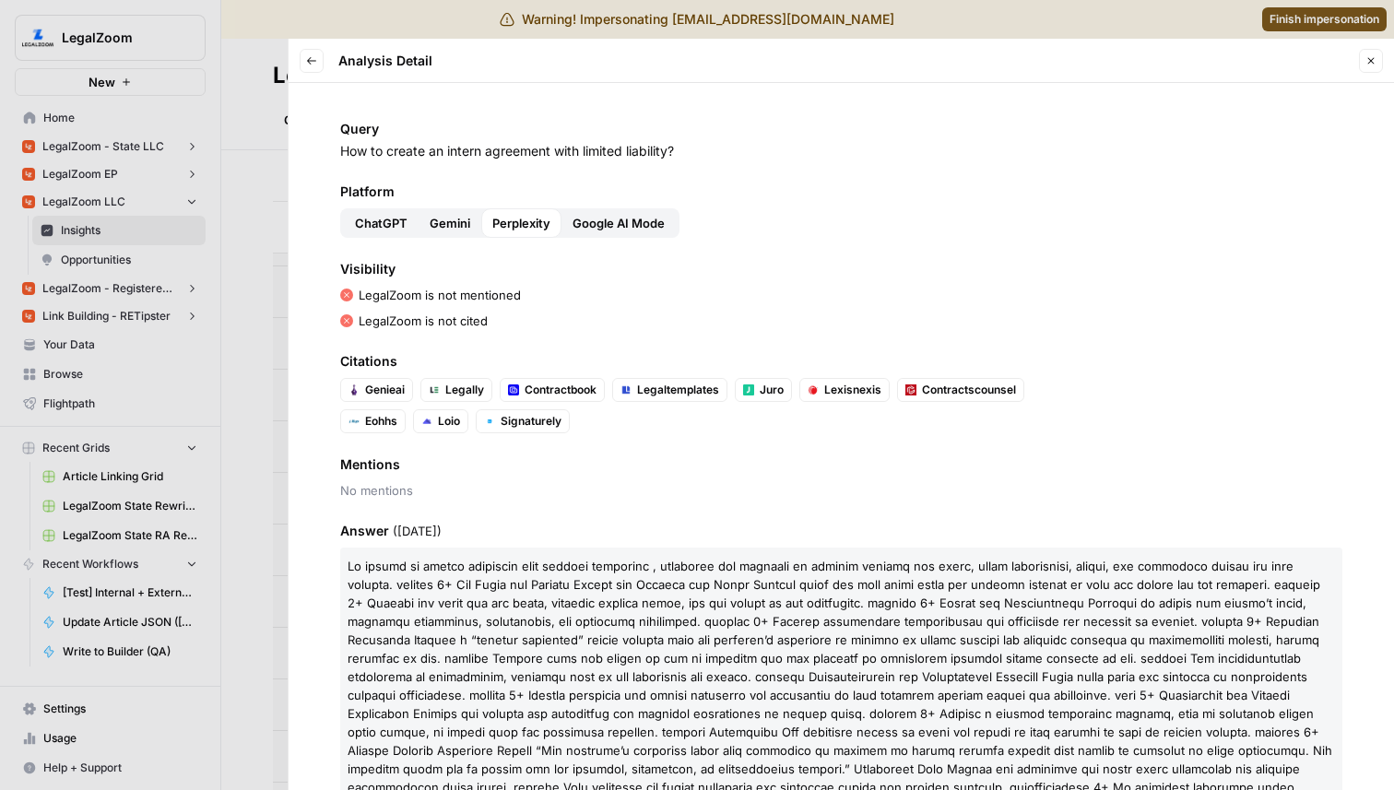
click at [449, 223] on span "Gemini" at bounding box center [450, 223] width 41 height 18
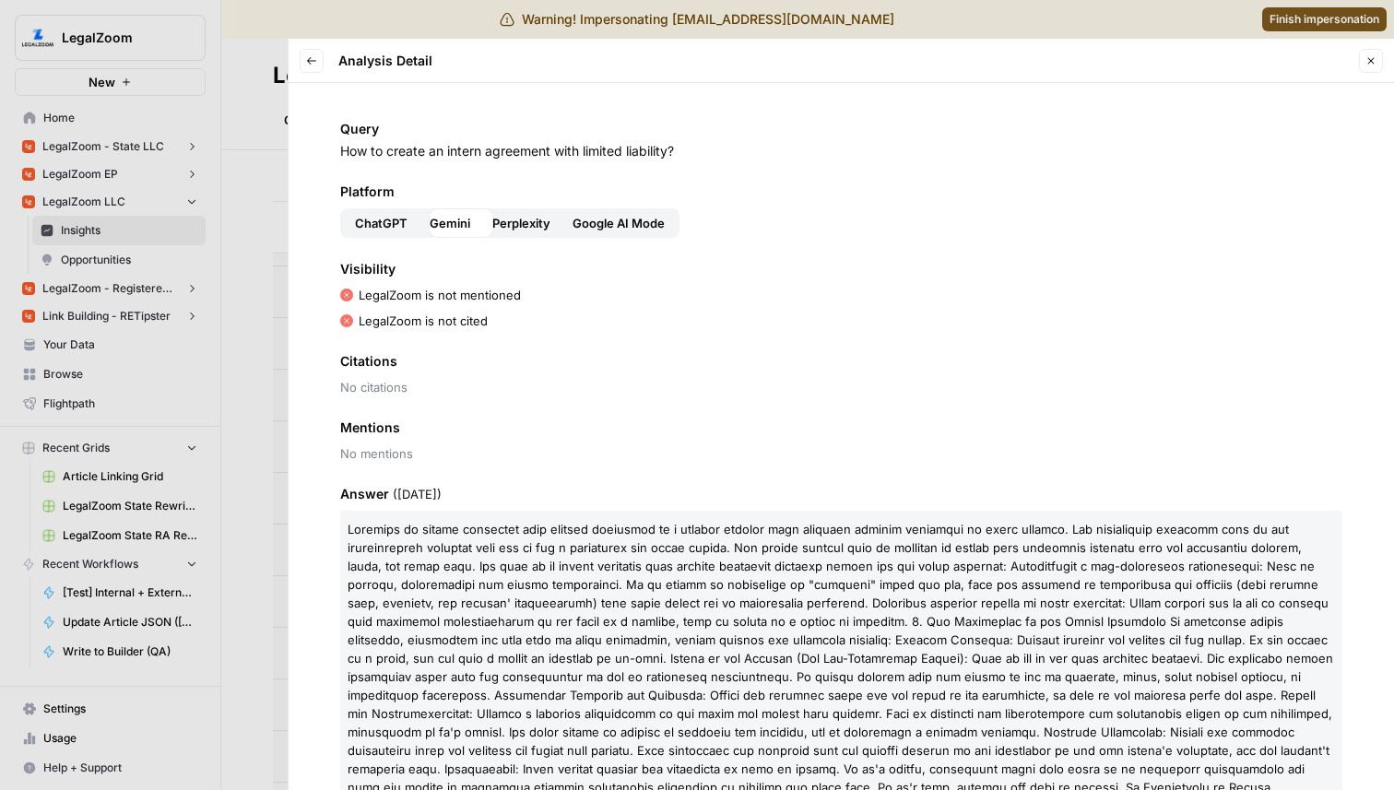
click at [380, 220] on span "ChatGPT" at bounding box center [381, 223] width 53 height 18
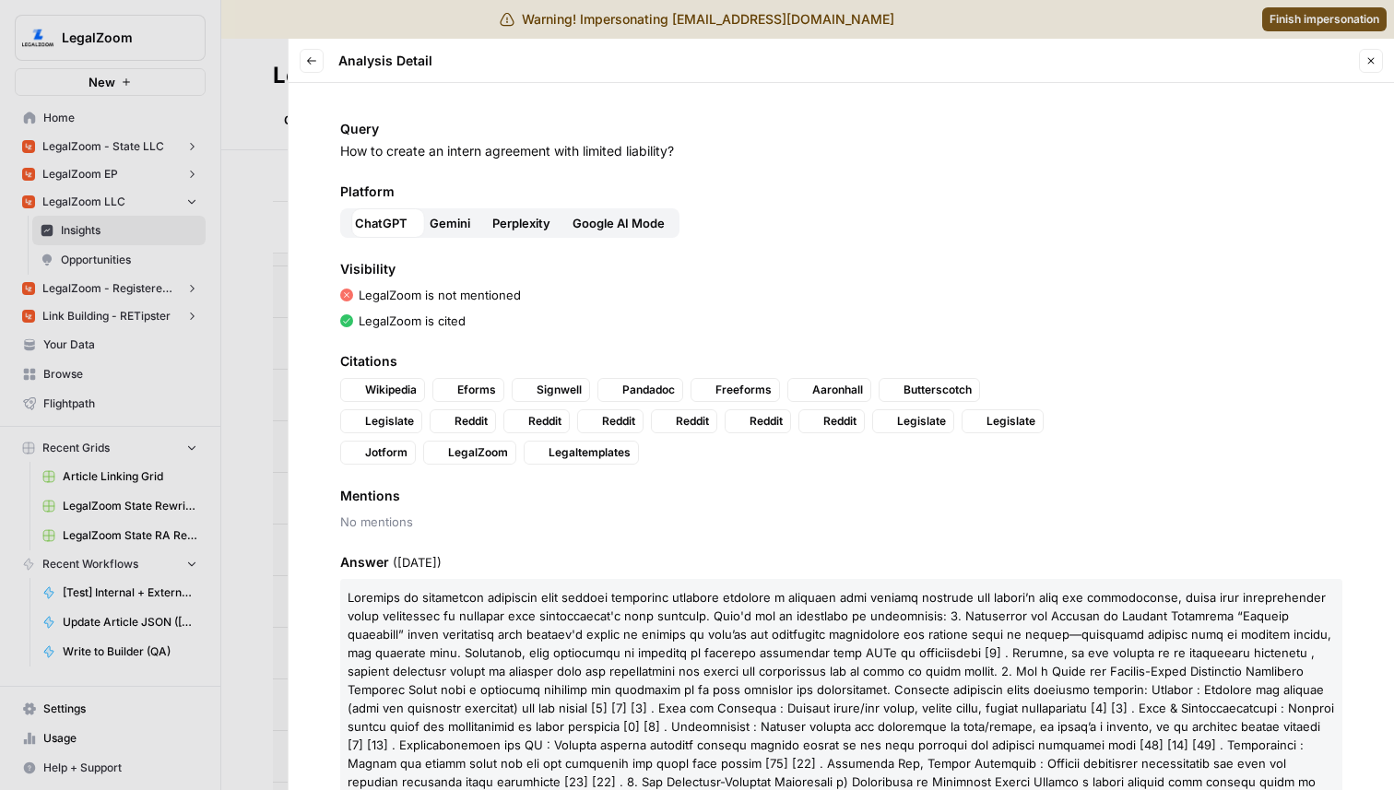
click at [218, 211] on div at bounding box center [697, 395] width 1394 height 790
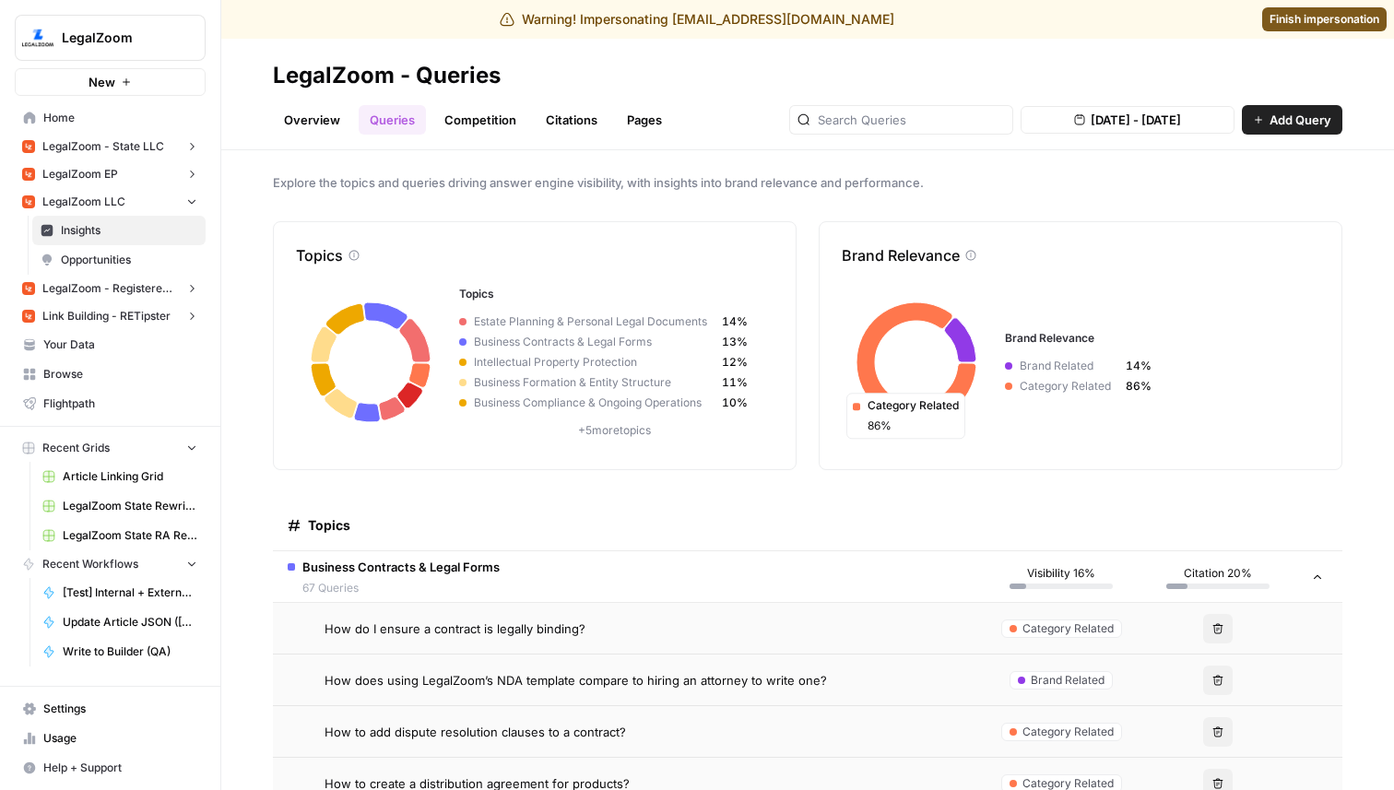
scroll to position [2, 0]
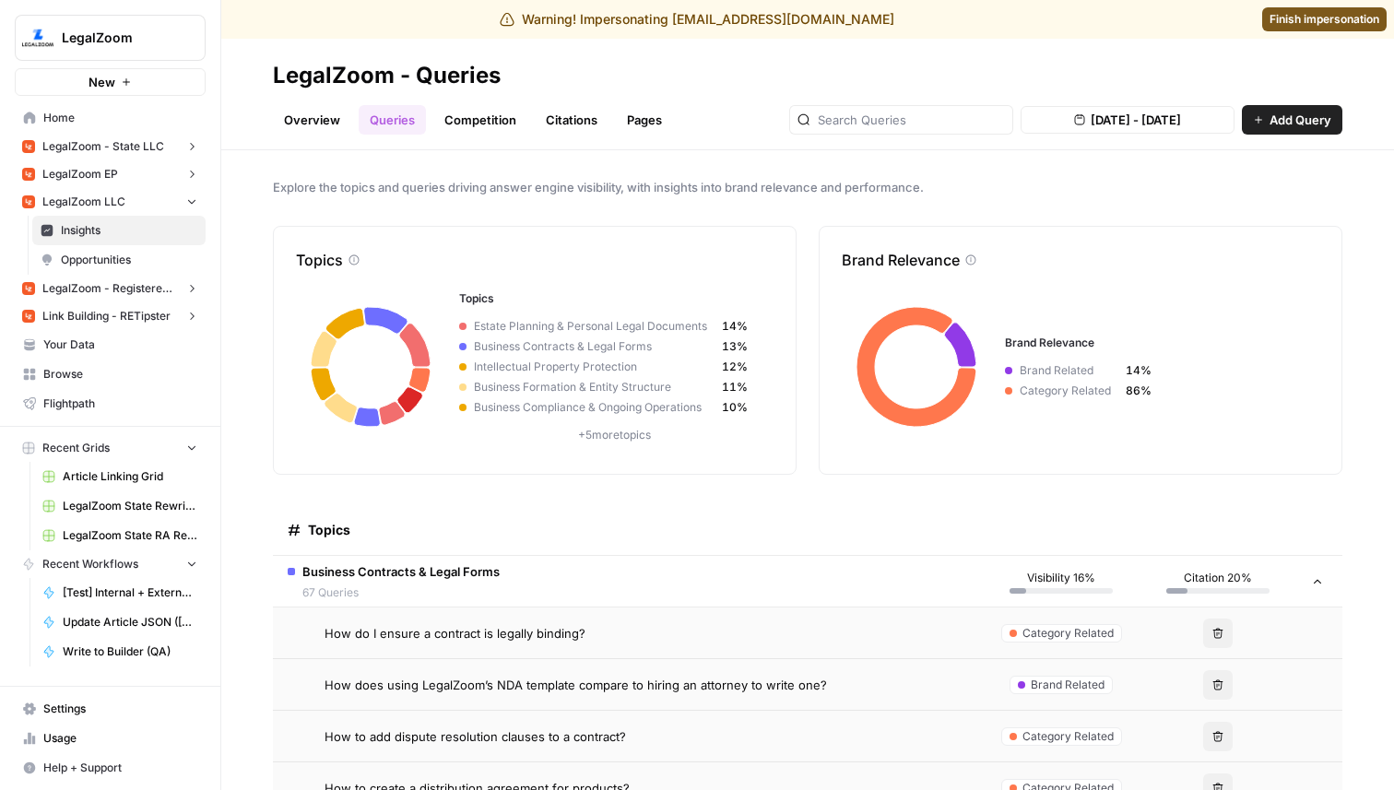
click at [328, 116] on link "Overview" at bounding box center [312, 119] width 78 height 29
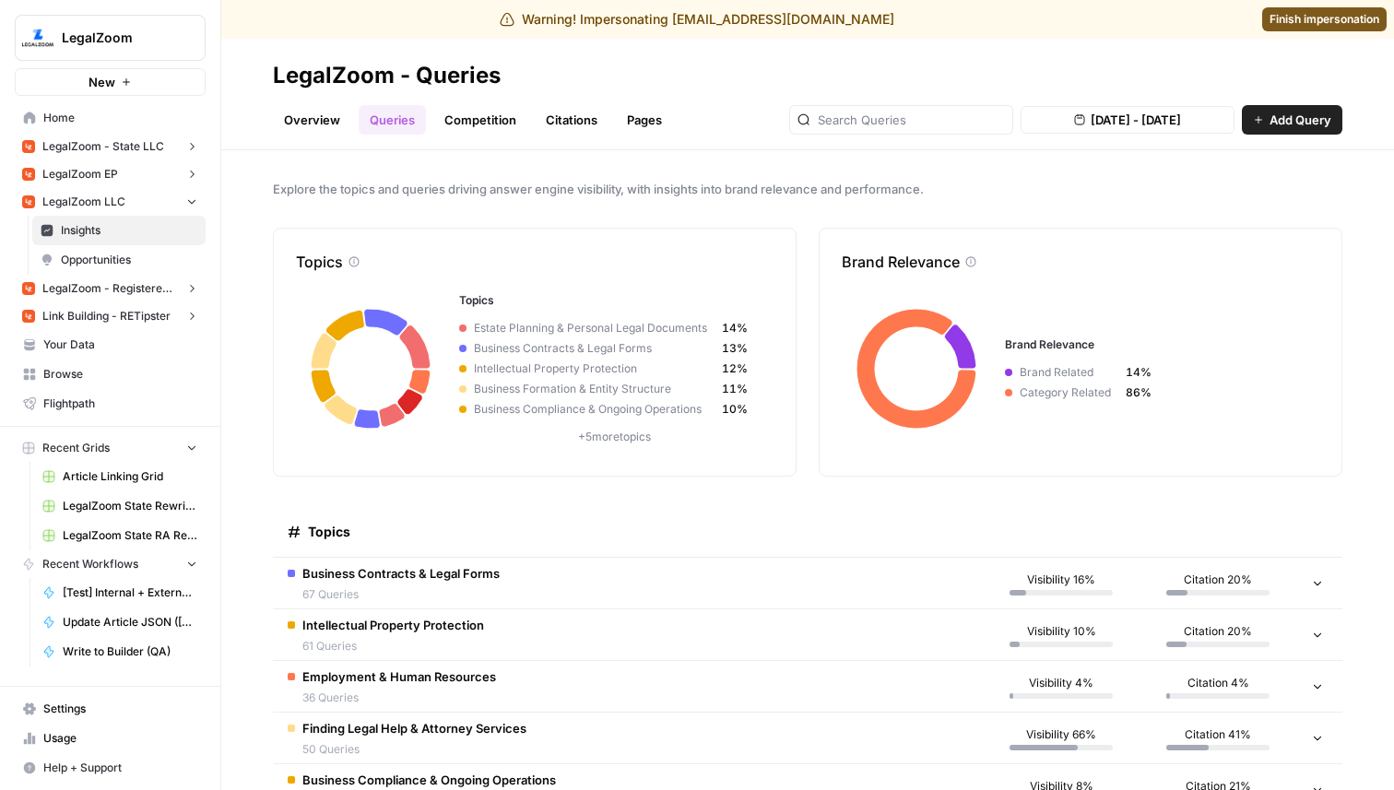
click at [1282, 24] on span "Finish impersonation" at bounding box center [1324, 19] width 110 height 17
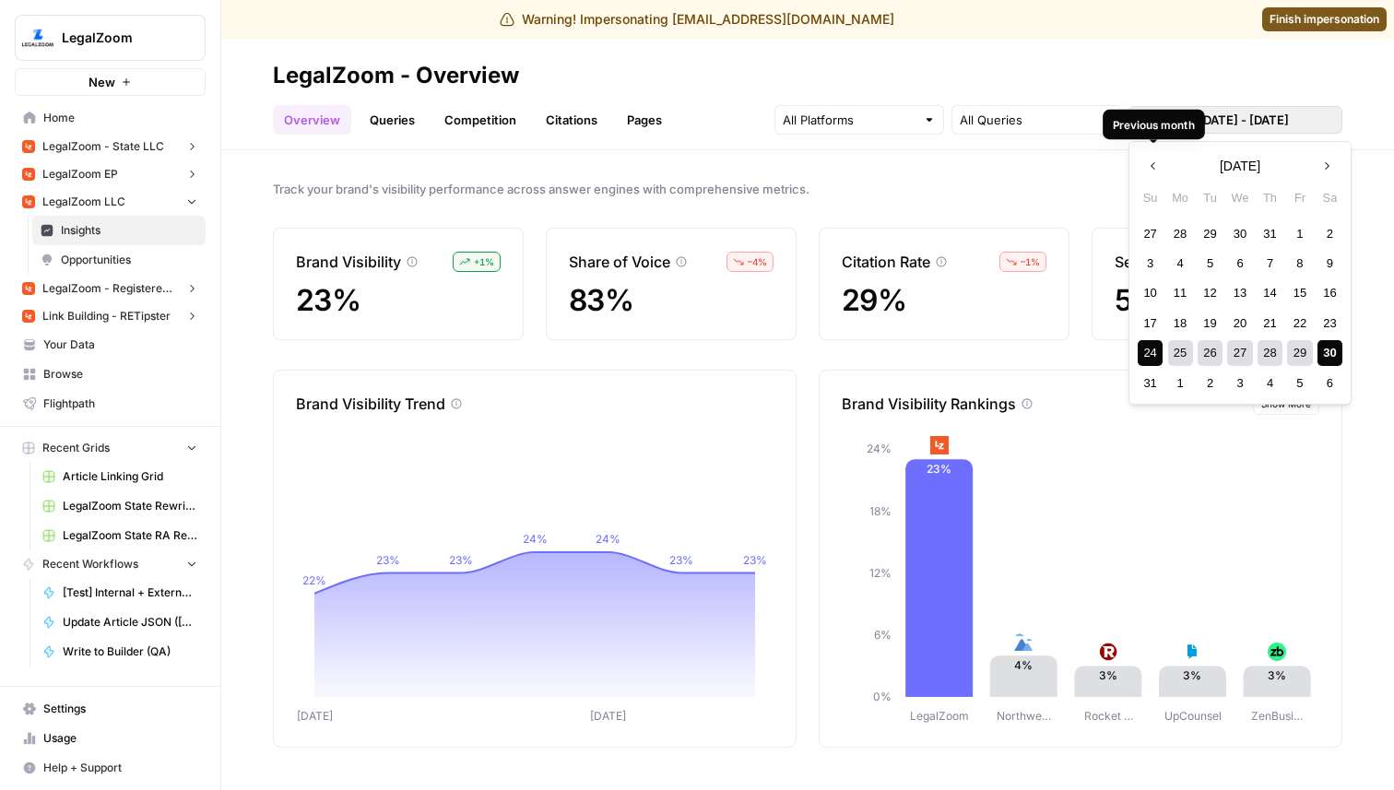
click at [1148, 122] on body "Warning! Impersonating [EMAIL_ADDRESS][DOMAIN_NAME] Finish impersonation LegalZ…" at bounding box center [697, 395] width 1394 height 790
click at [1234, 292] on div "13" at bounding box center [1239, 292] width 25 height 25
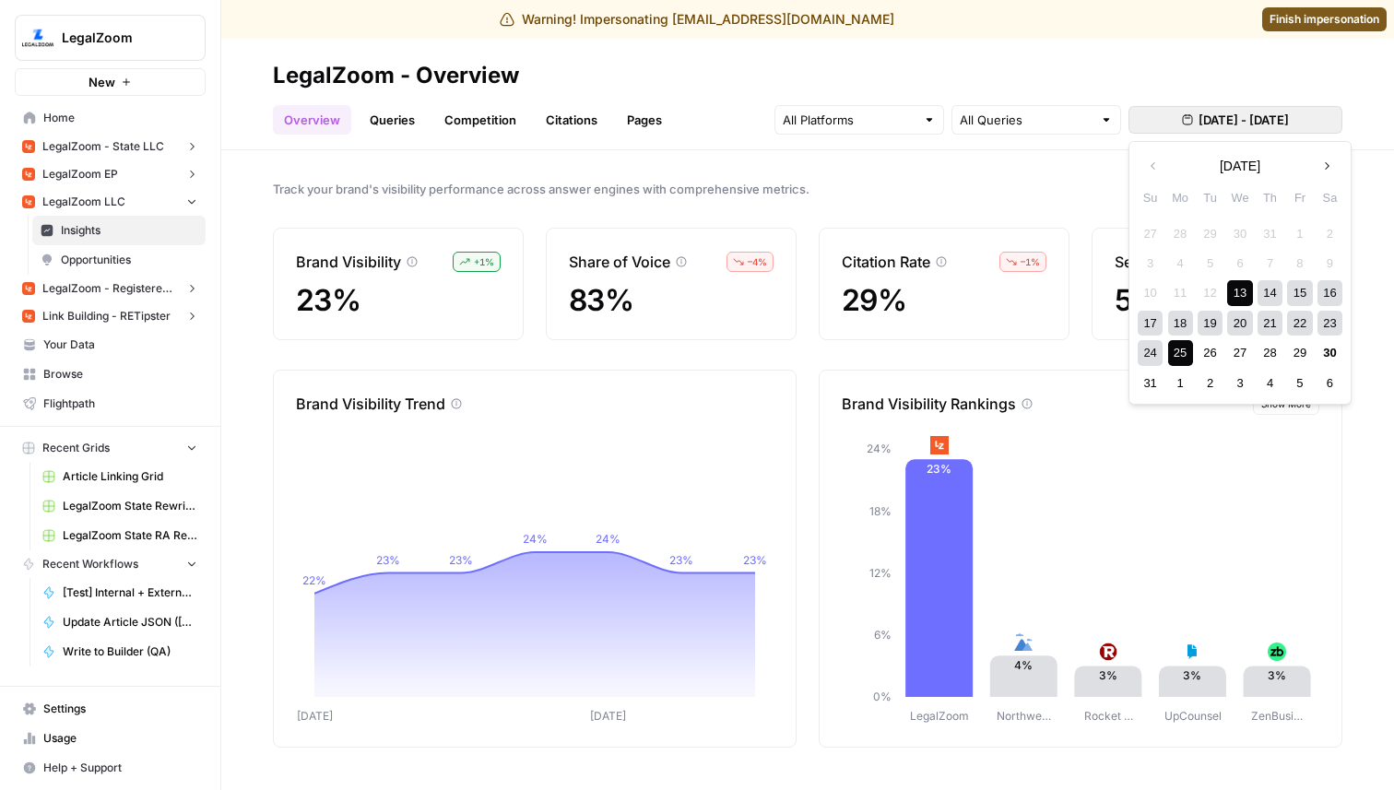
click at [1181, 353] on div "25" at bounding box center [1180, 352] width 25 height 25
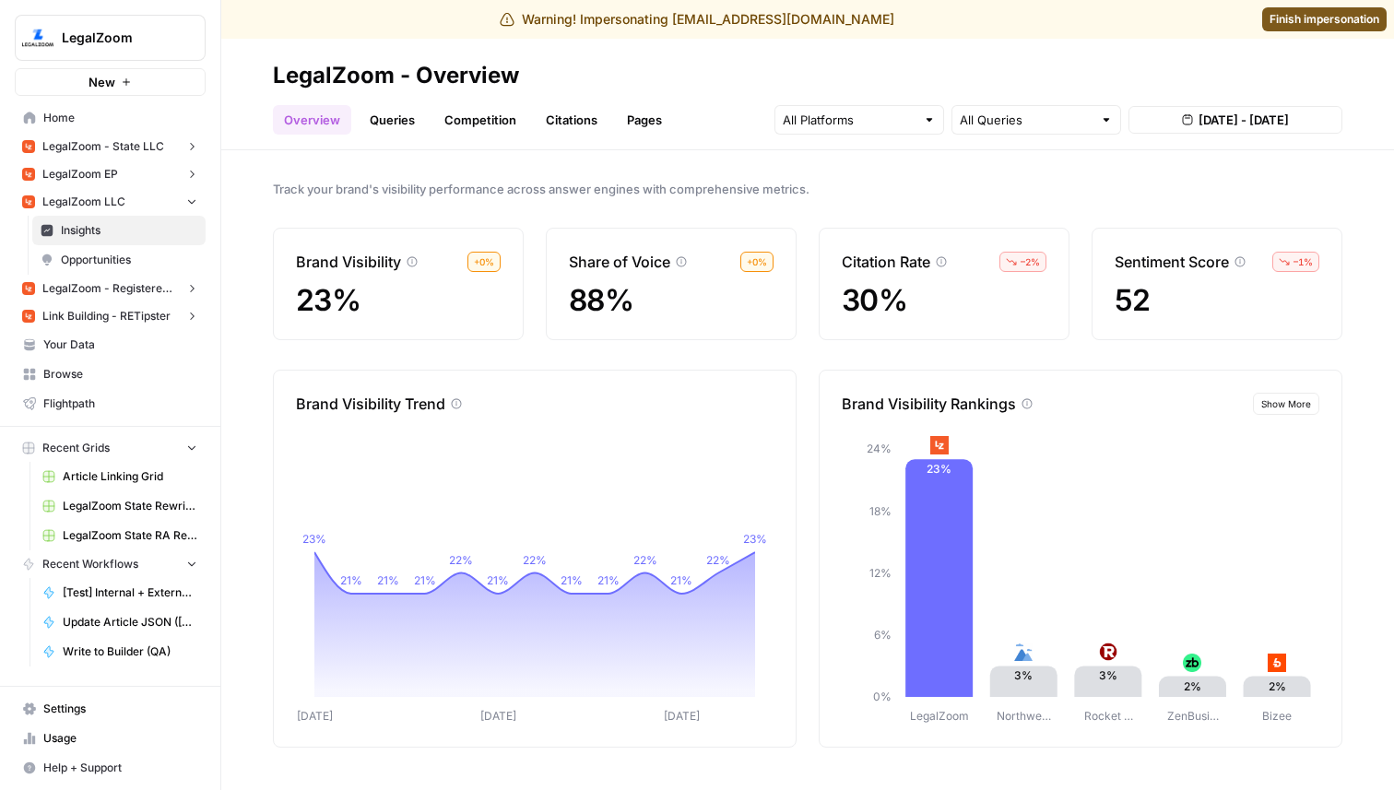
click at [1198, 123] on span "Aug 13, 2025 - Aug 25, 2025" at bounding box center [1243, 120] width 90 height 18
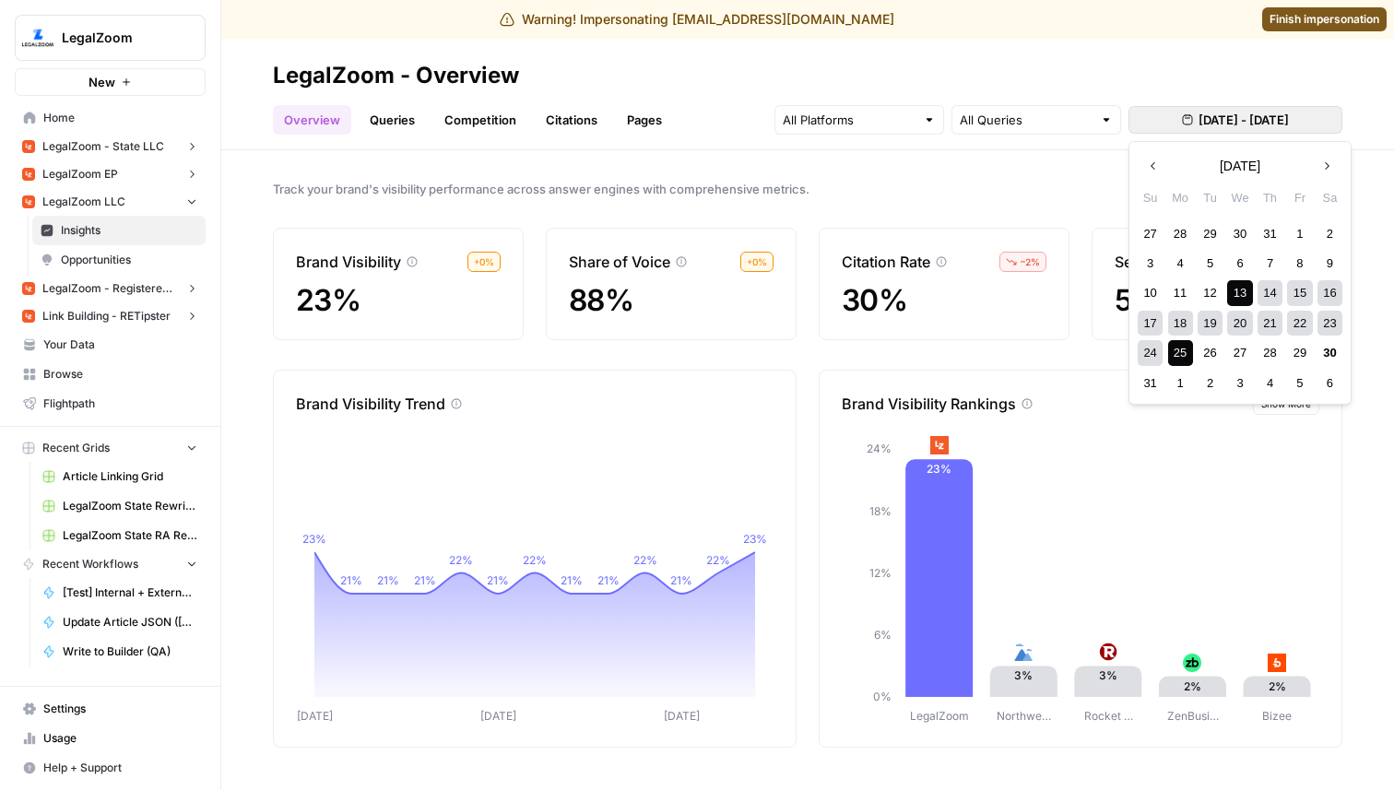
click at [1244, 293] on div "13" at bounding box center [1239, 292] width 25 height 25
click at [1233, 359] on div "27" at bounding box center [1239, 352] width 25 height 25
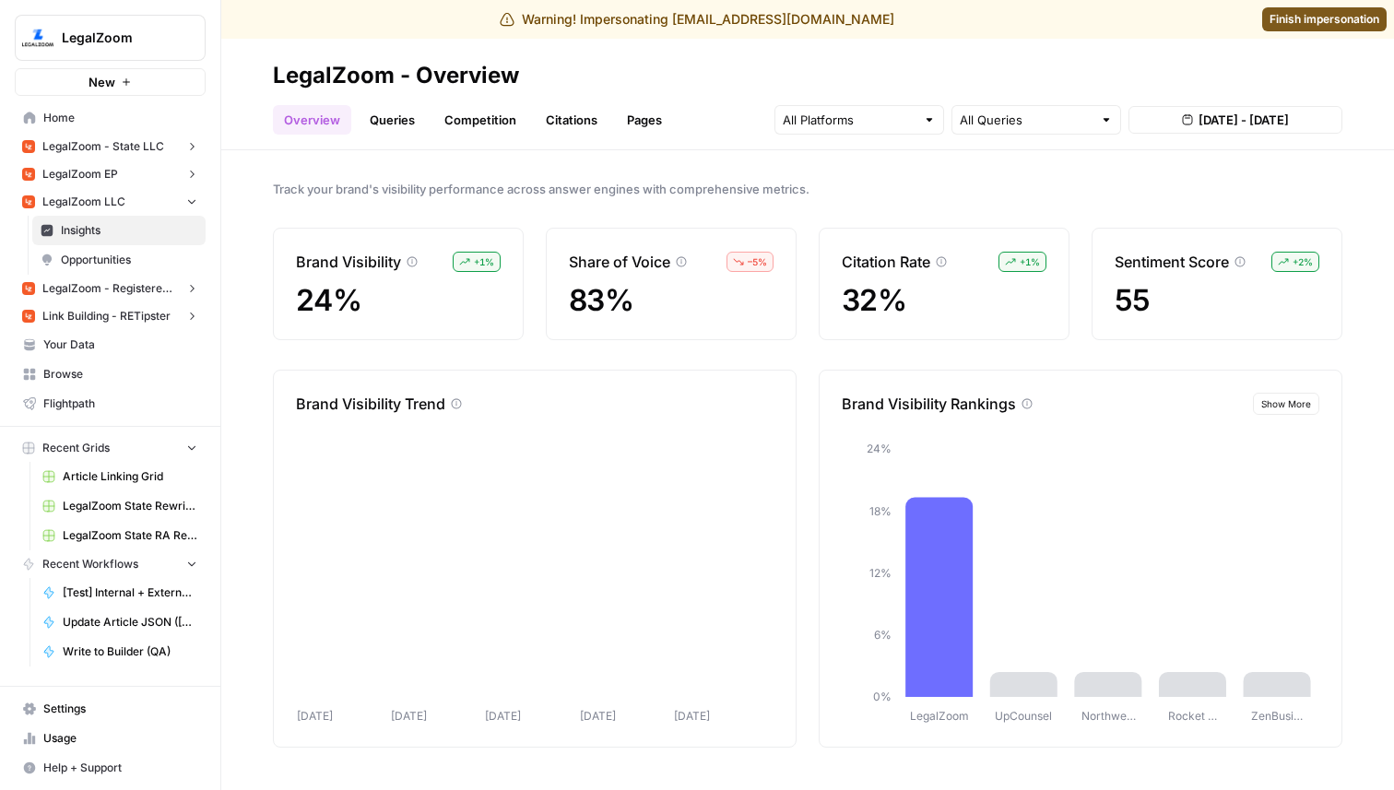
click at [1198, 123] on span "Aug 13, 2025 - Aug 27, 2025" at bounding box center [1243, 120] width 90 height 18
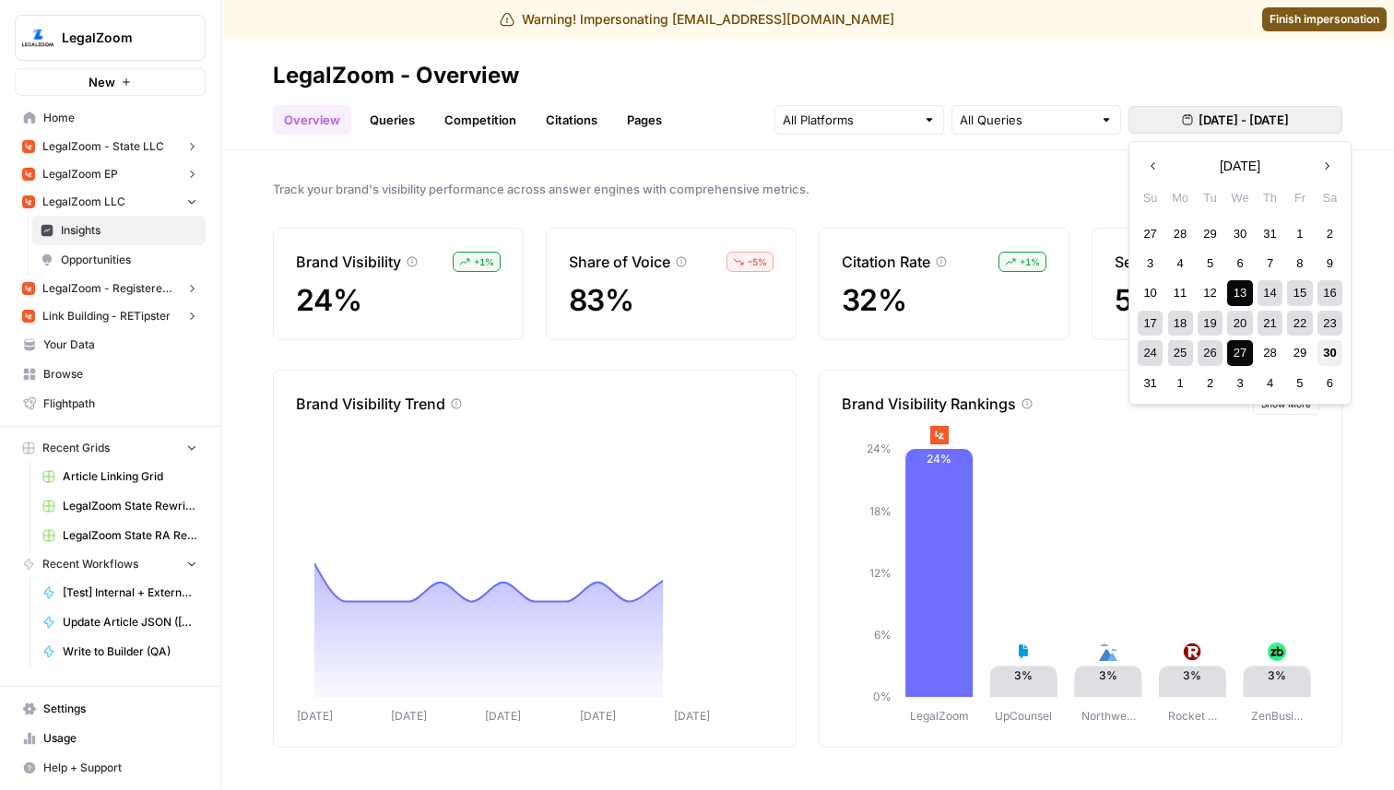
click at [1325, 347] on div "30" at bounding box center [1329, 352] width 25 height 25
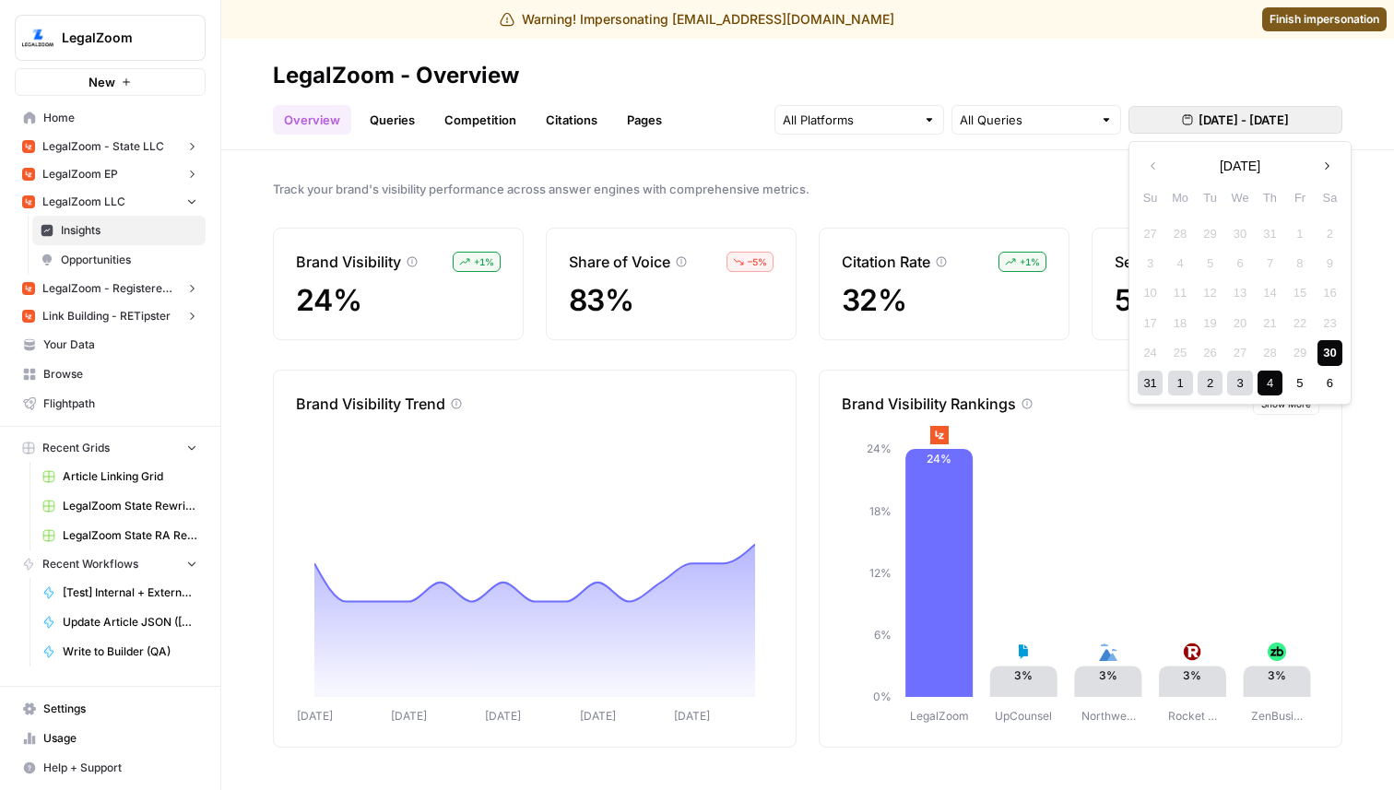
click at [1225, 348] on div "24 25 26 27 28 29 30" at bounding box center [1239, 352] width 209 height 29
click at [1227, 289] on div "13" at bounding box center [1239, 292] width 25 height 25
click at [1227, 289] on div "10 11 12 13 14 15 16" at bounding box center [1239, 292] width 209 height 29
click at [1327, 353] on div "30" at bounding box center [1329, 352] width 25 height 25
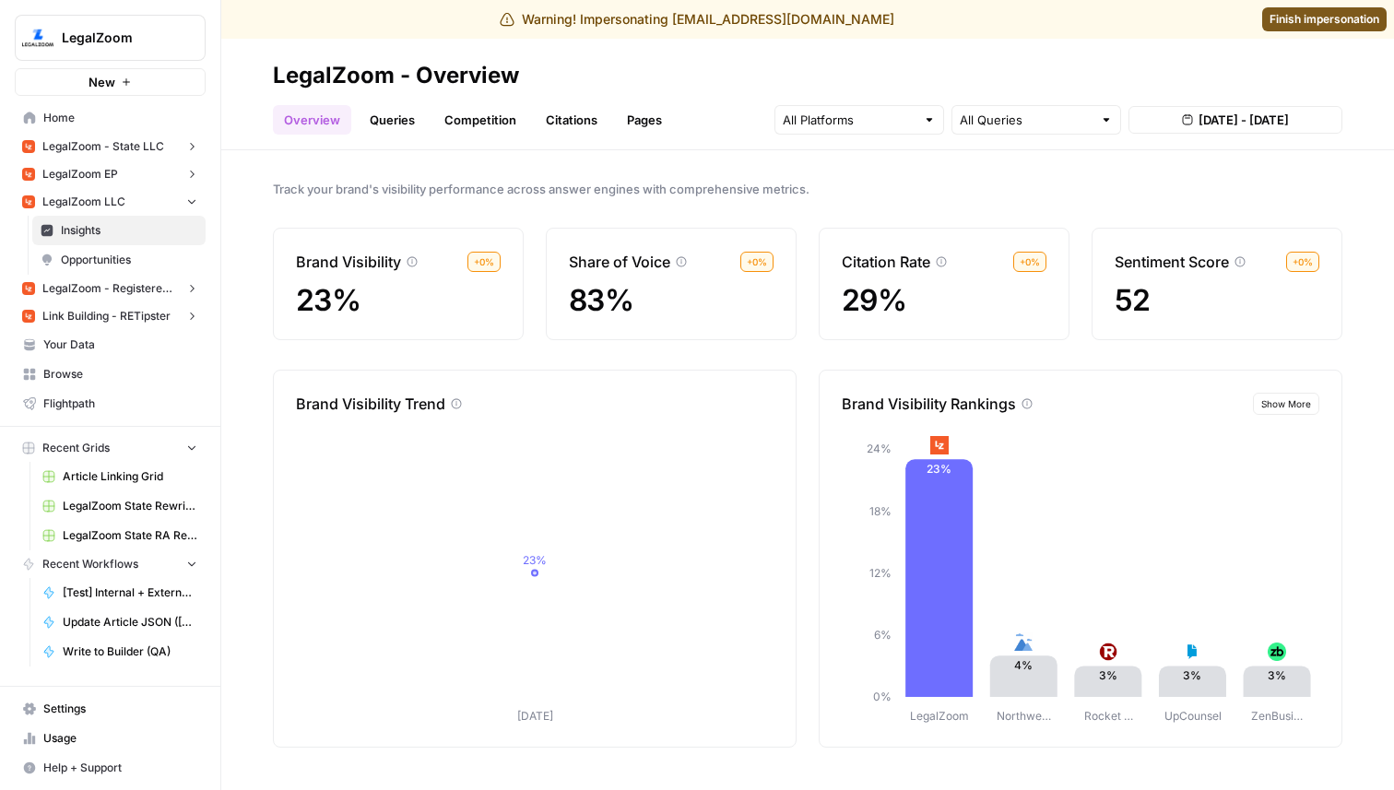
click at [1184, 131] on button "Aug 30, 2025 - Aug 30, 2025" at bounding box center [1235, 120] width 214 height 28
click at [391, 117] on link "Queries" at bounding box center [392, 119] width 67 height 29
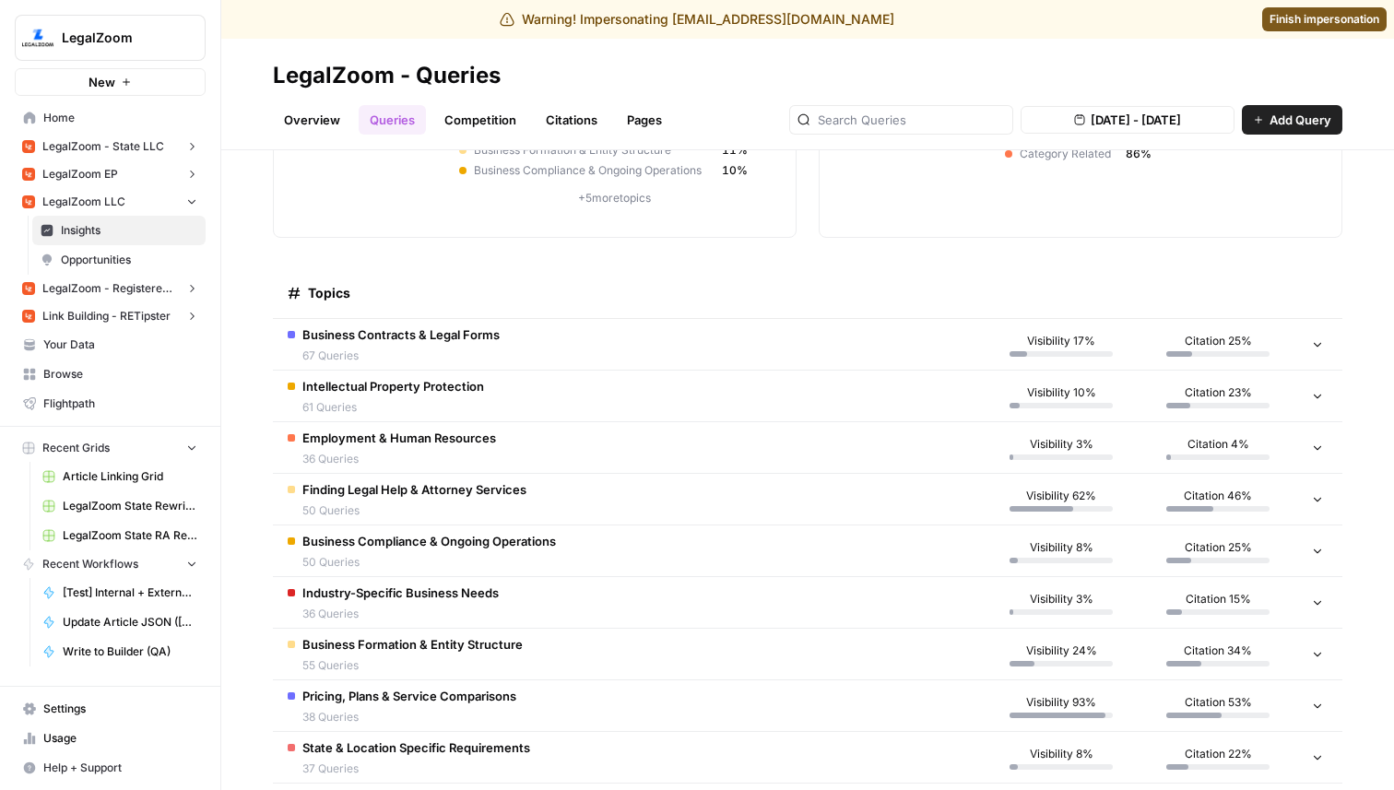
scroll to position [313, 0]
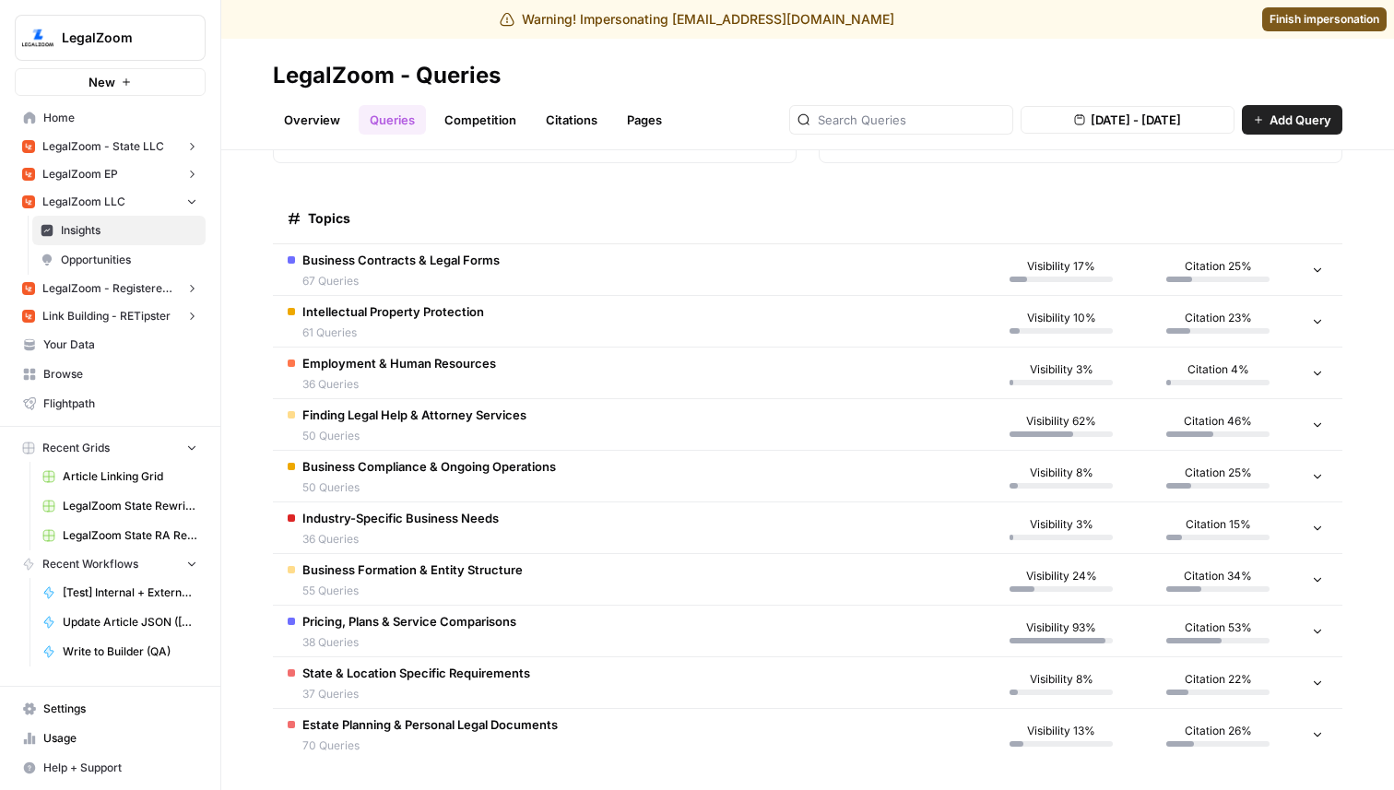
click at [441, 636] on span "38 Queries" at bounding box center [409, 642] width 214 height 17
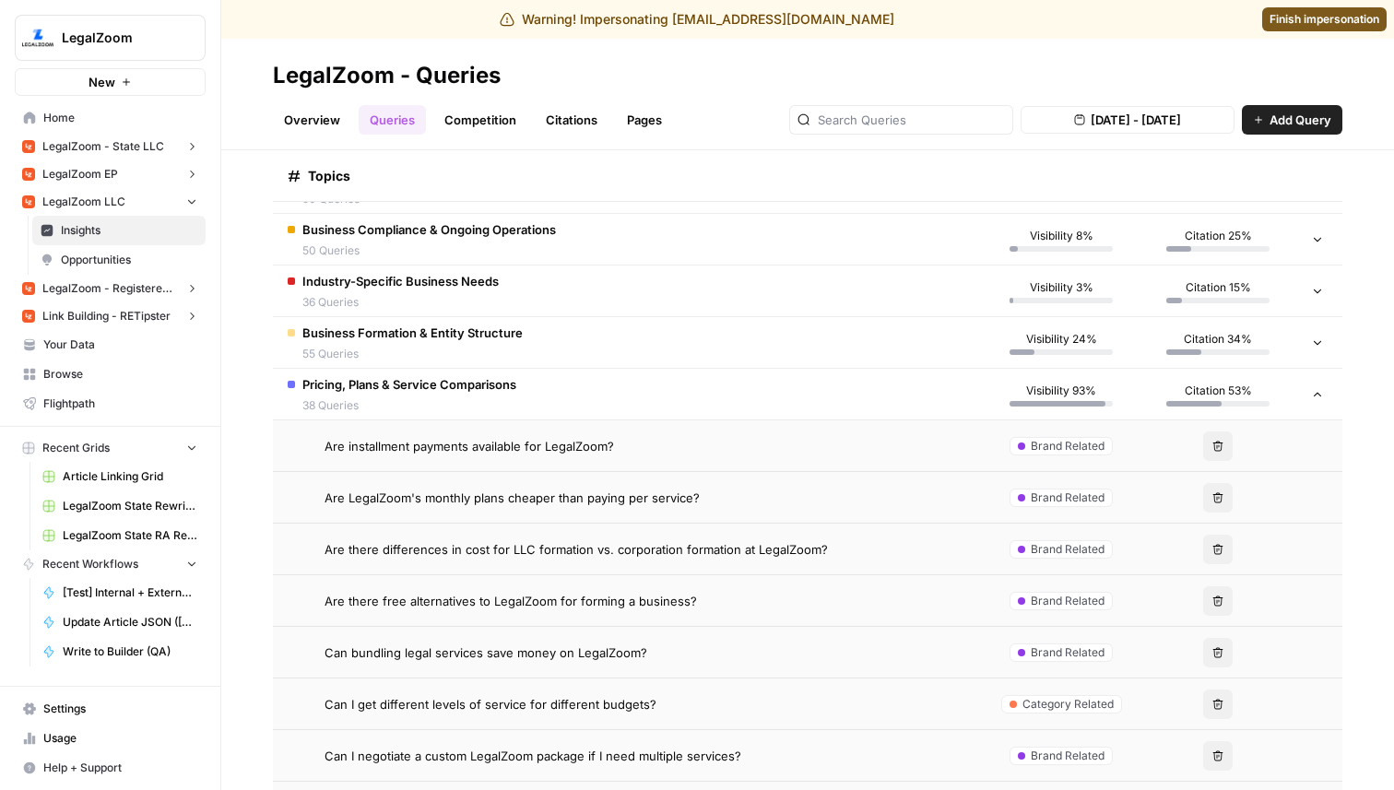
scroll to position [647, 0]
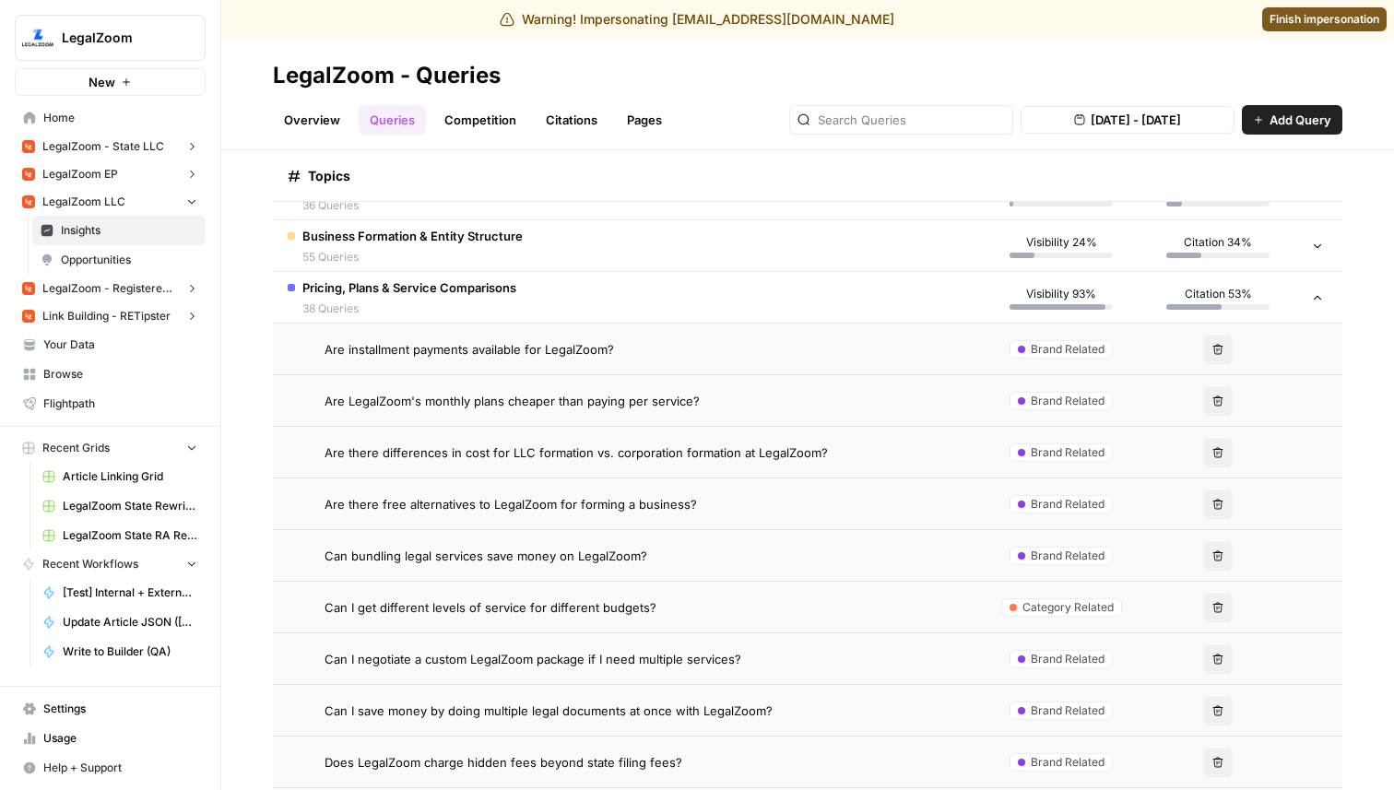
click at [428, 601] on span "Can I get different levels of service for different budgets?" at bounding box center [490, 607] width 332 height 18
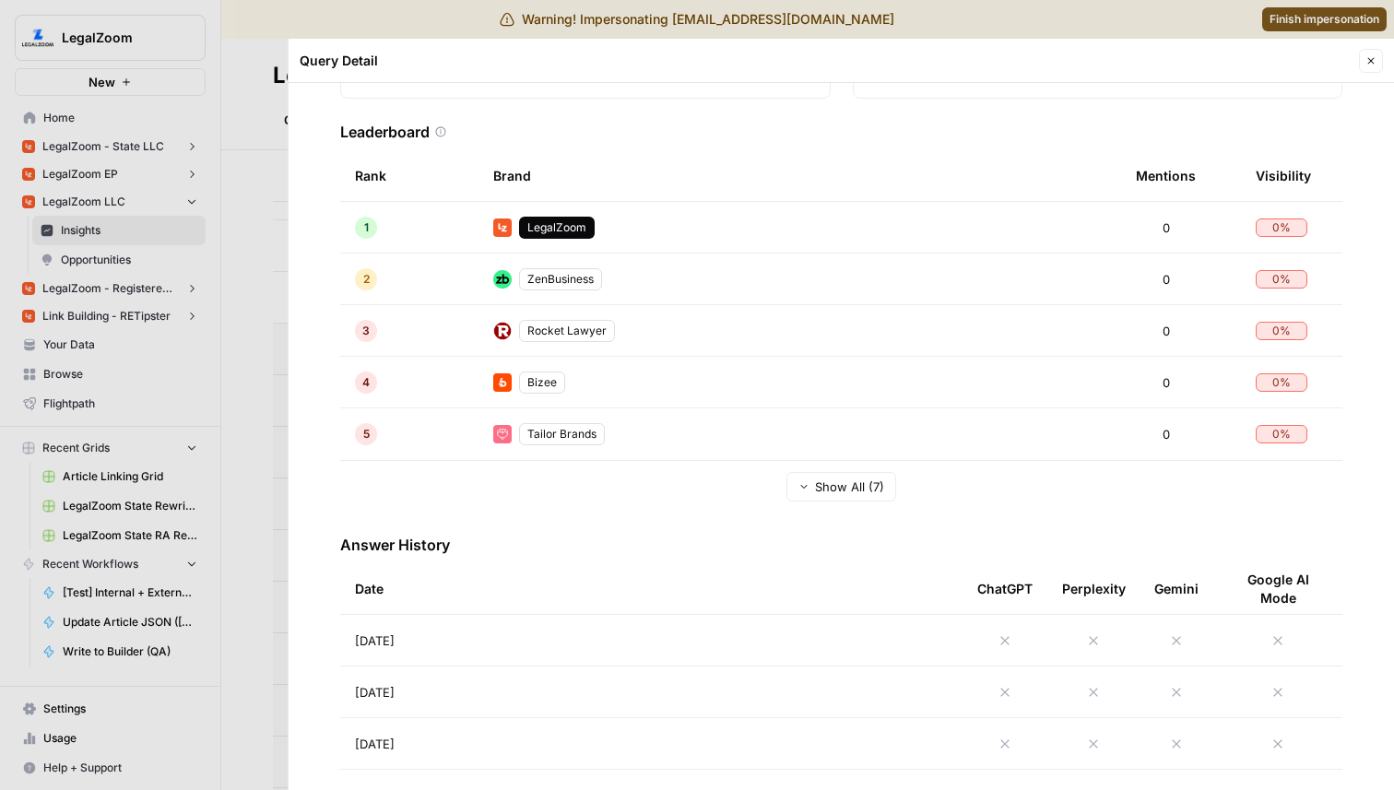
scroll to position [330, 0]
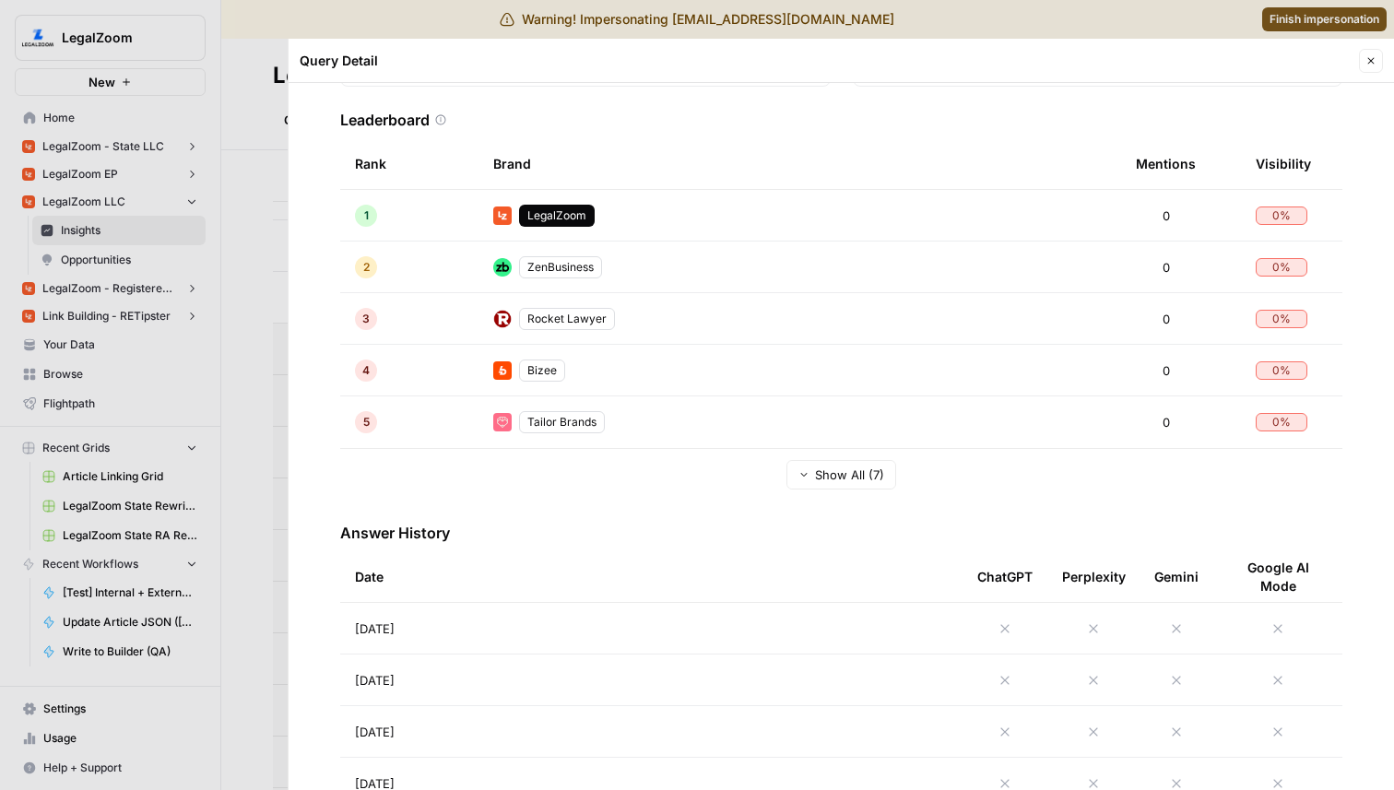
click at [395, 628] on span "Aug 30, 2025" at bounding box center [375, 628] width 40 height 18
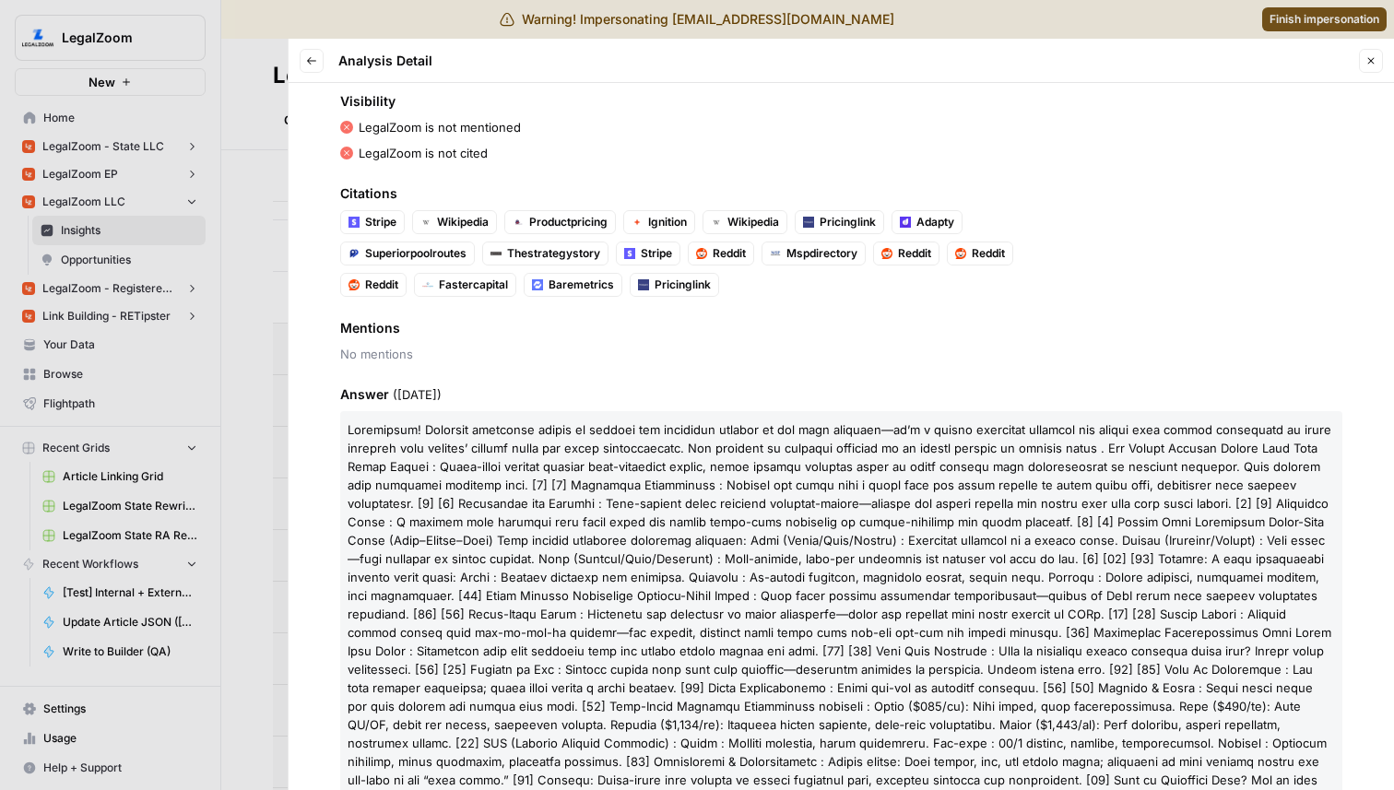
scroll to position [129, 0]
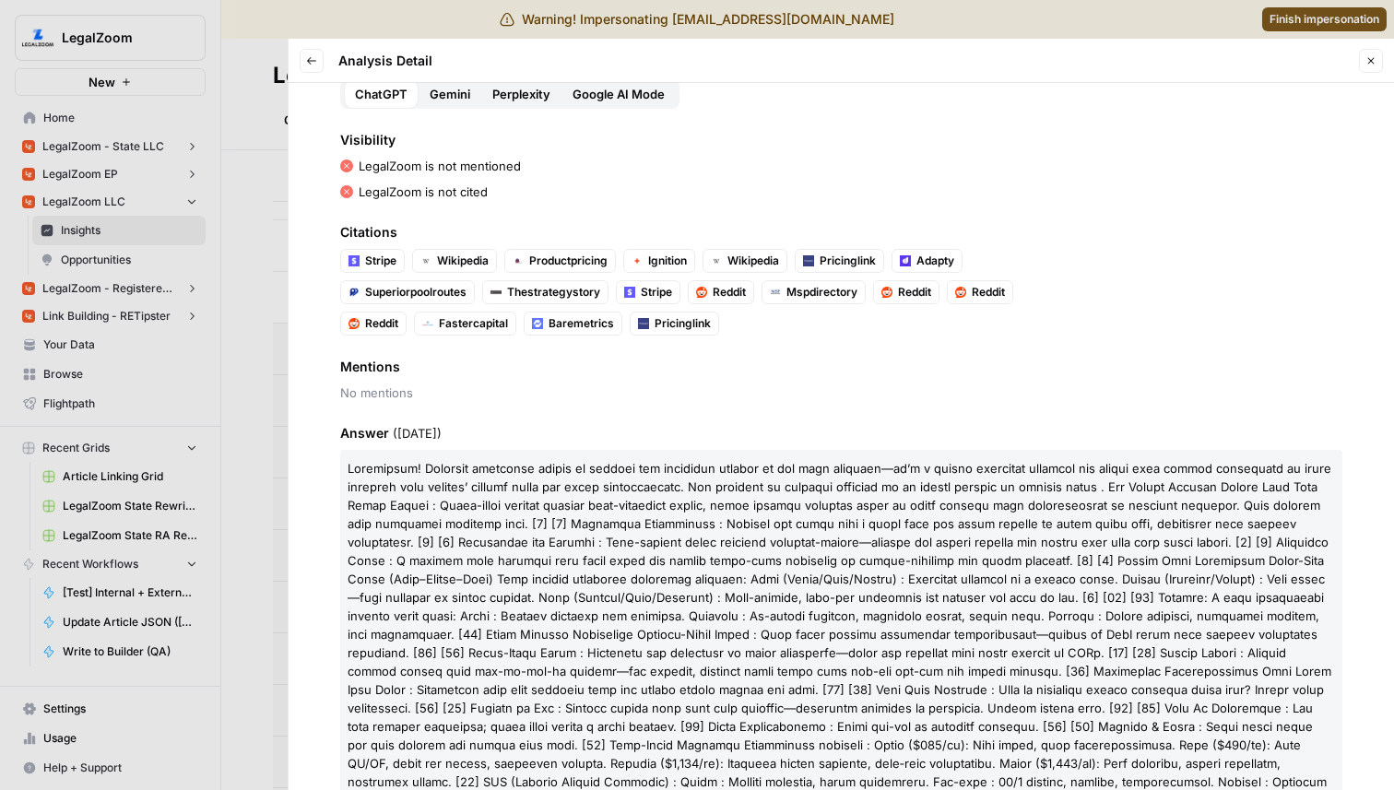
click at [641, 97] on span "Google AI Mode" at bounding box center [618, 94] width 92 height 18
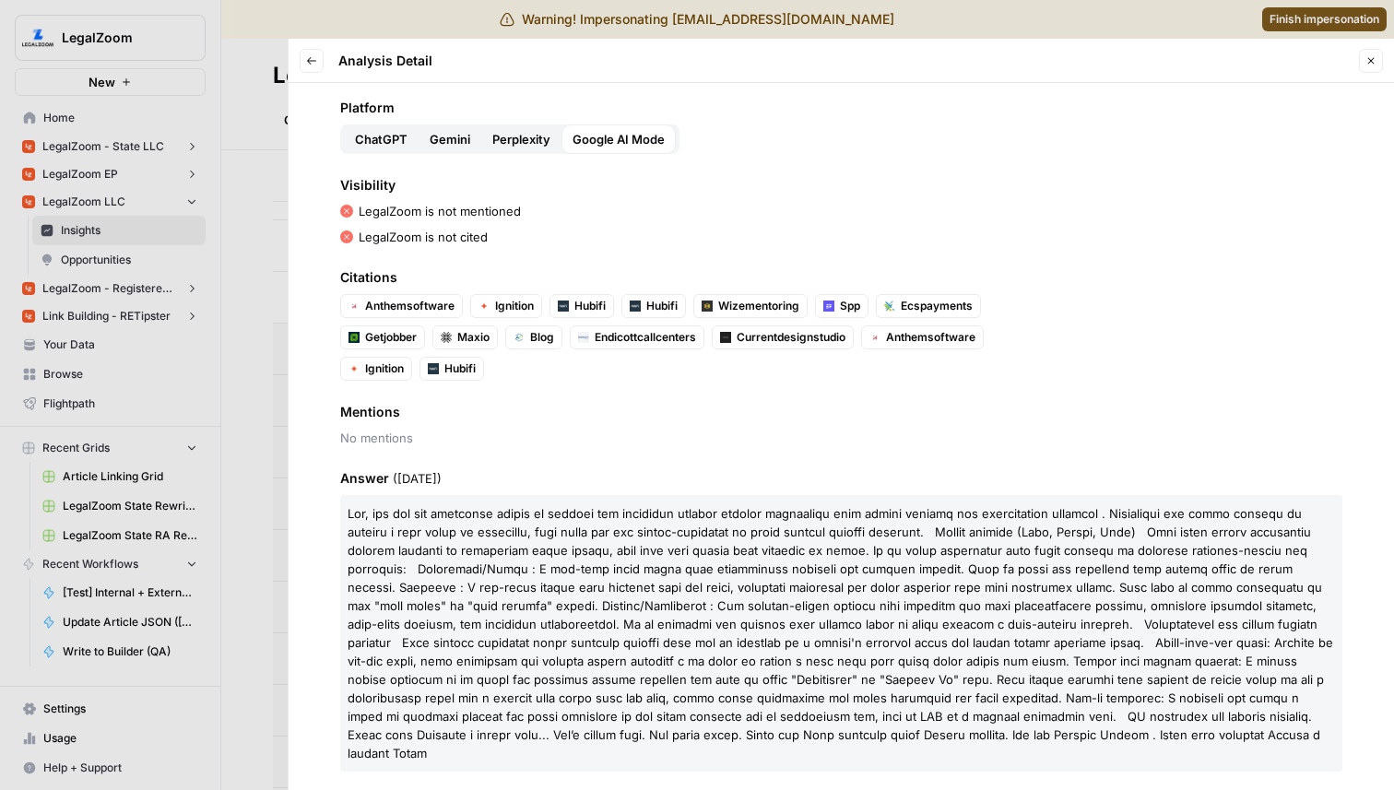
click at [518, 136] on span "Perplexity" at bounding box center [521, 139] width 58 height 18
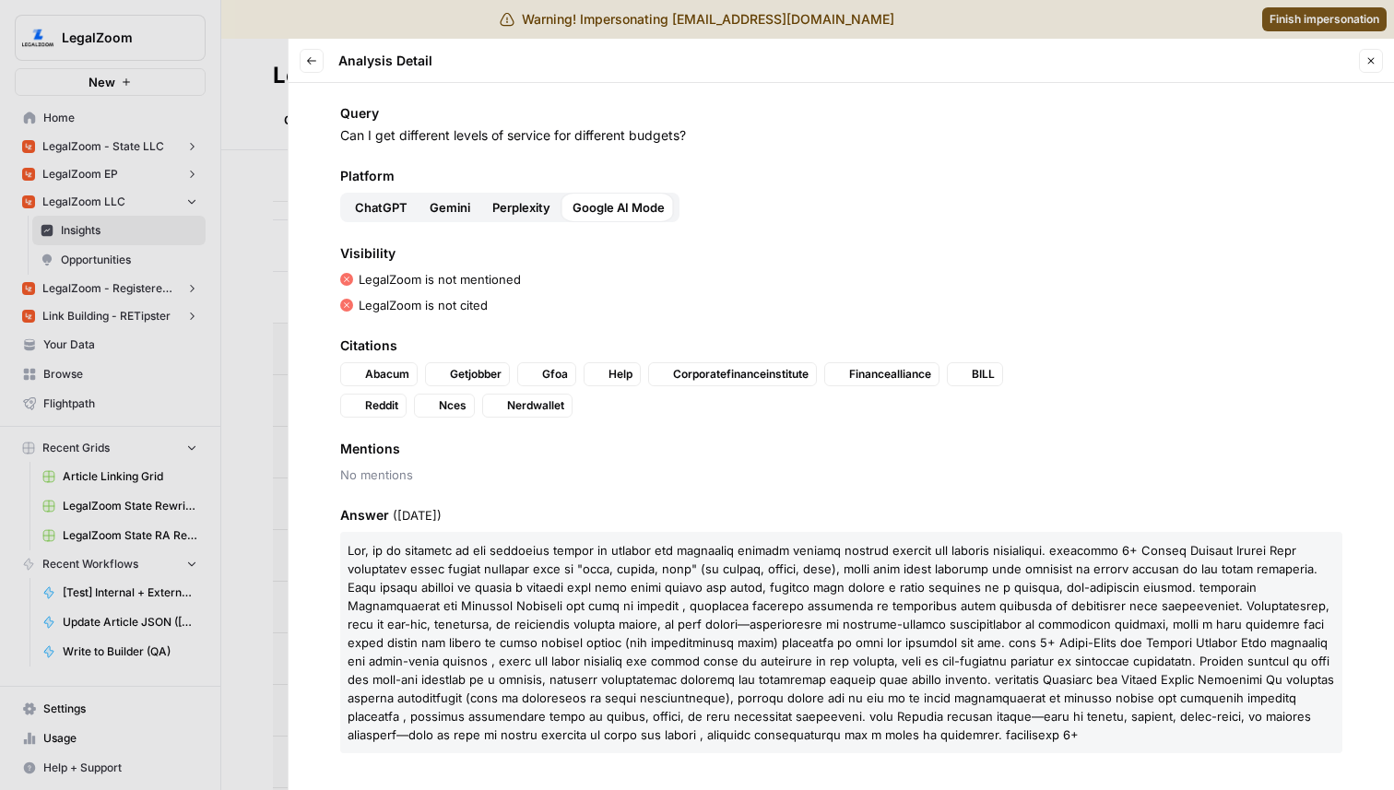
scroll to position [16, 0]
click at [190, 374] on div at bounding box center [697, 395] width 1394 height 790
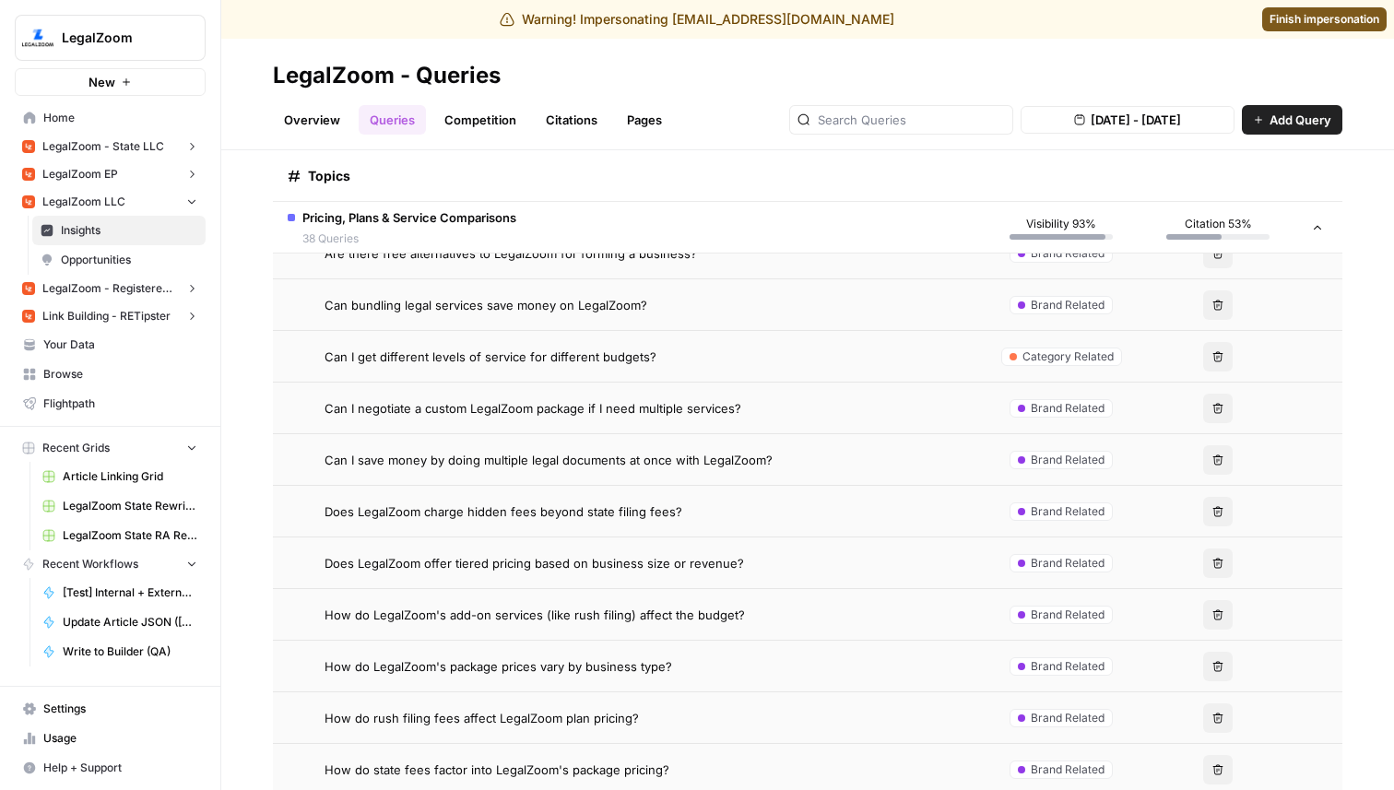
scroll to position [930, 0]
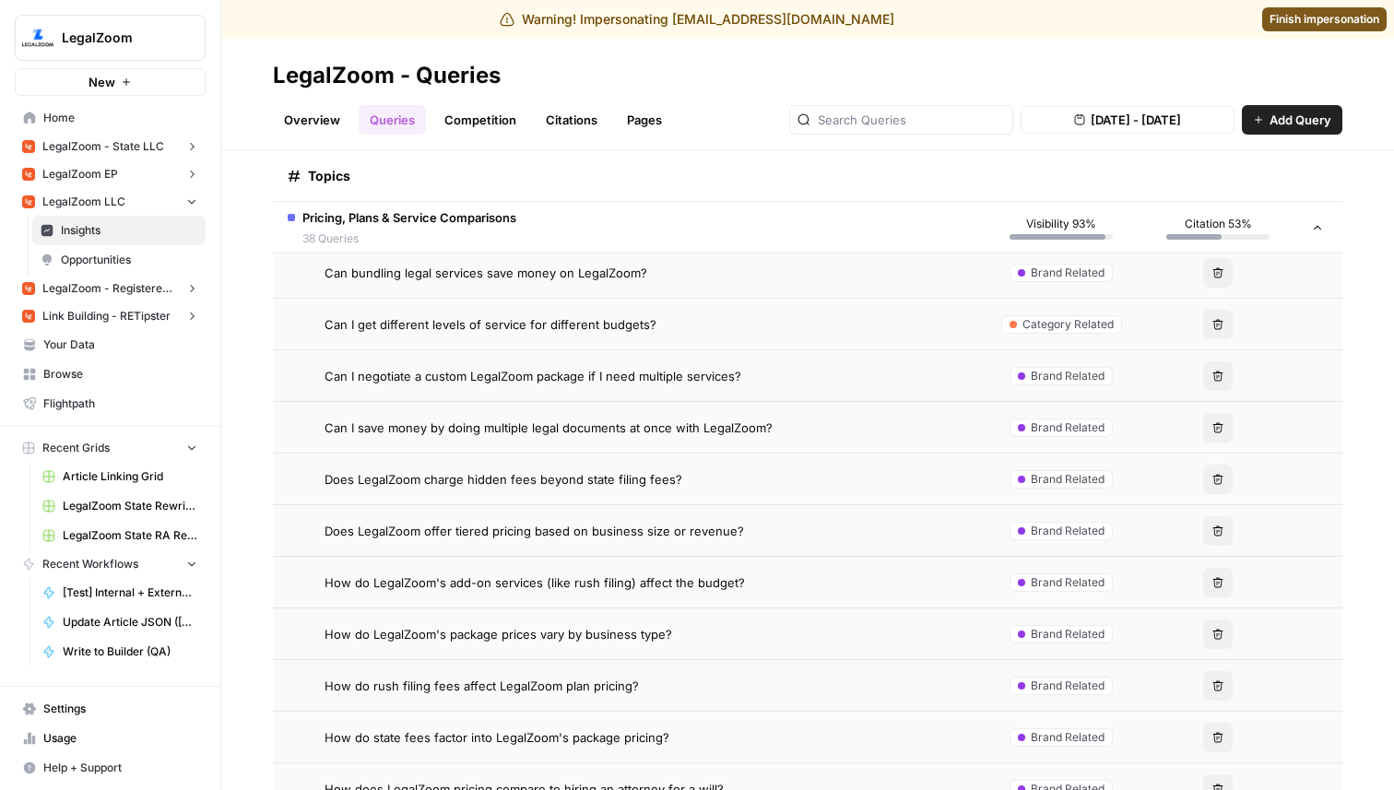
click at [614, 633] on span "How do LegalZoom's package prices vary by business type?" at bounding box center [498, 634] width 348 height 18
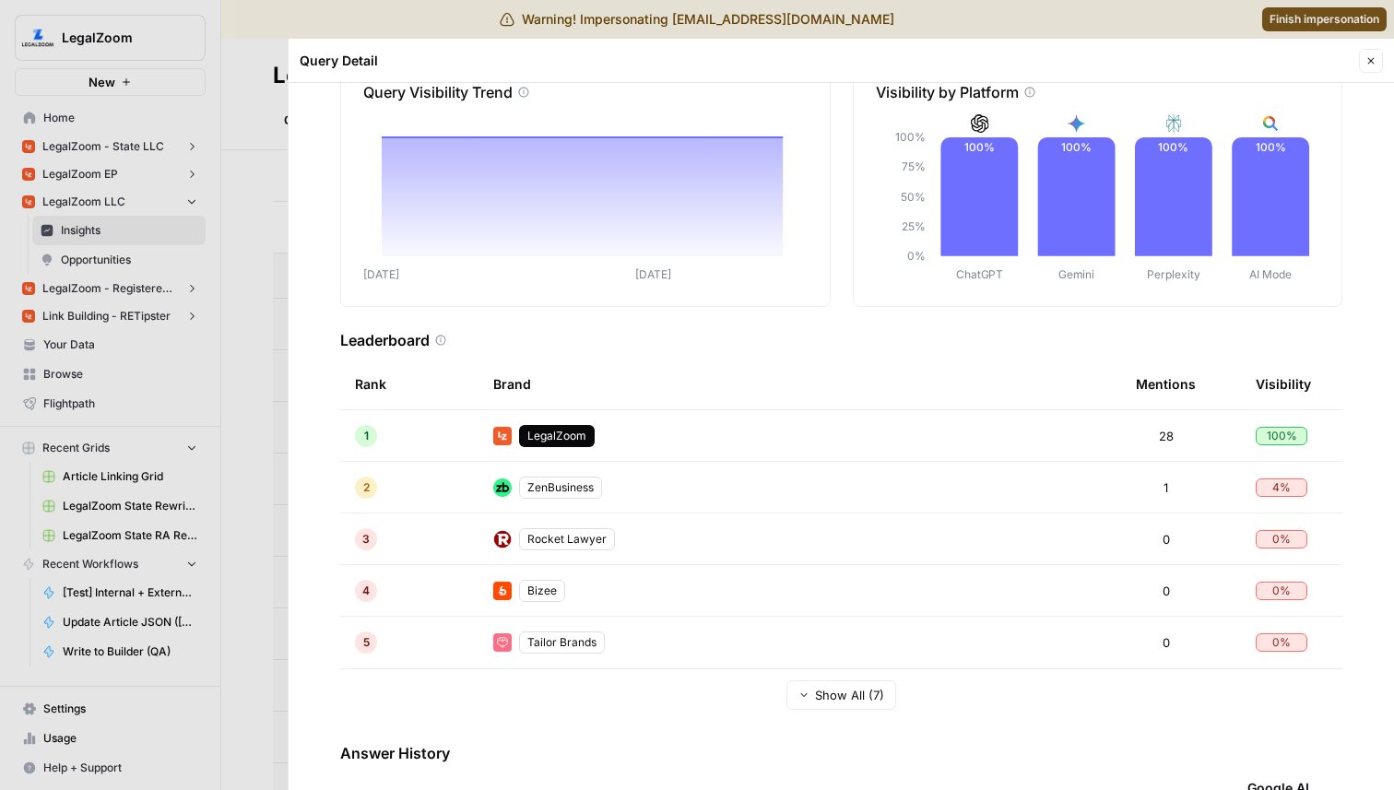
scroll to position [132, 0]
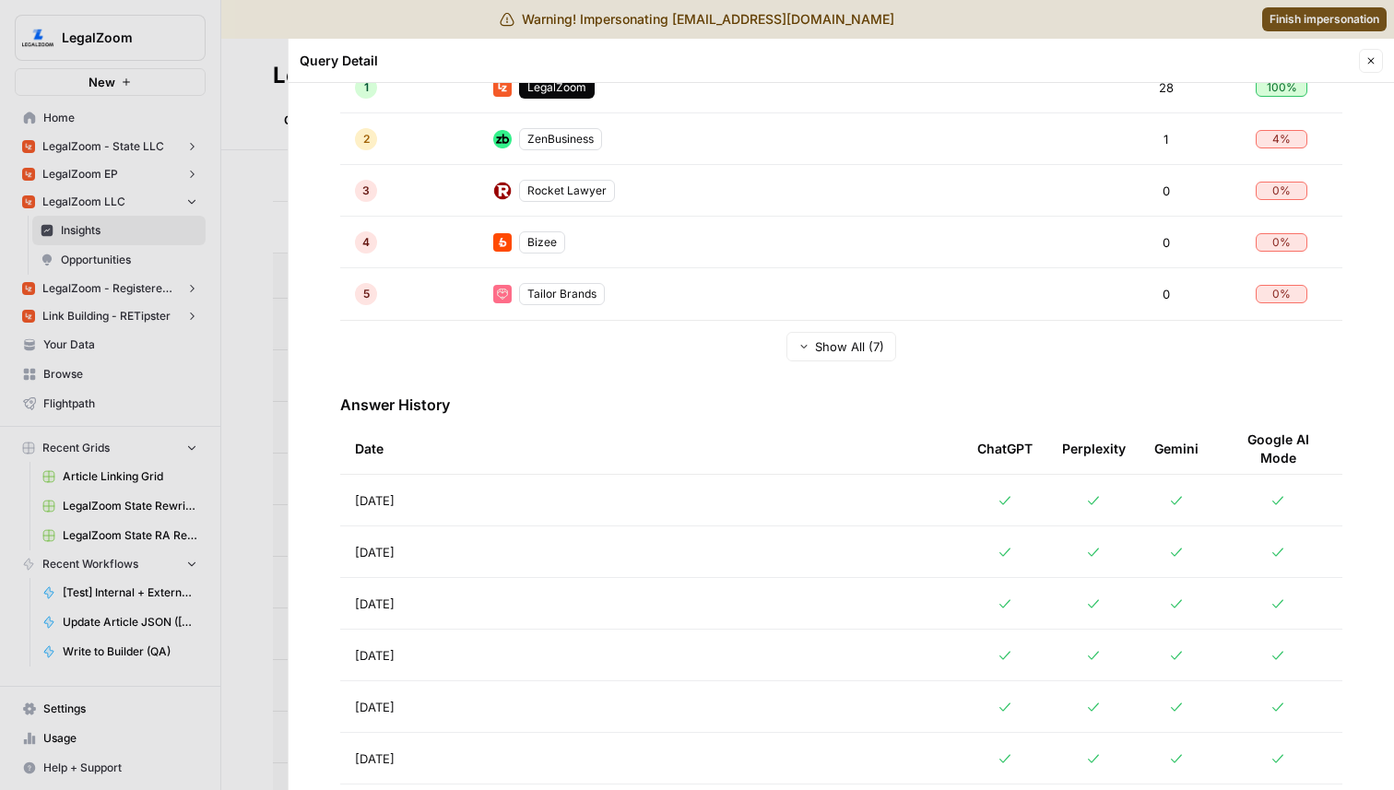
click at [501, 487] on td "Aug 30, 2025" at bounding box center [651, 500] width 622 height 51
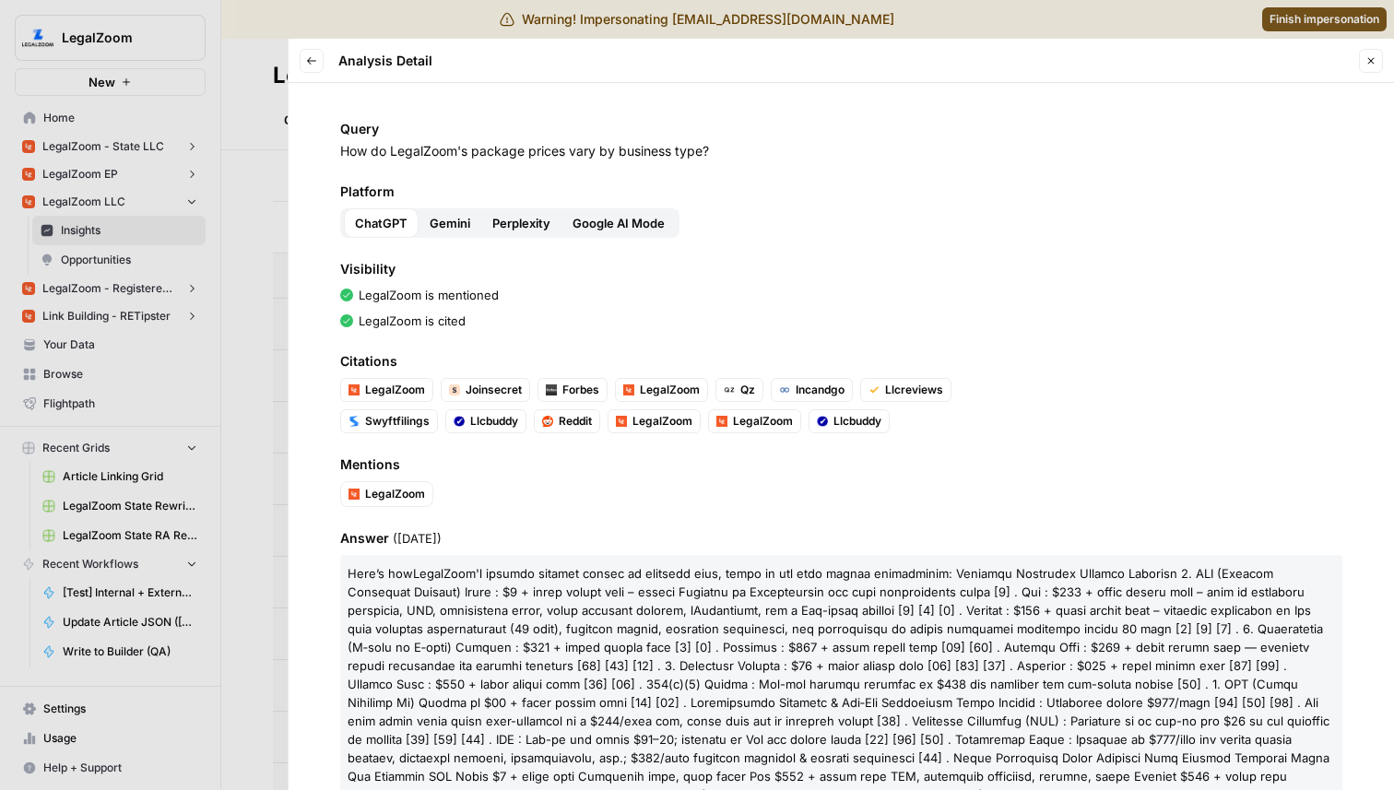
click at [451, 218] on span "Gemini" at bounding box center [450, 223] width 41 height 18
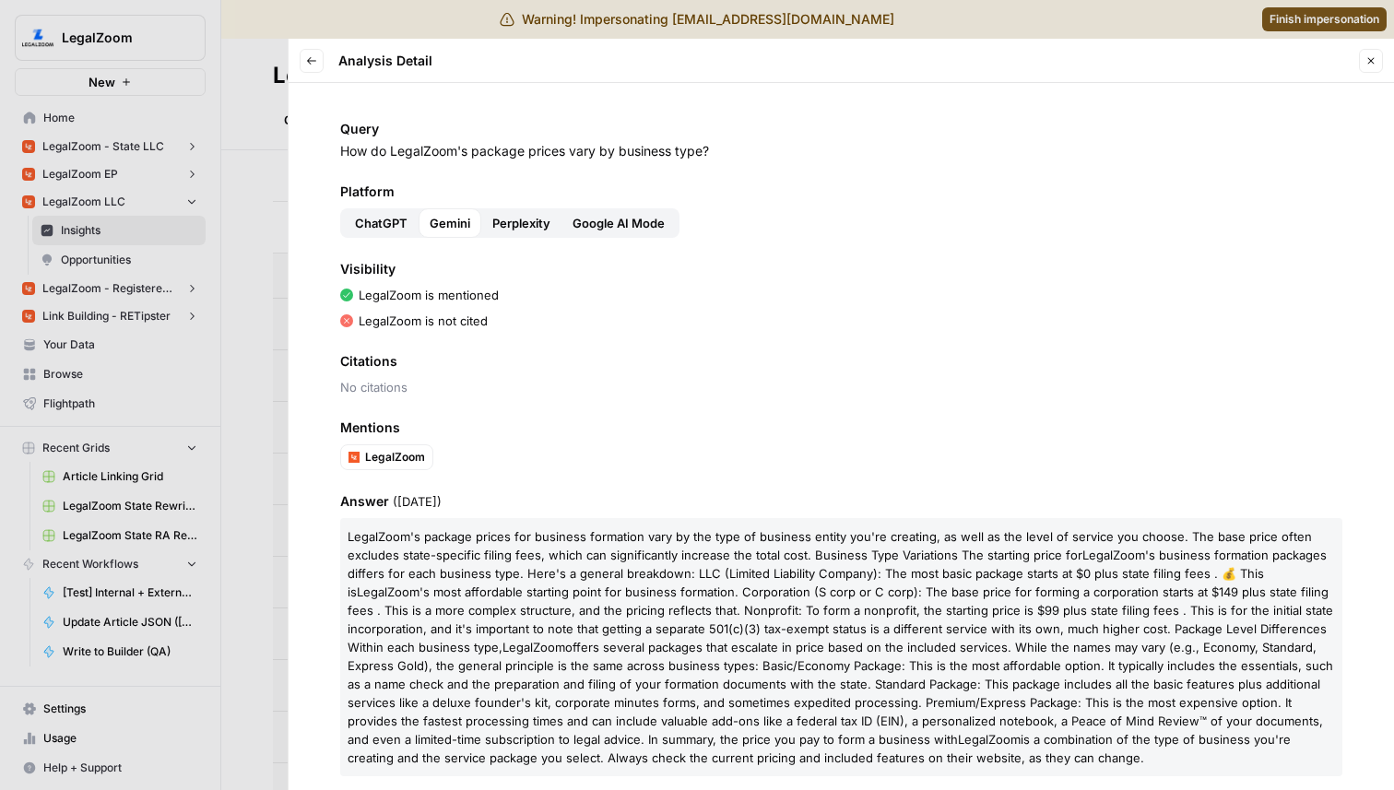
click at [478, 218] on div "Gemini" at bounding box center [450, 222] width 63 height 29
click at [495, 218] on span "Perplexity" at bounding box center [521, 223] width 58 height 18
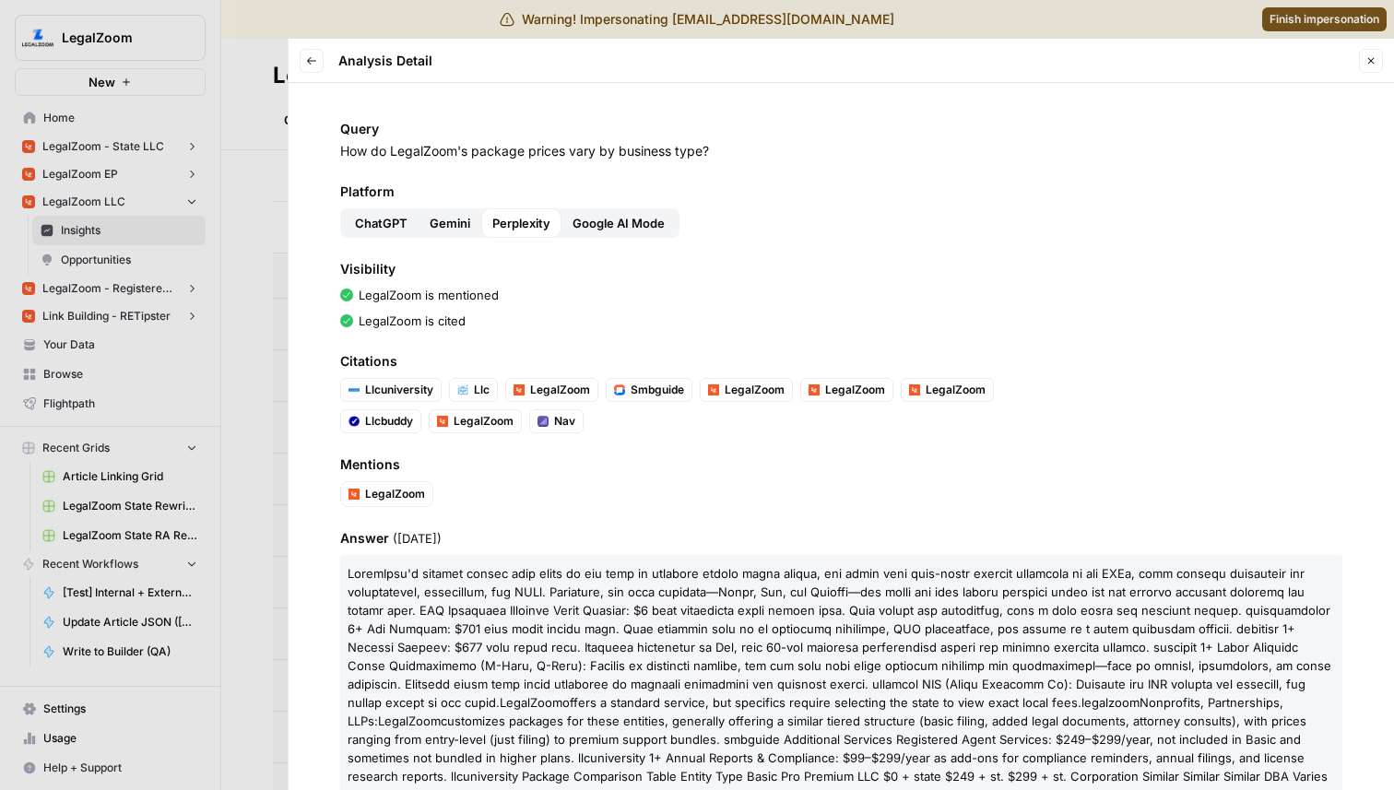
click at [590, 218] on span "Google AI Mode" at bounding box center [618, 223] width 92 height 18
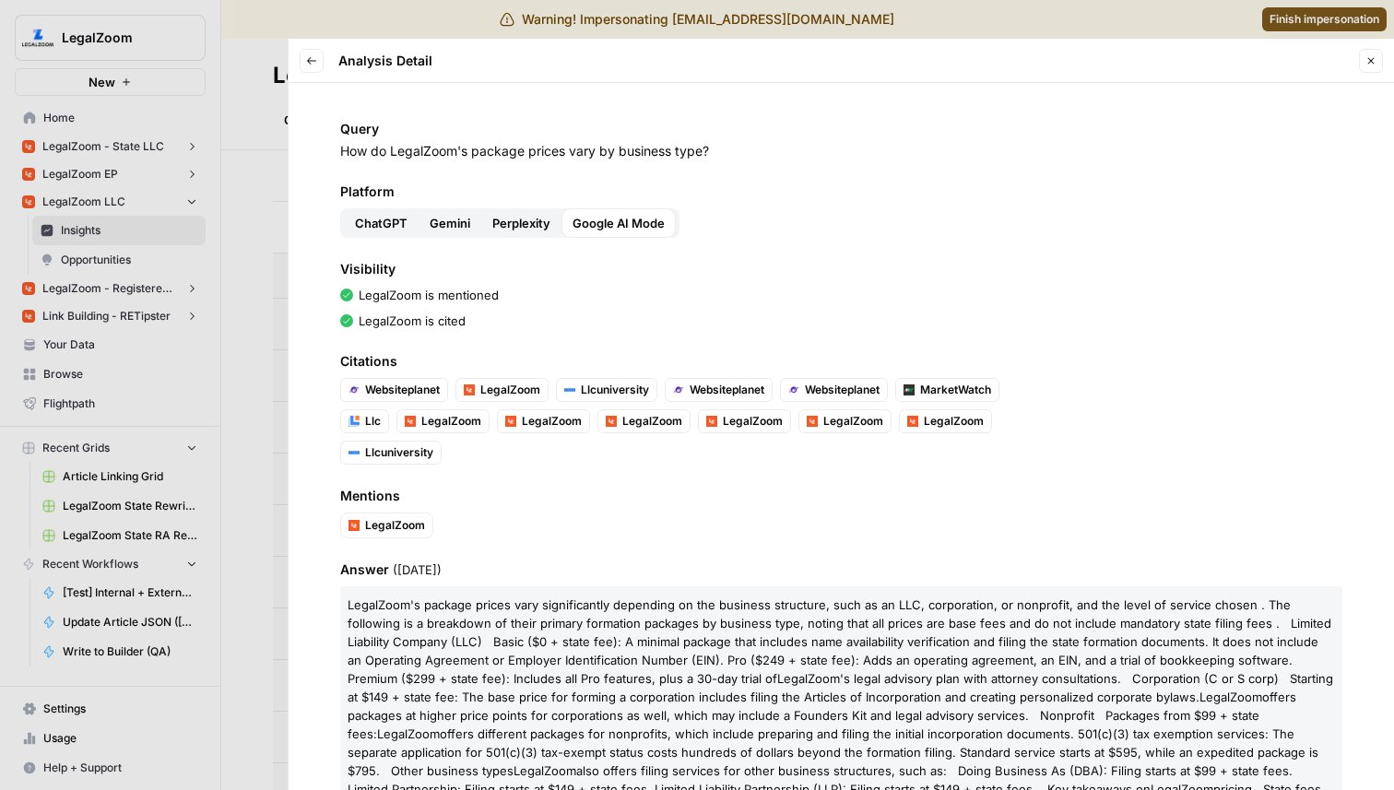
scroll to position [147, 0]
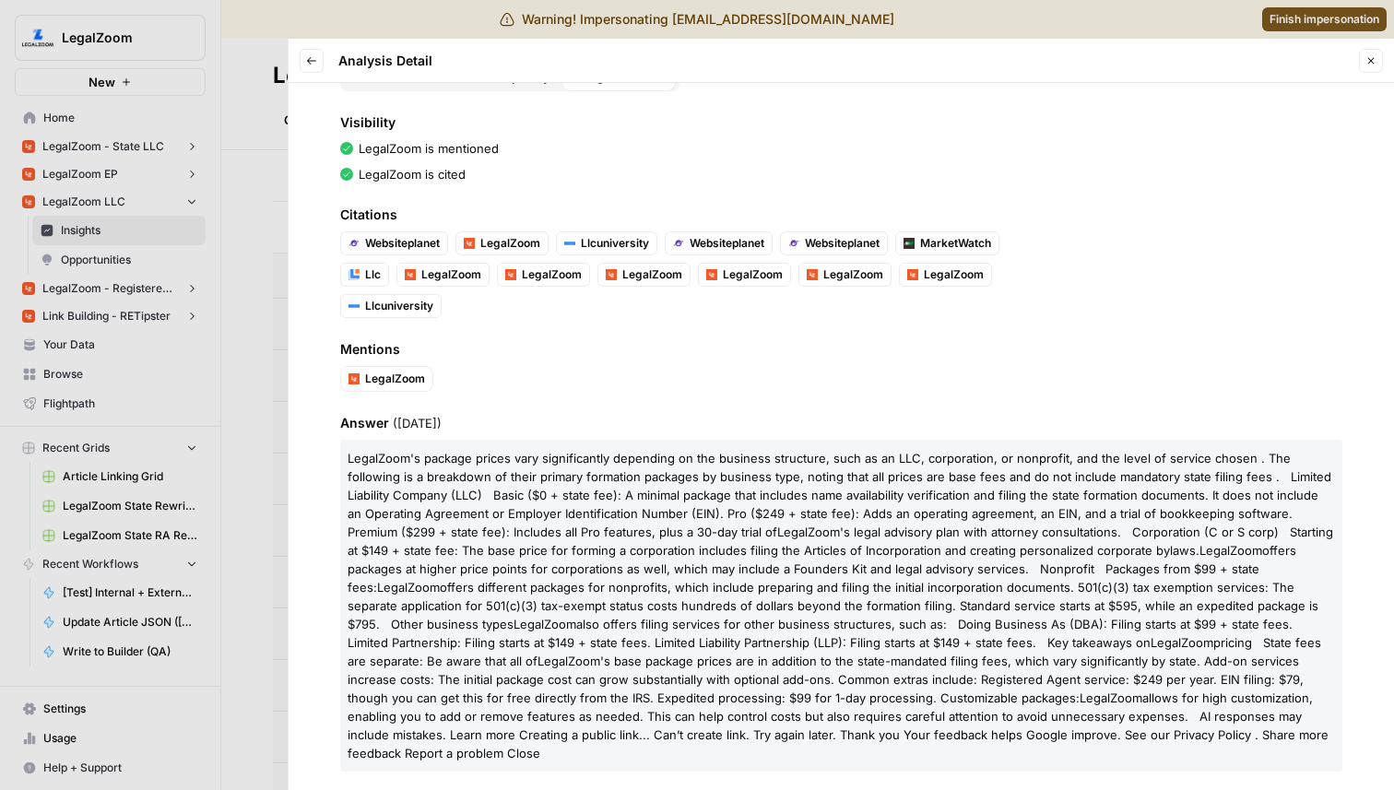
click at [131, 307] on div at bounding box center [697, 395] width 1394 height 790
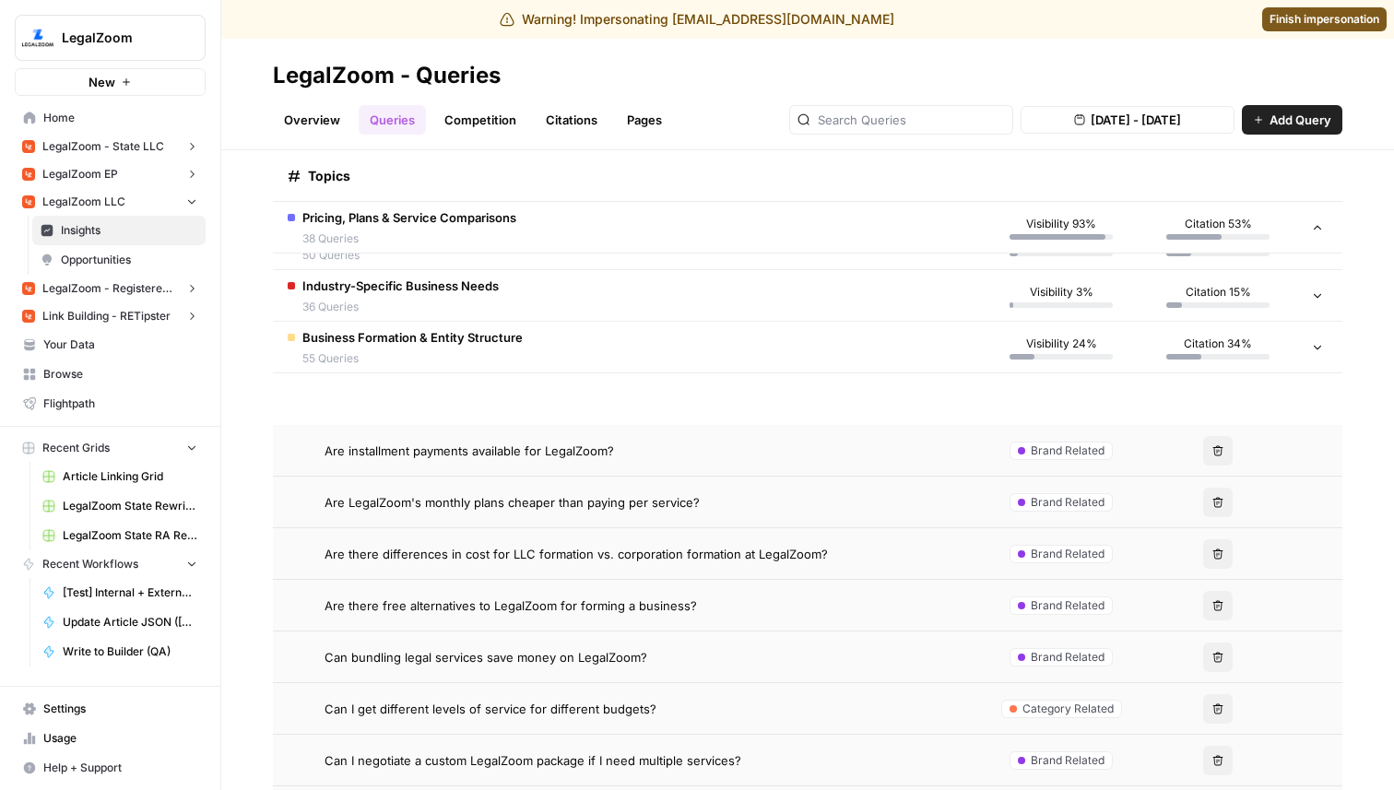
scroll to position [332, 0]
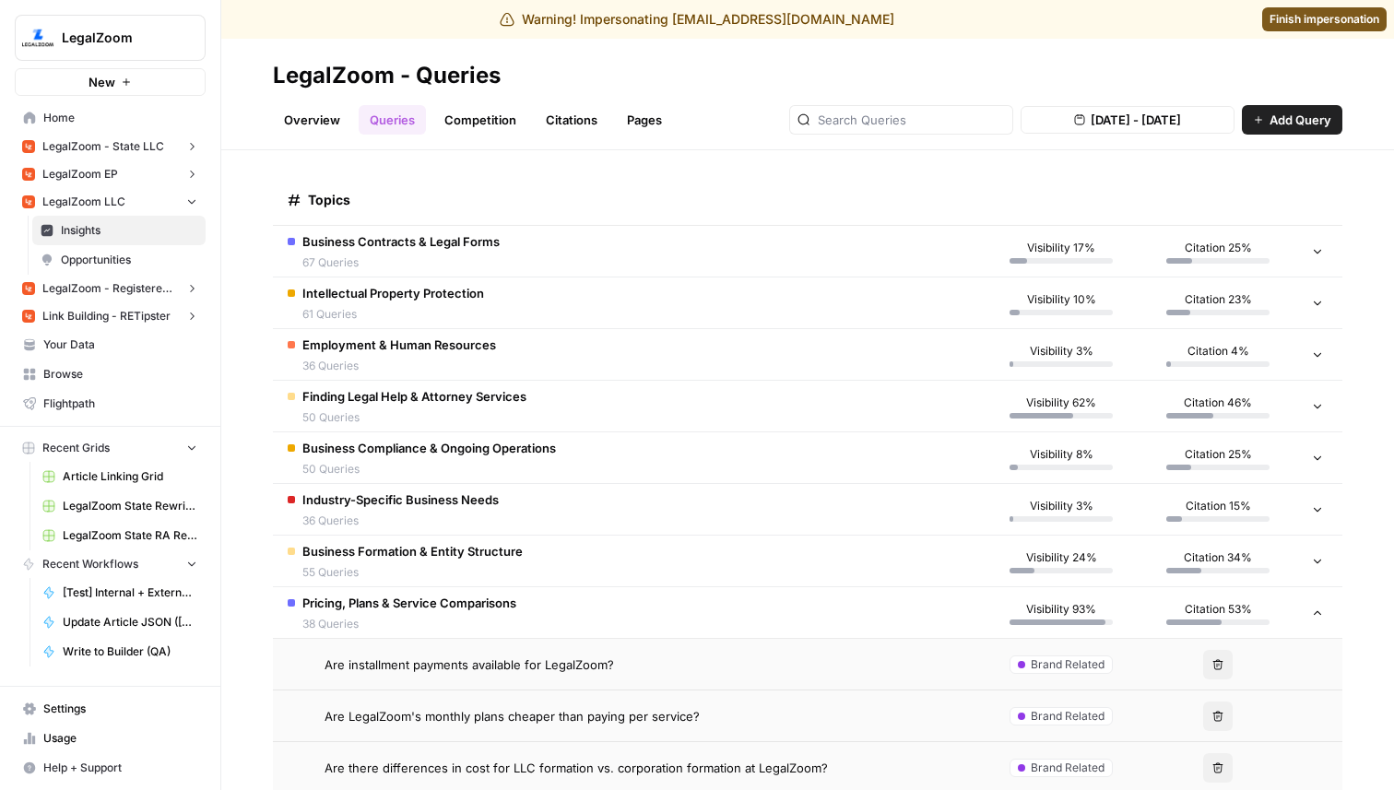
click at [317, 117] on link "Overview" at bounding box center [312, 119] width 78 height 29
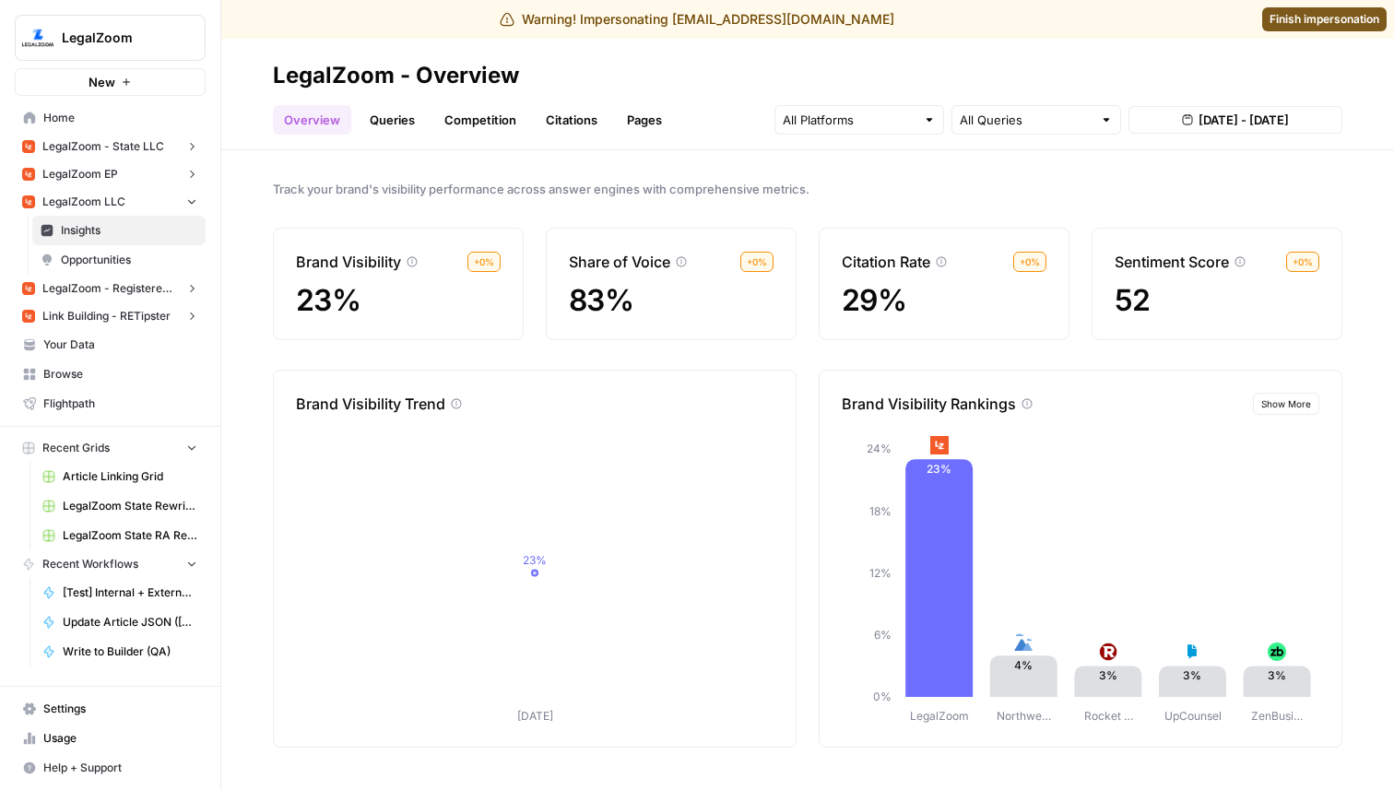
click at [1245, 123] on span "Aug 30, 2025 - Aug 30, 2025" at bounding box center [1243, 120] width 90 height 18
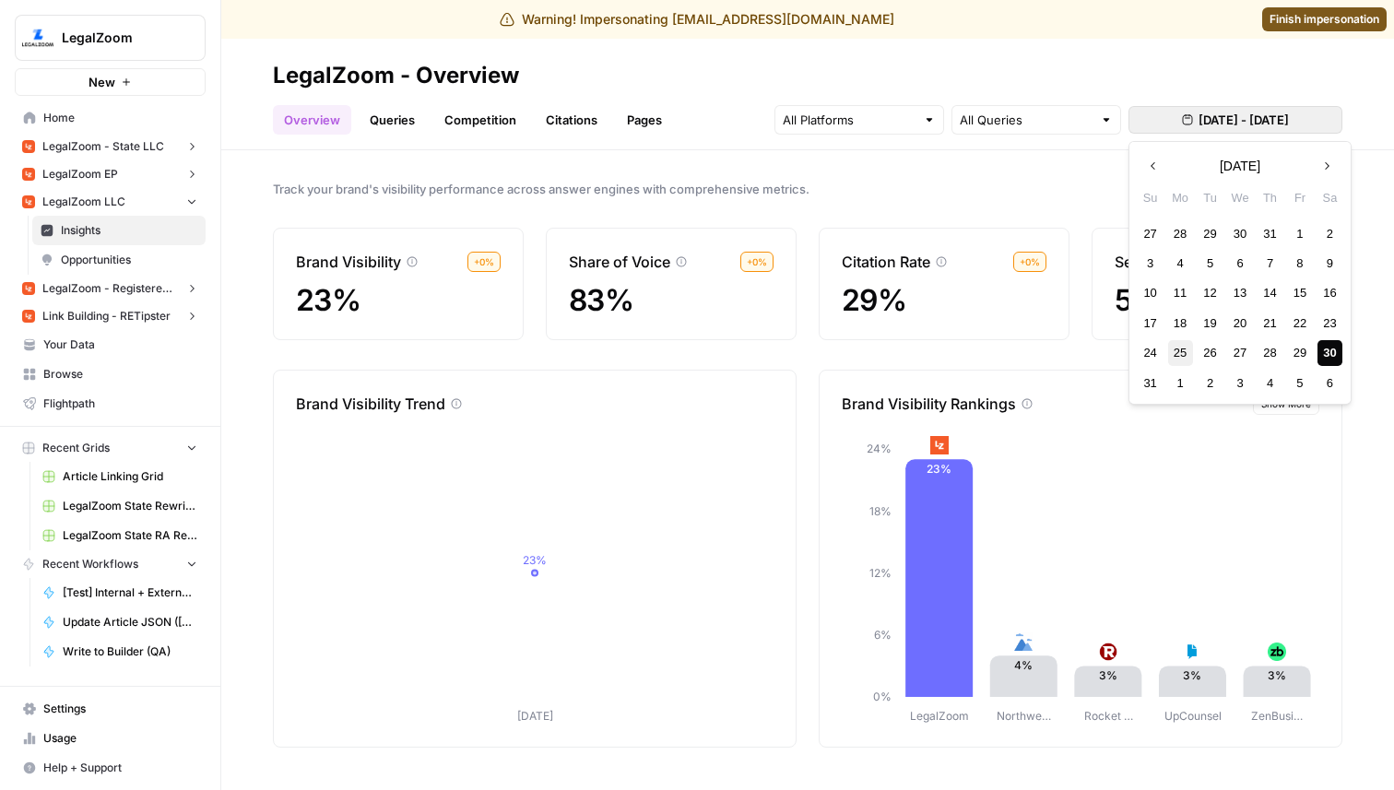
click at [1186, 351] on div "25" at bounding box center [1180, 352] width 25 height 25
click at [1337, 349] on div "30" at bounding box center [1329, 352] width 25 height 25
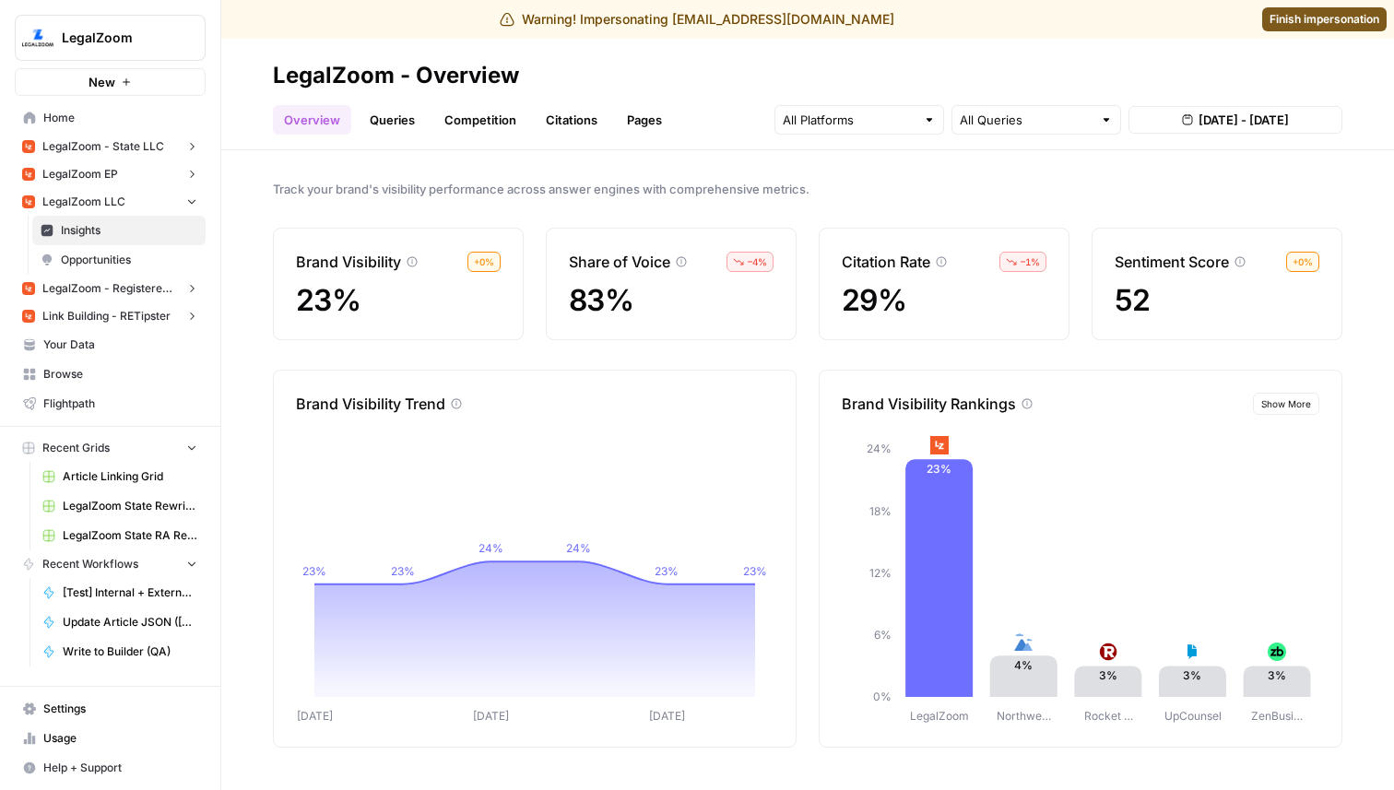
click at [395, 115] on link "Queries" at bounding box center [392, 119] width 67 height 29
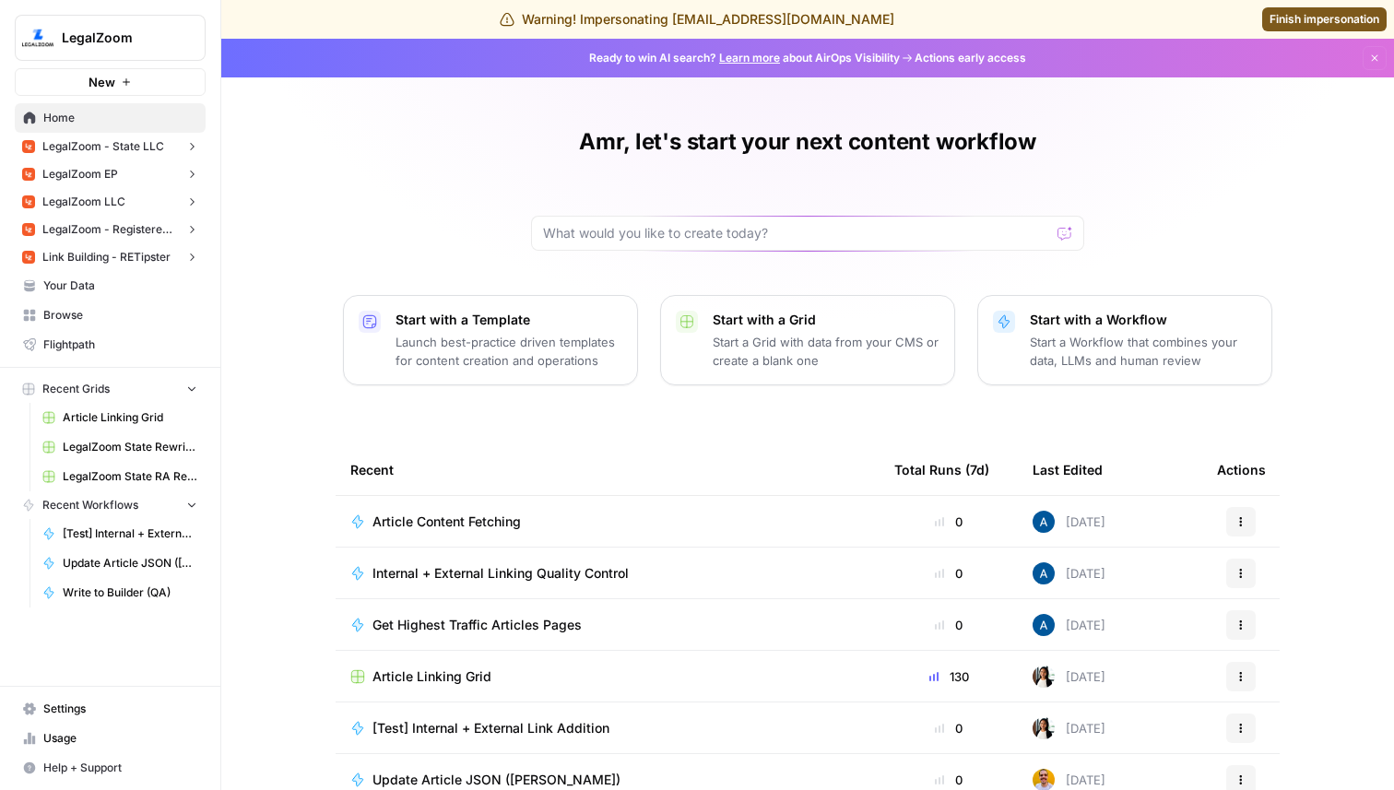
click at [1311, 14] on span "Finish impersonation" at bounding box center [1324, 19] width 110 height 17
